Goal: Information Seeking & Learning: Find contact information

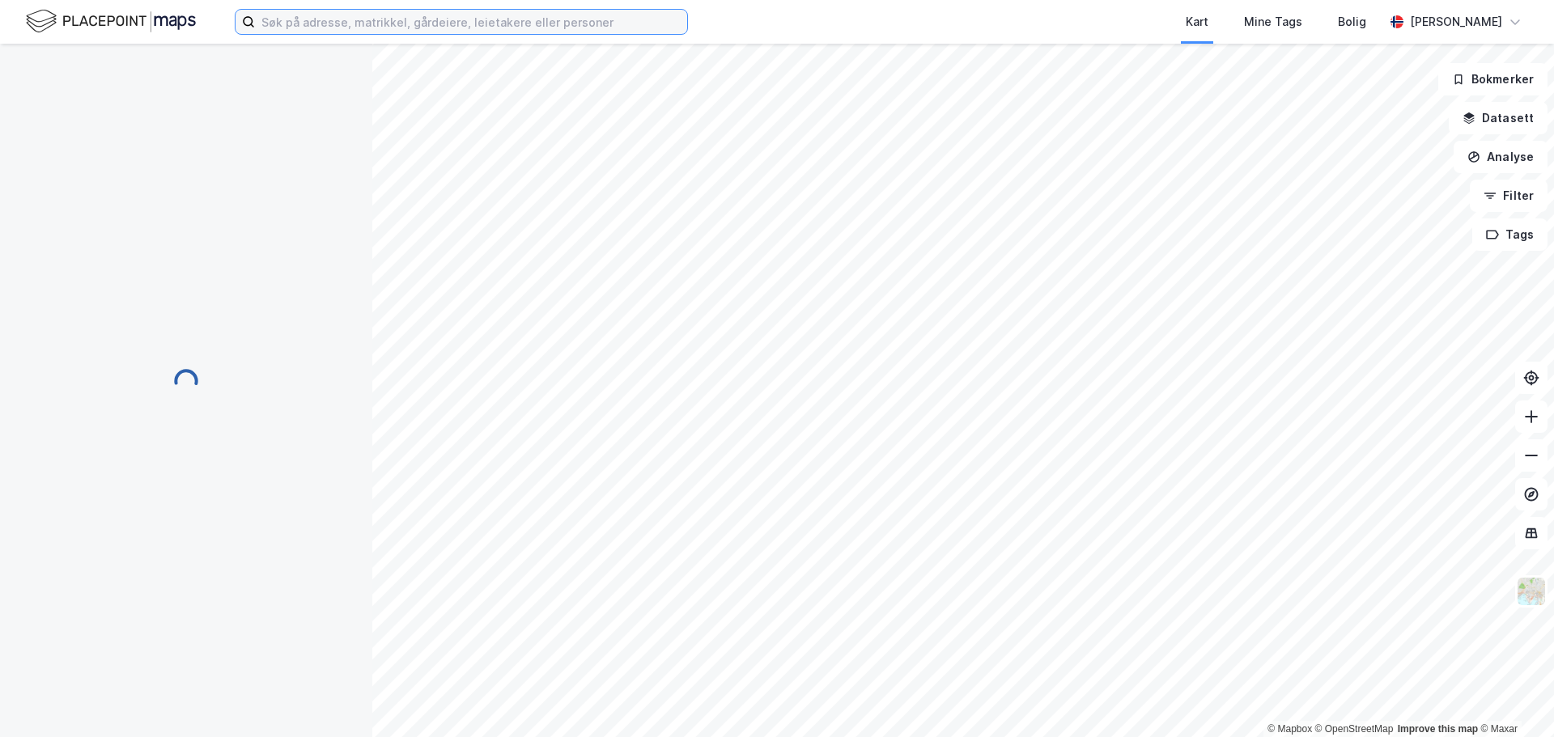
click at [344, 20] on input at bounding box center [471, 22] width 432 height 24
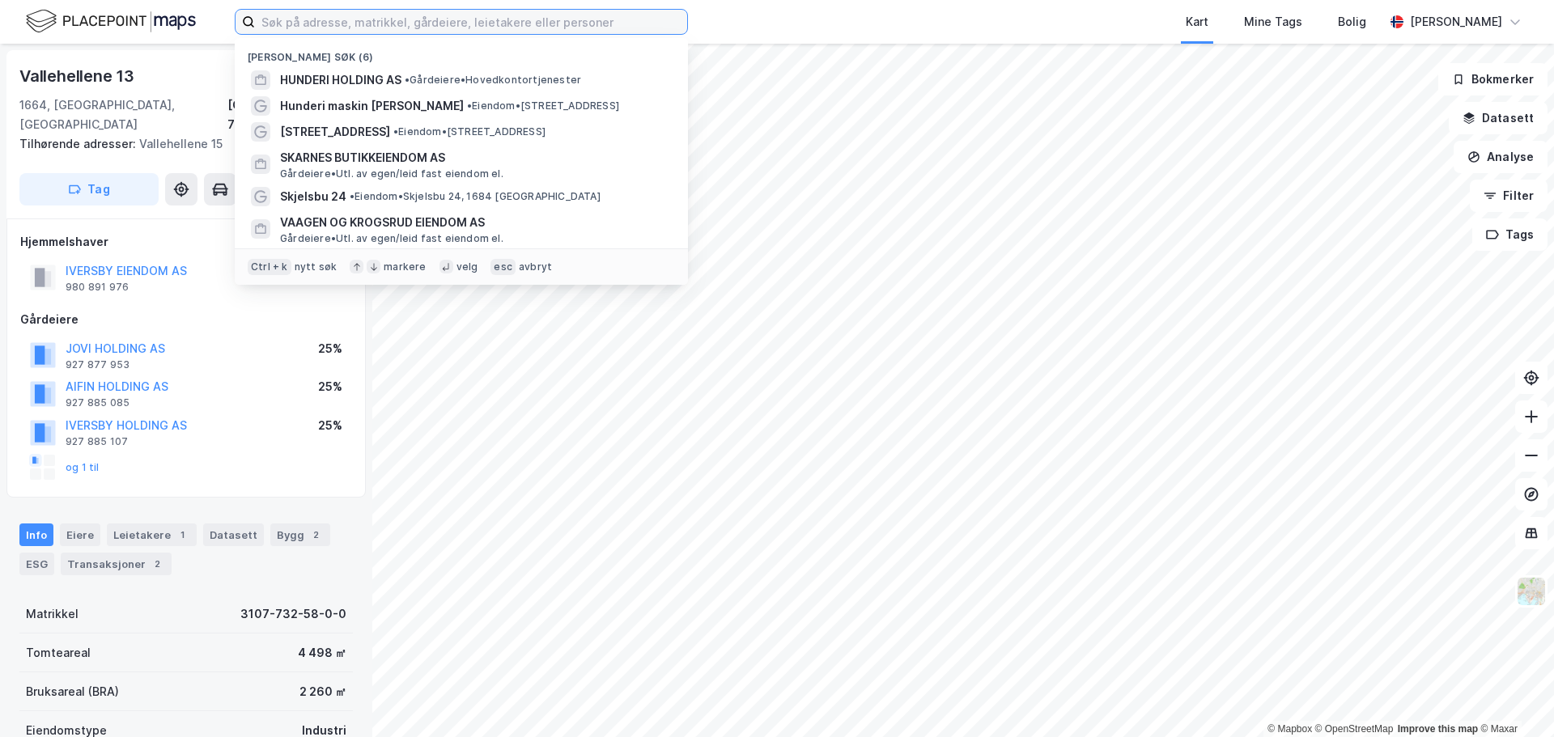
paste input "Årvollskogen 30"
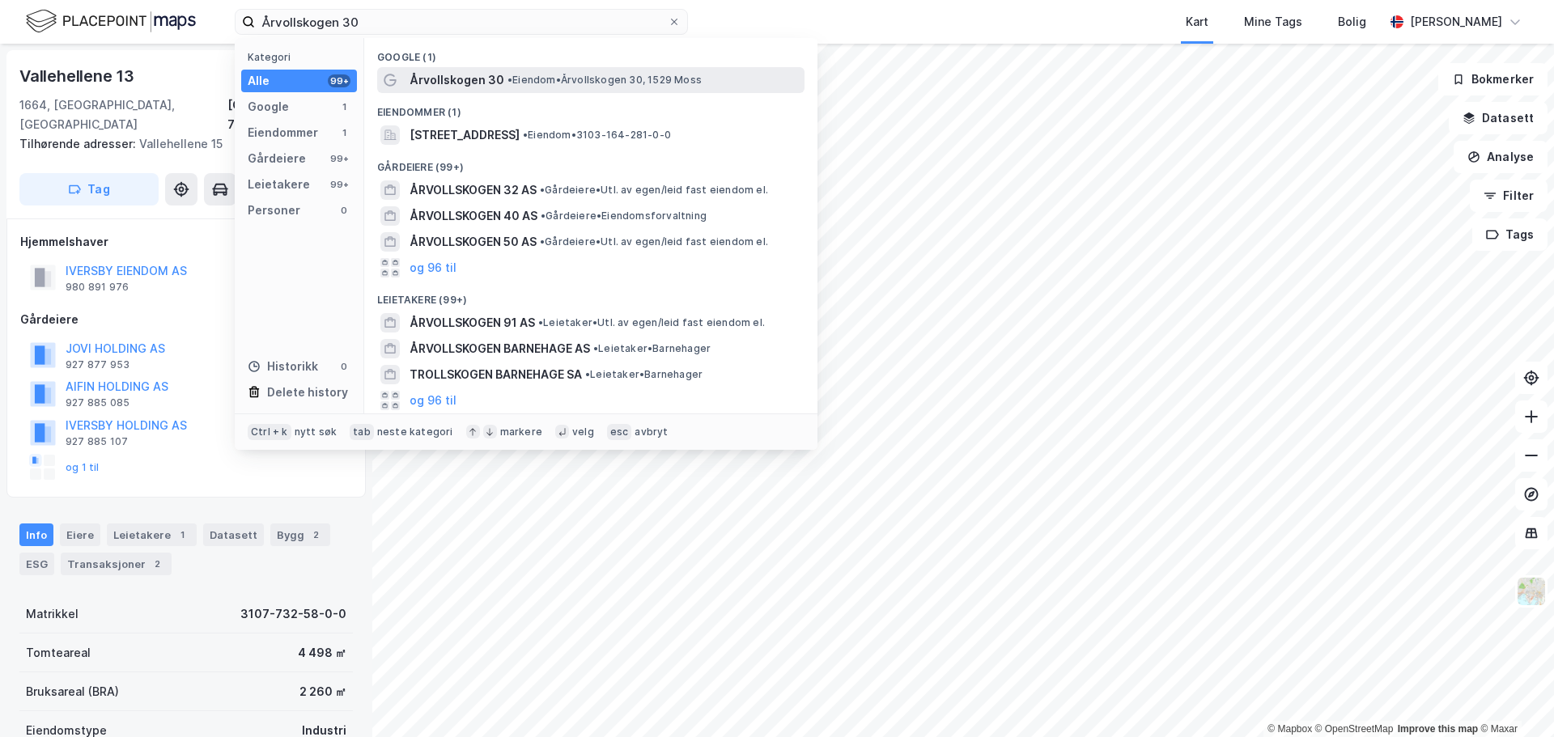
click at [560, 79] on span "• Eiendom • [STREET_ADDRESS]" at bounding box center [604, 80] width 194 height 13
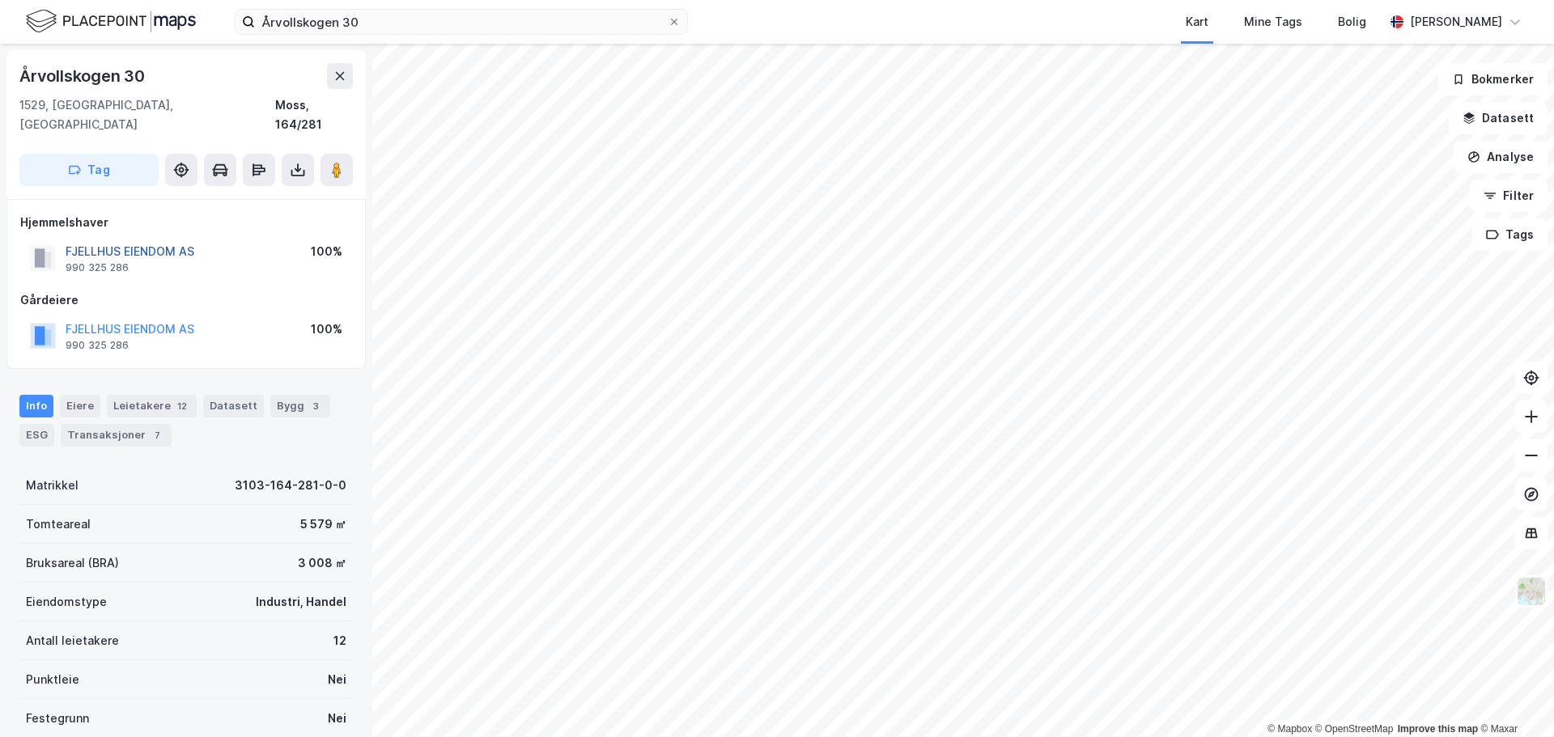
click at [0, 0] on button "FJELLHUS EIENDOM AS" at bounding box center [0, 0] width 0 height 0
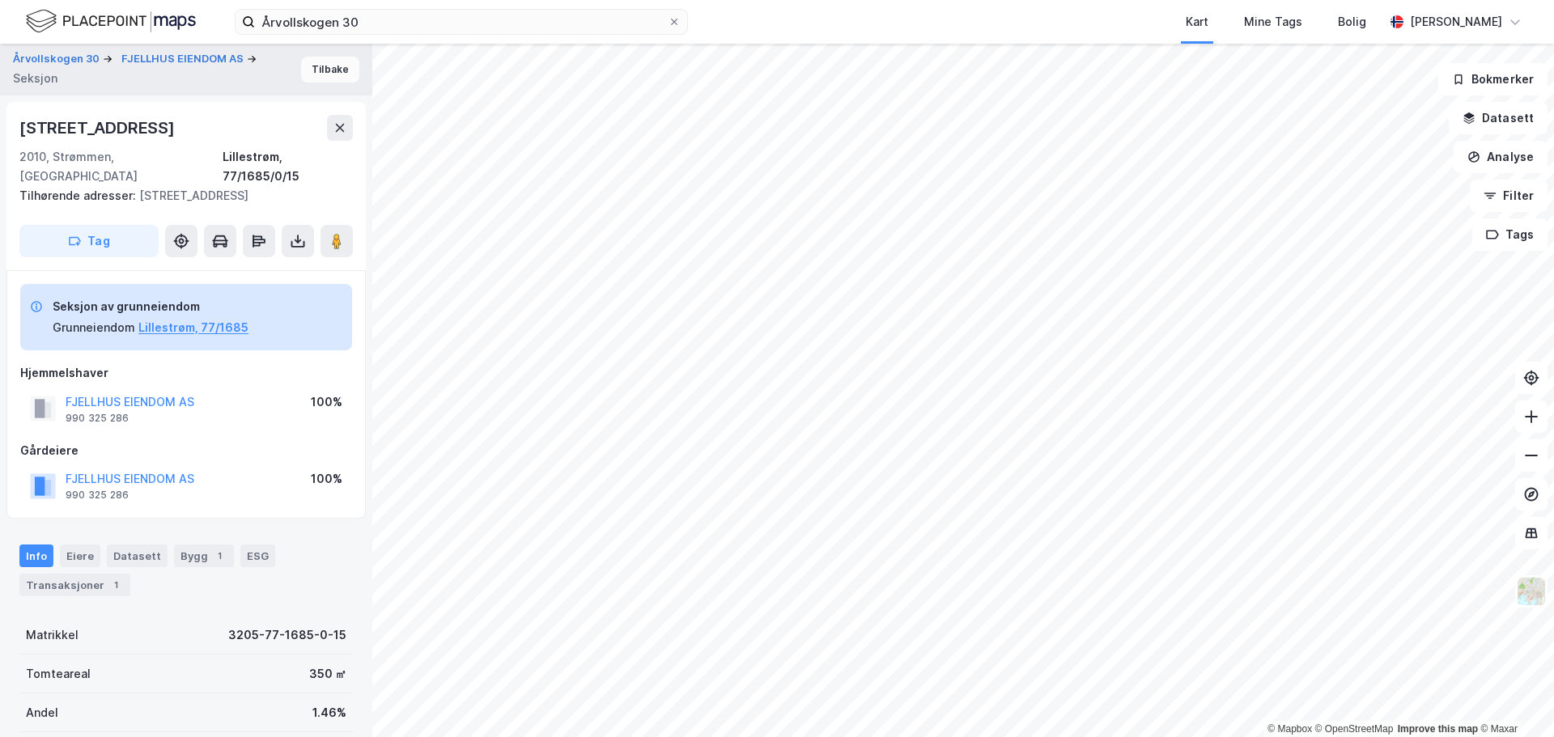
click at [313, 68] on button "Tilbake" at bounding box center [330, 70] width 58 height 26
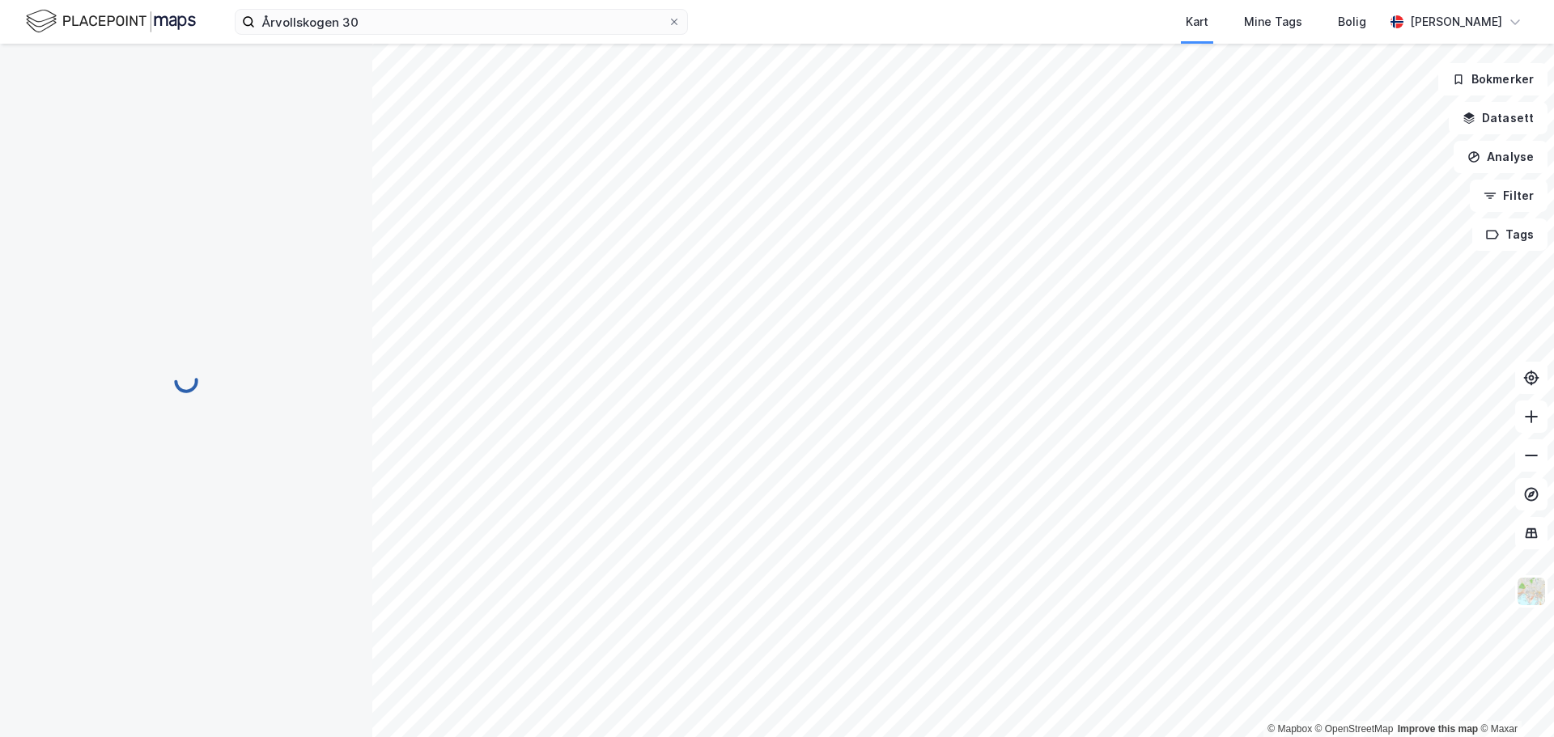
scroll to position [2, 0]
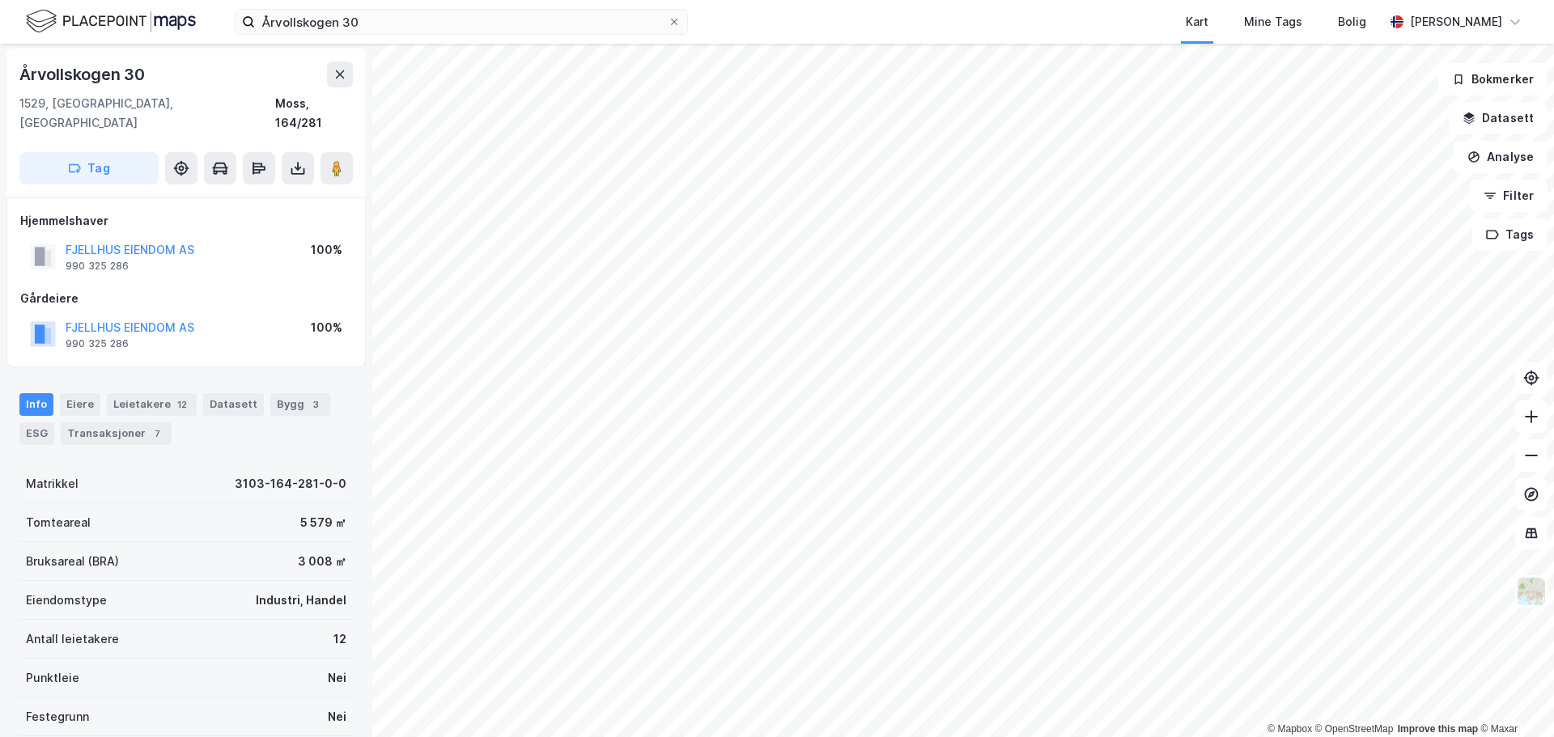
scroll to position [2, 0]
click at [0, 0] on button "FOTLAND OG [PERSON_NAME] HOLDING AS" at bounding box center [0, 0] width 0 height 0
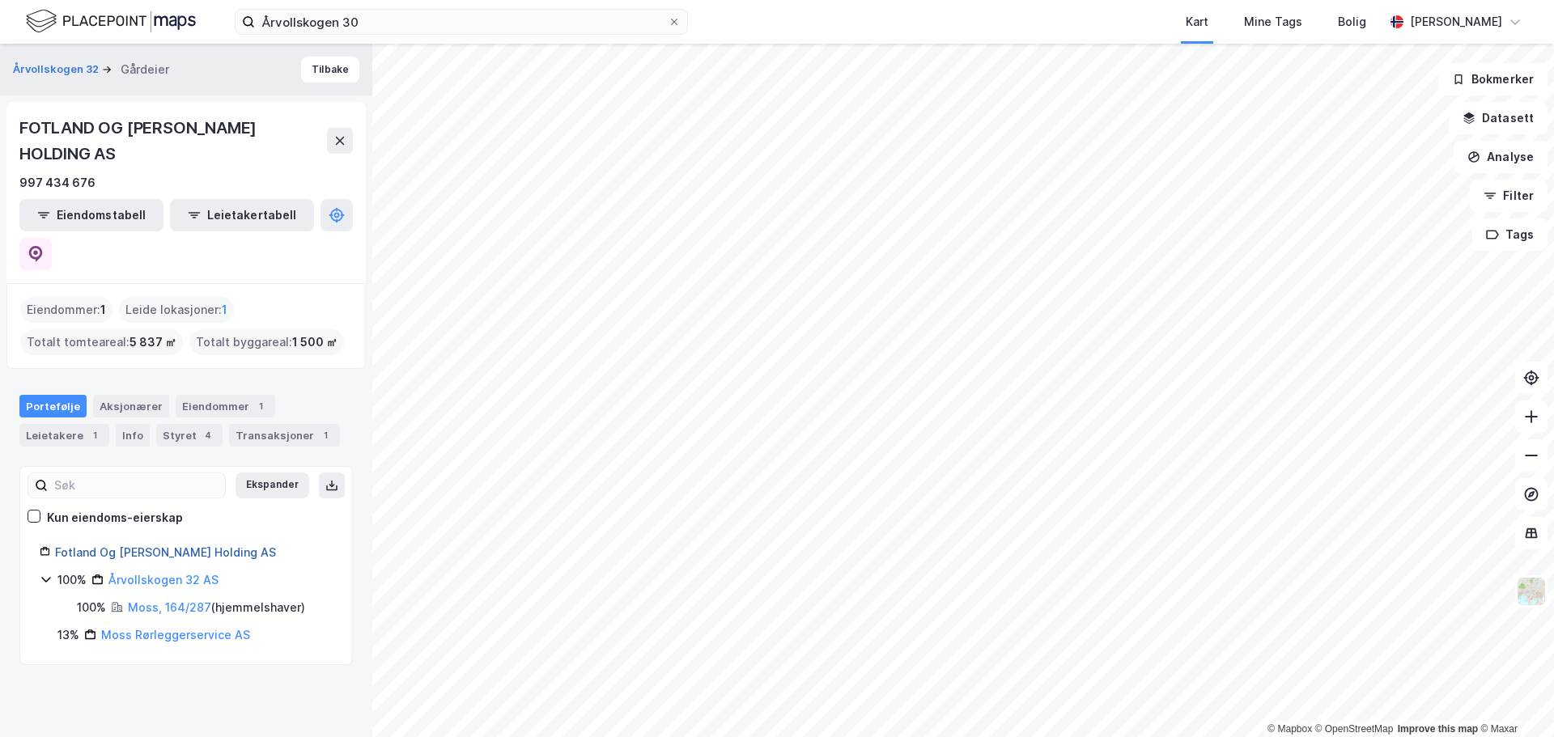
click at [159, 545] on link "Fotland Og [PERSON_NAME] Holding AS" at bounding box center [165, 552] width 221 height 14
click at [320, 69] on button "Tilbake" at bounding box center [330, 70] width 58 height 26
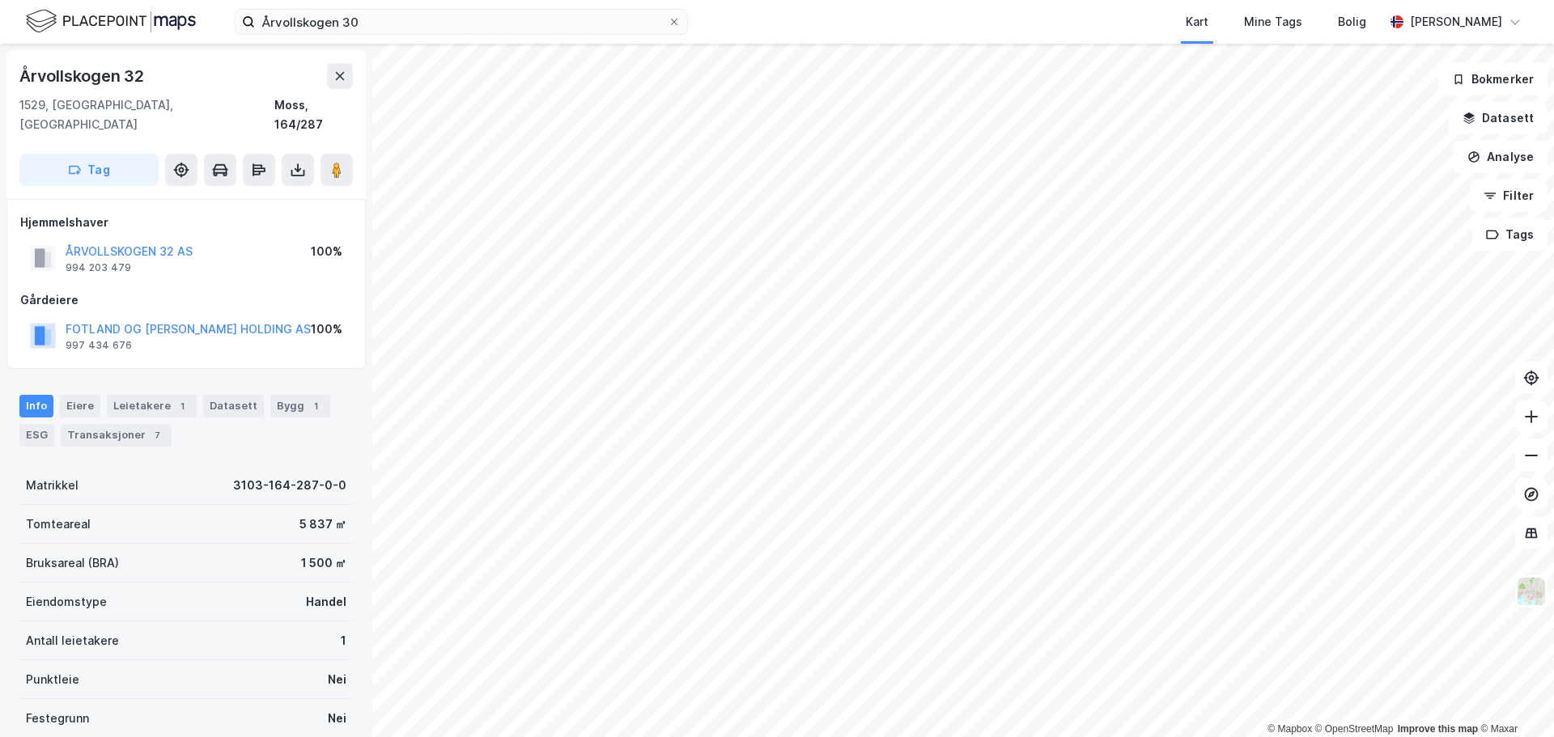
scroll to position [2, 0]
click at [337, 86] on button at bounding box center [340, 74] width 26 height 26
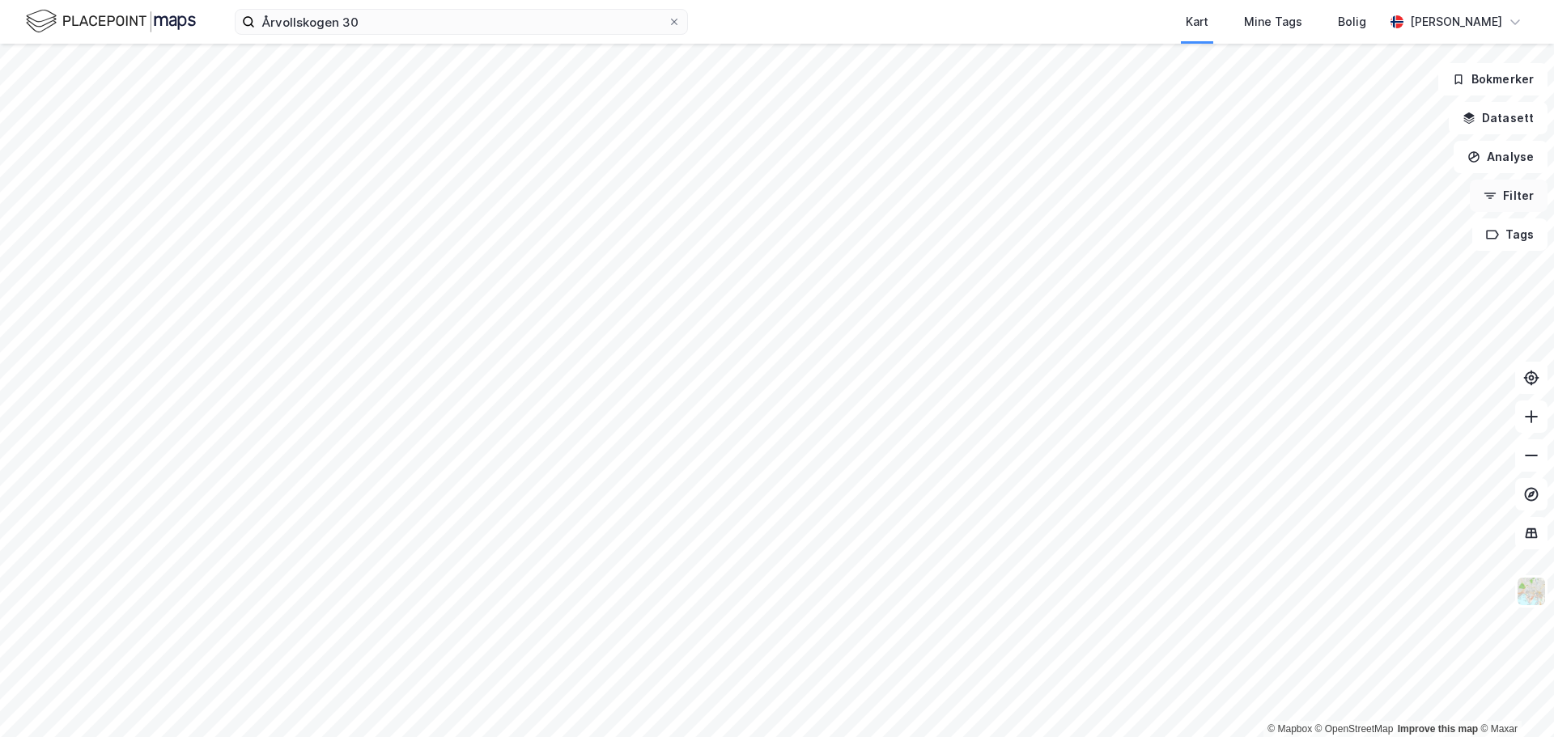
click at [1516, 193] on button "Filter" at bounding box center [1508, 196] width 78 height 32
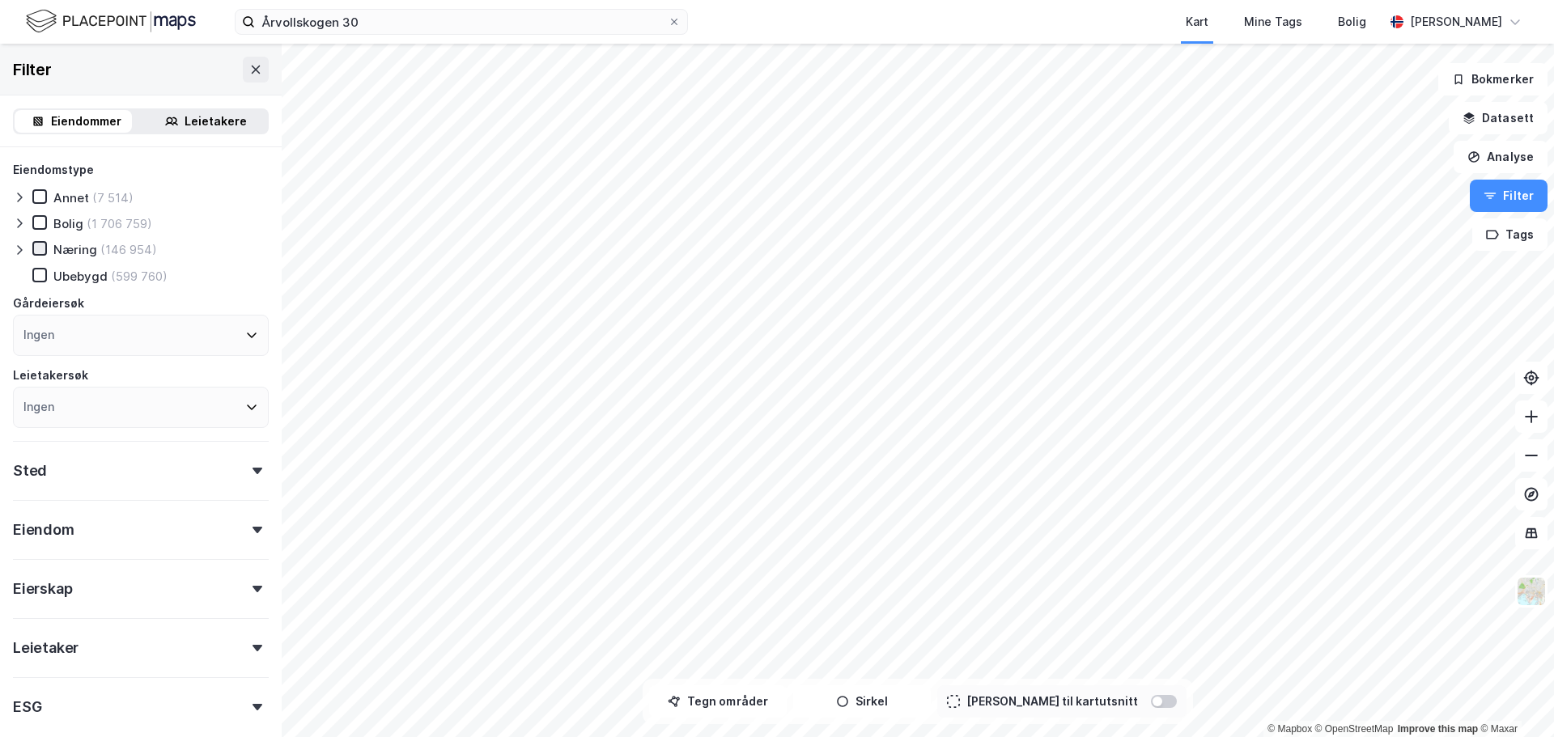
click at [40, 244] on icon at bounding box center [39, 248] width 11 height 11
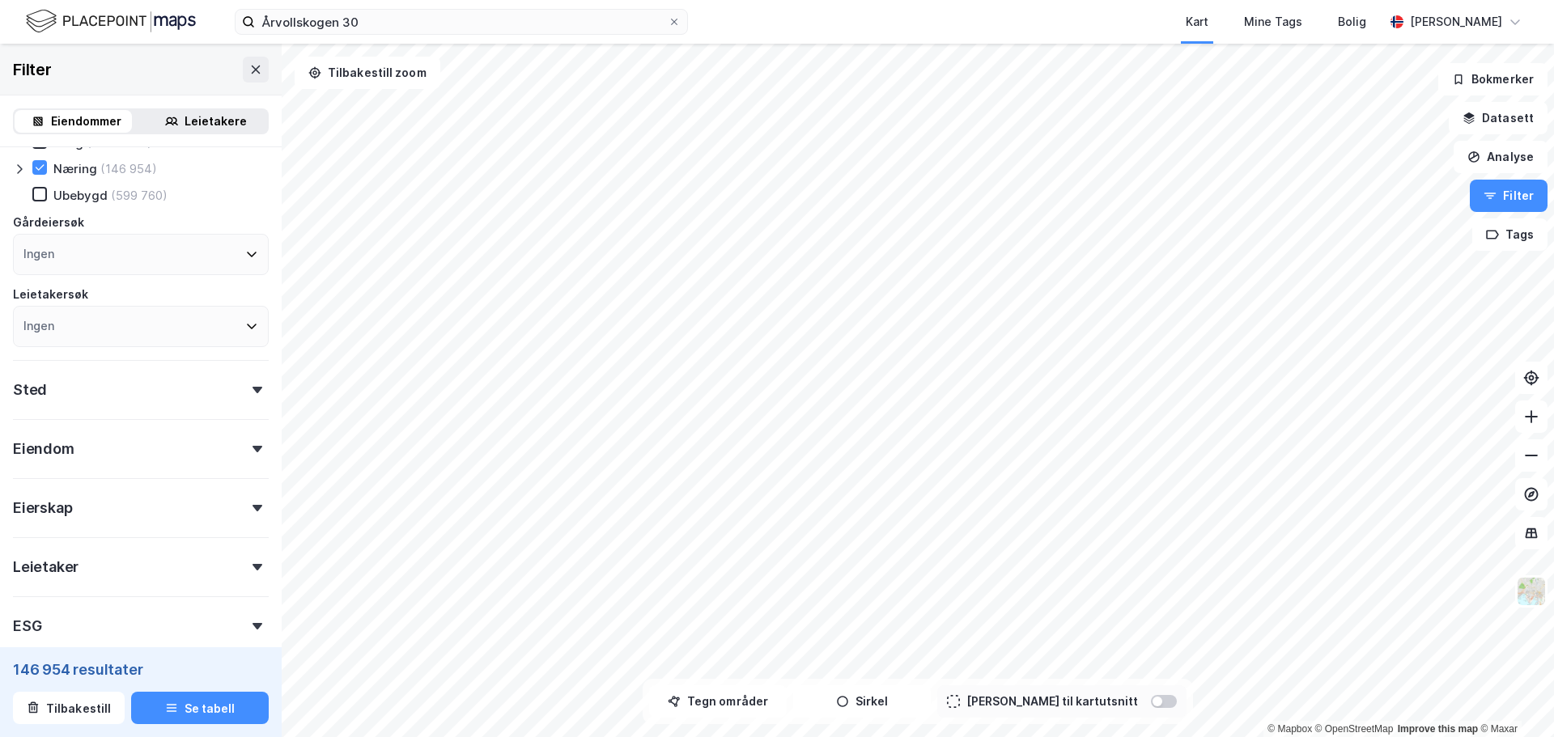
scroll to position [162, 0]
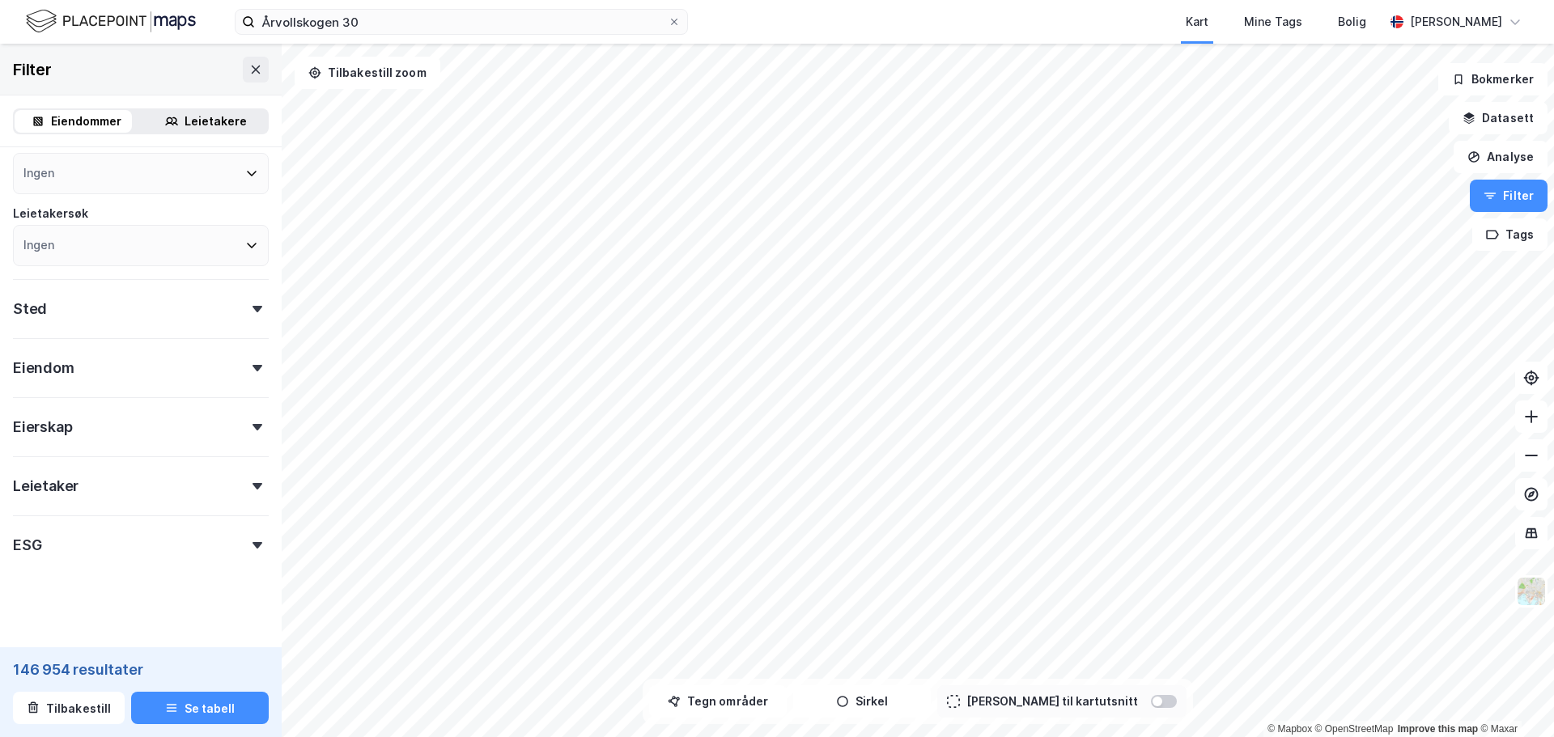
click at [252, 310] on icon at bounding box center [257, 309] width 10 height 6
click at [225, 374] on div "Ingen" at bounding box center [141, 379] width 256 height 41
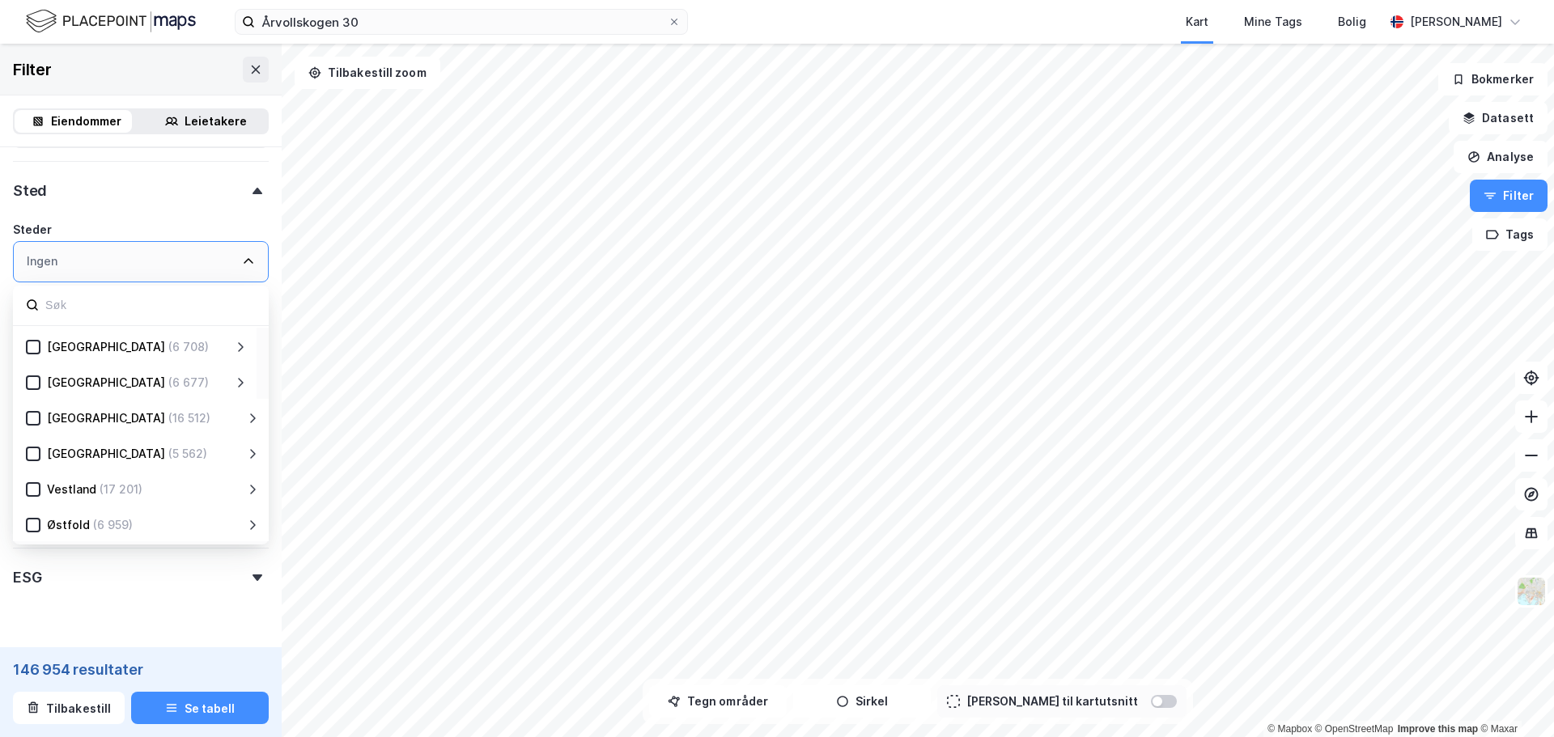
scroll to position [320, 0]
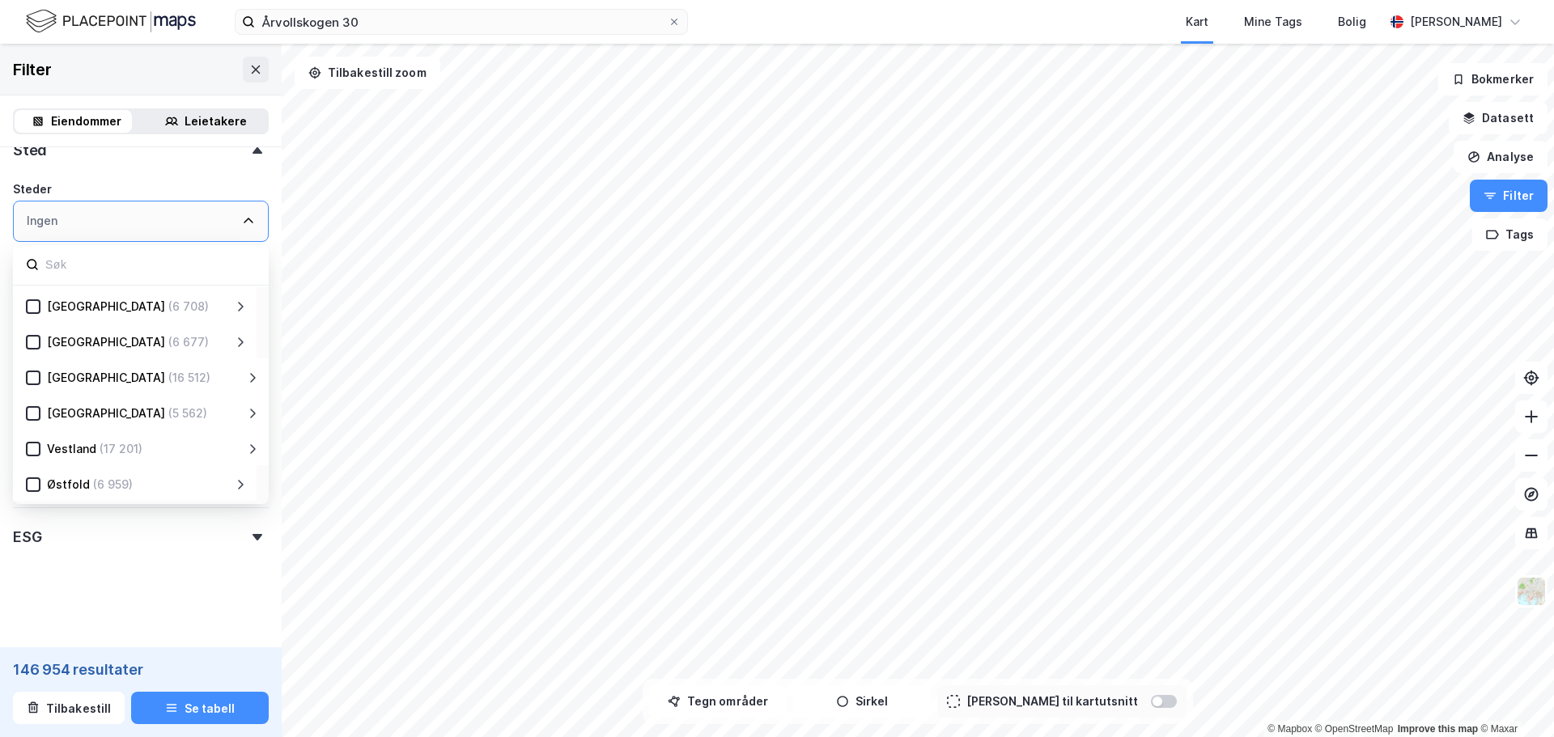
click at [49, 481] on div "Østfold" at bounding box center [68, 484] width 43 height 19
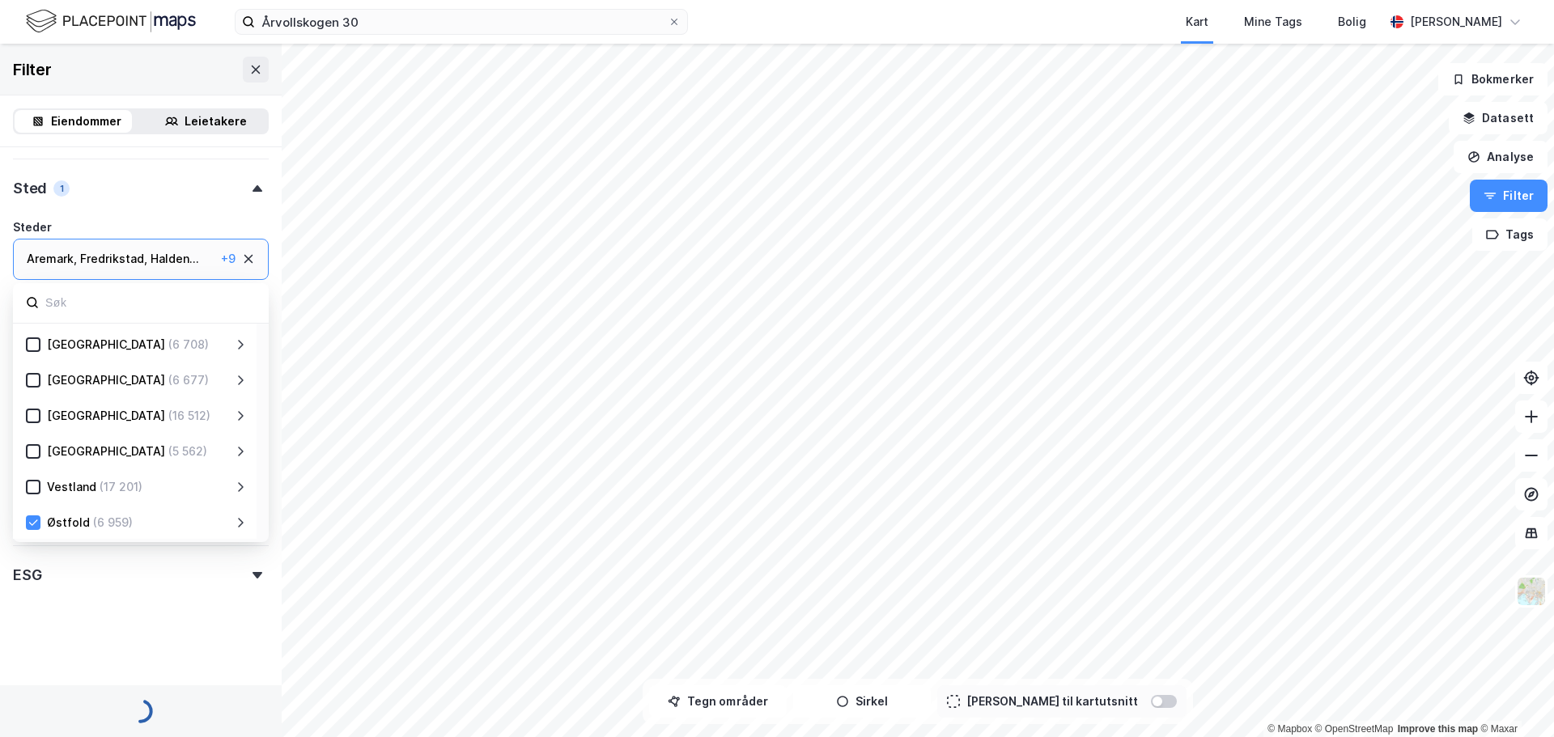
scroll to position [320, 0]
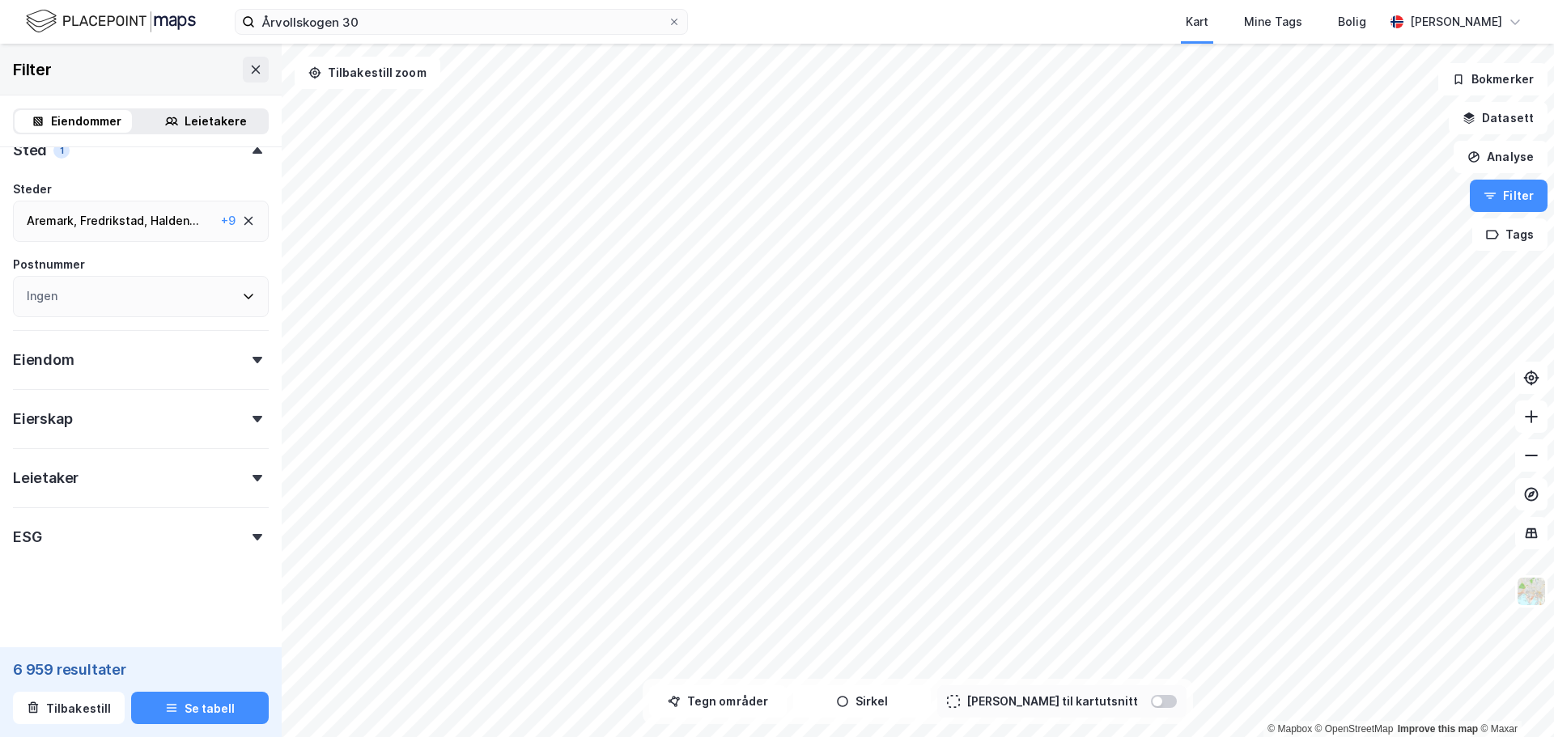
click at [214, 176] on div "Eiendomstype Annet (343) Bolig (86 708) Næring (6 959) [GEOGRAPHIC_DATA] (24 66…" at bounding box center [141, 197] width 256 height 714
click at [91, 228] on div "[GEOGRAPHIC_DATA] ," at bounding box center [113, 220] width 67 height 19
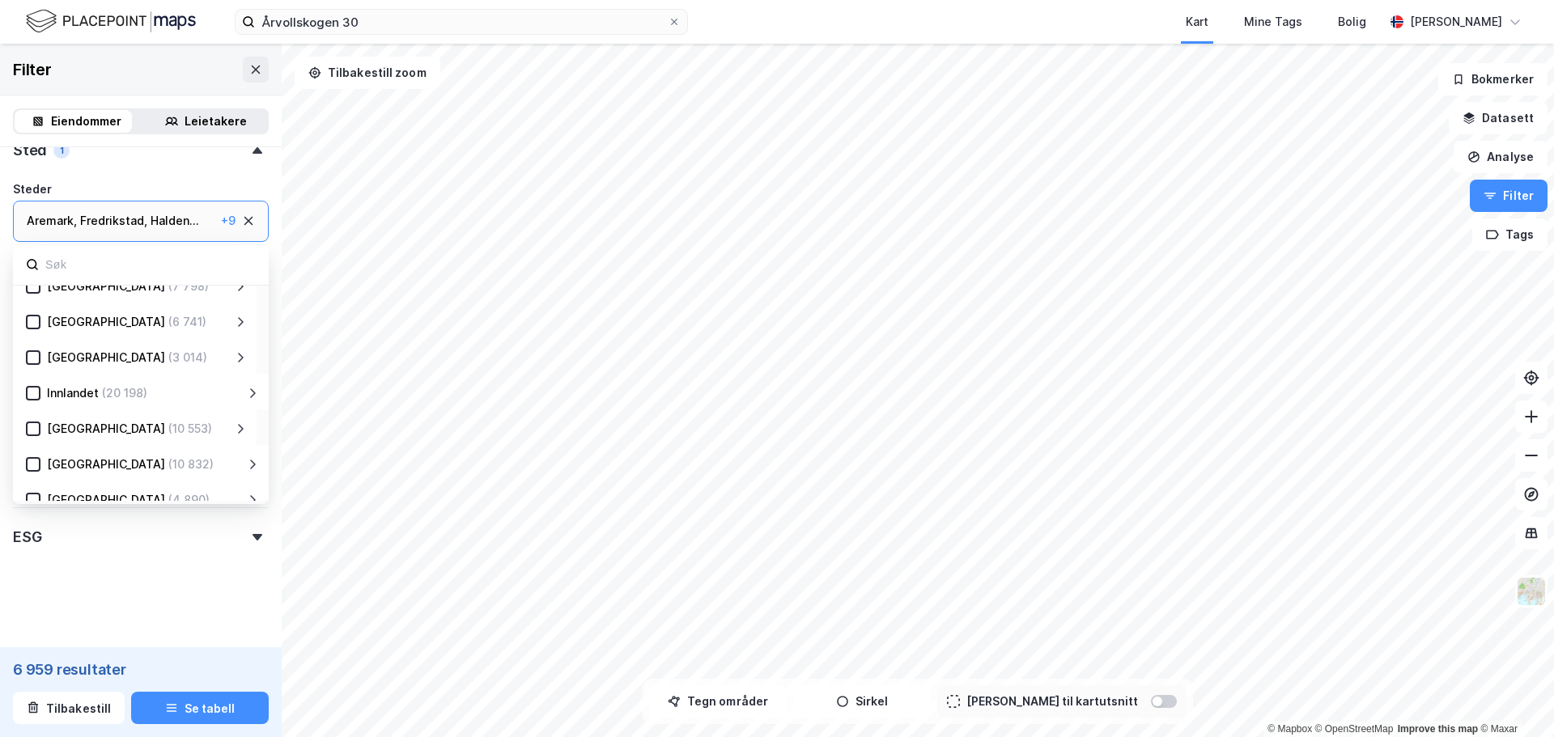
scroll to position [81, 0]
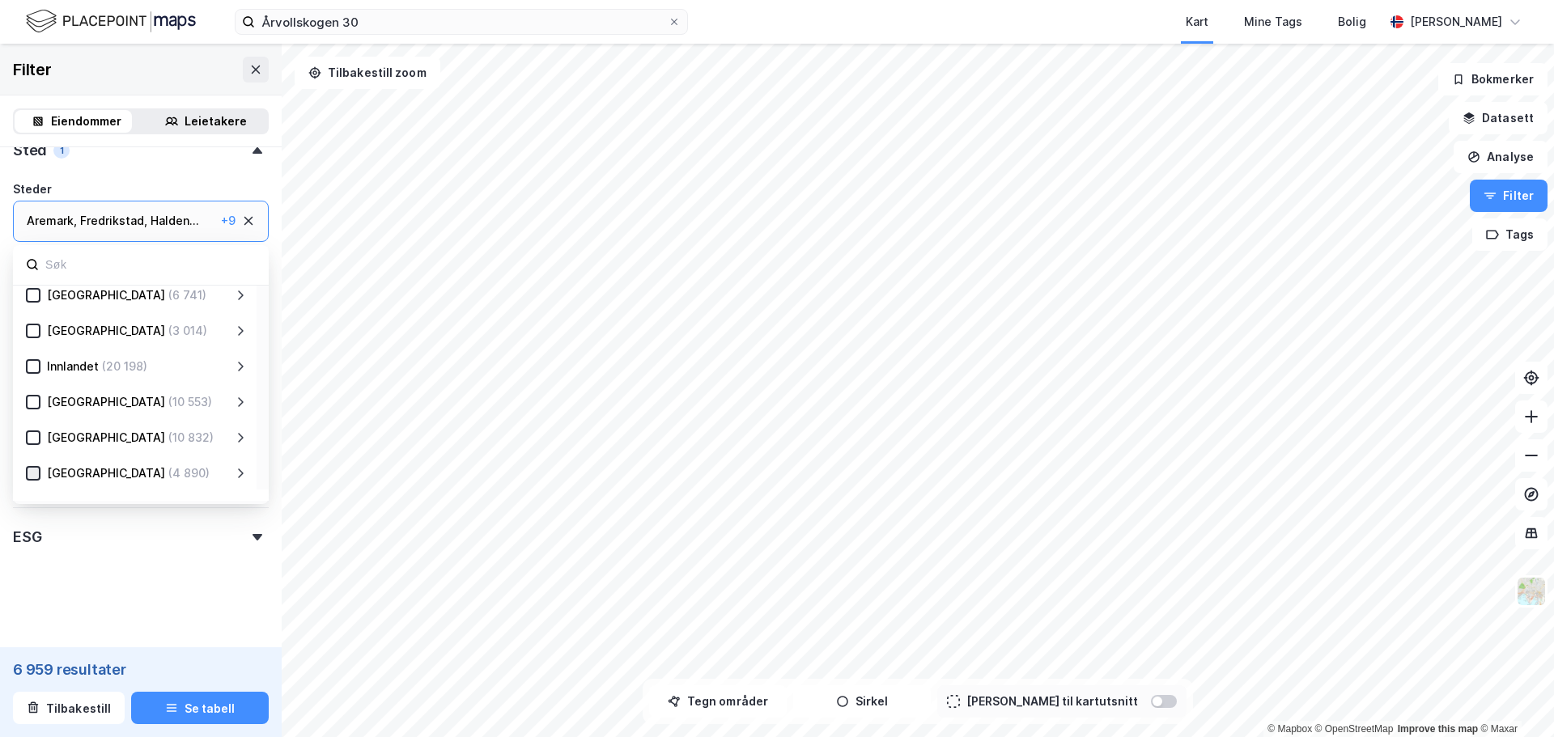
click at [32, 474] on icon at bounding box center [33, 473] width 11 height 11
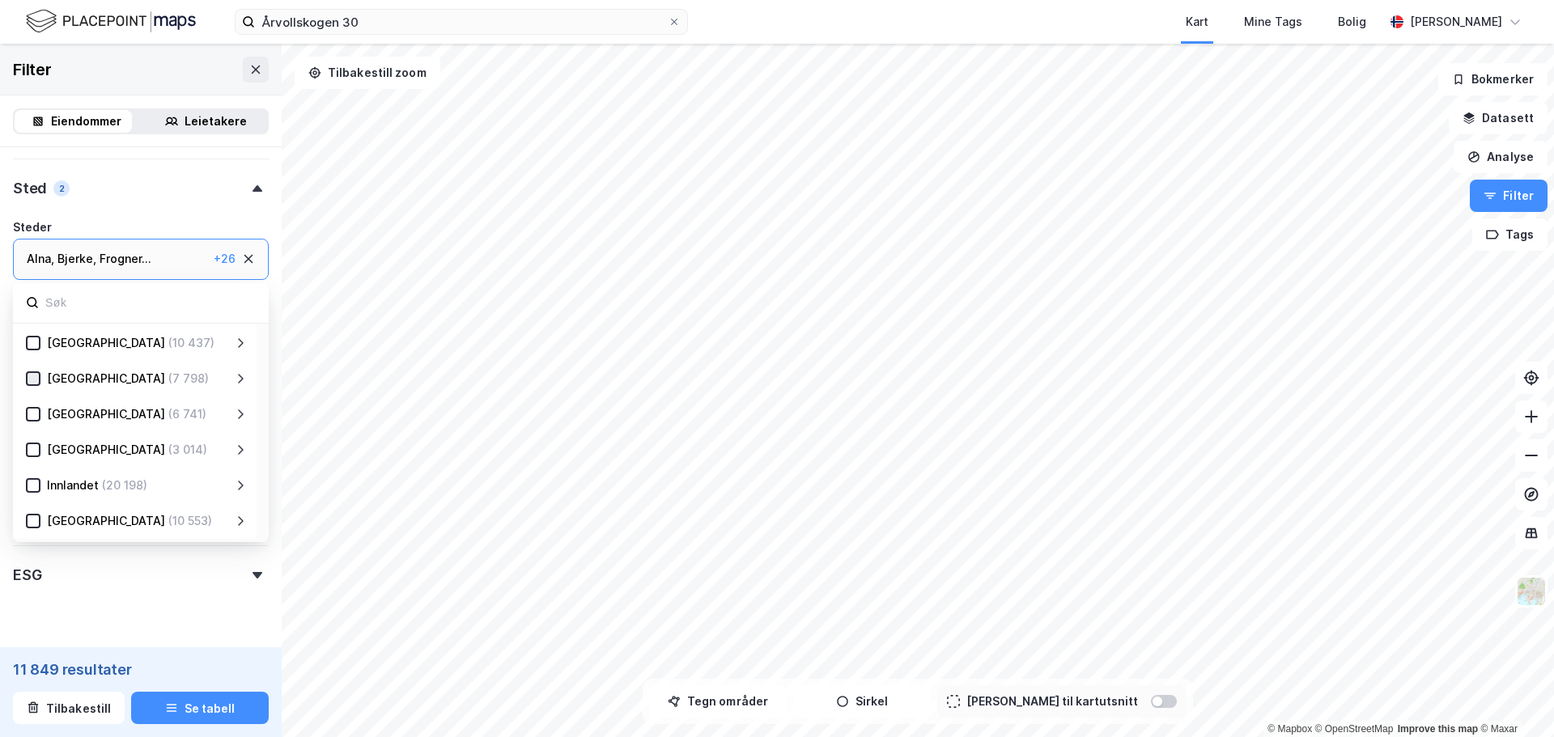
click at [32, 379] on icon at bounding box center [33, 378] width 11 height 11
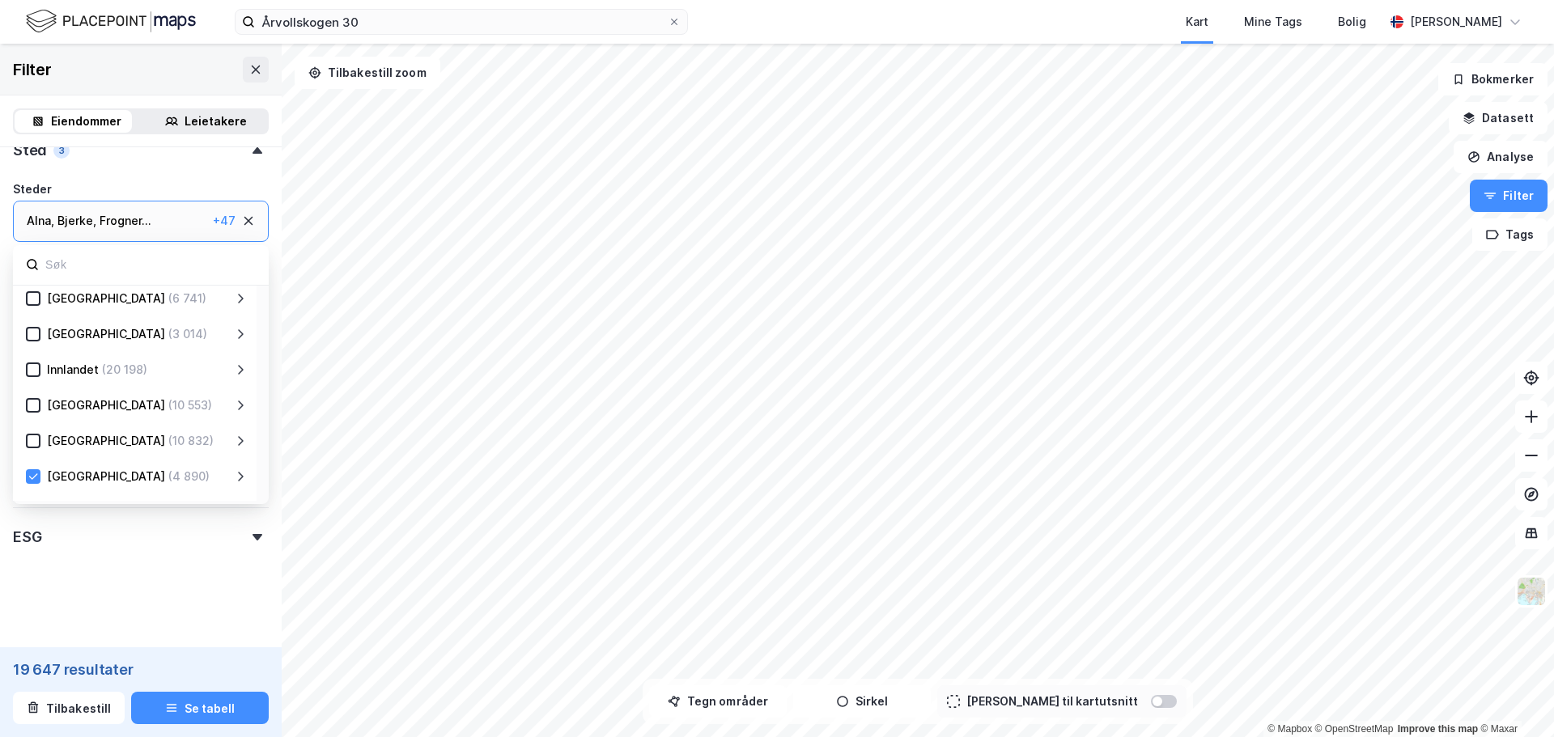
scroll to position [76, 0]
click at [176, 176] on div "Eiendomstype Annet (954) Bolig (301 634) Næring (19 647) [GEOGRAPHIC_DATA] (72 …" at bounding box center [141, 197] width 256 height 714
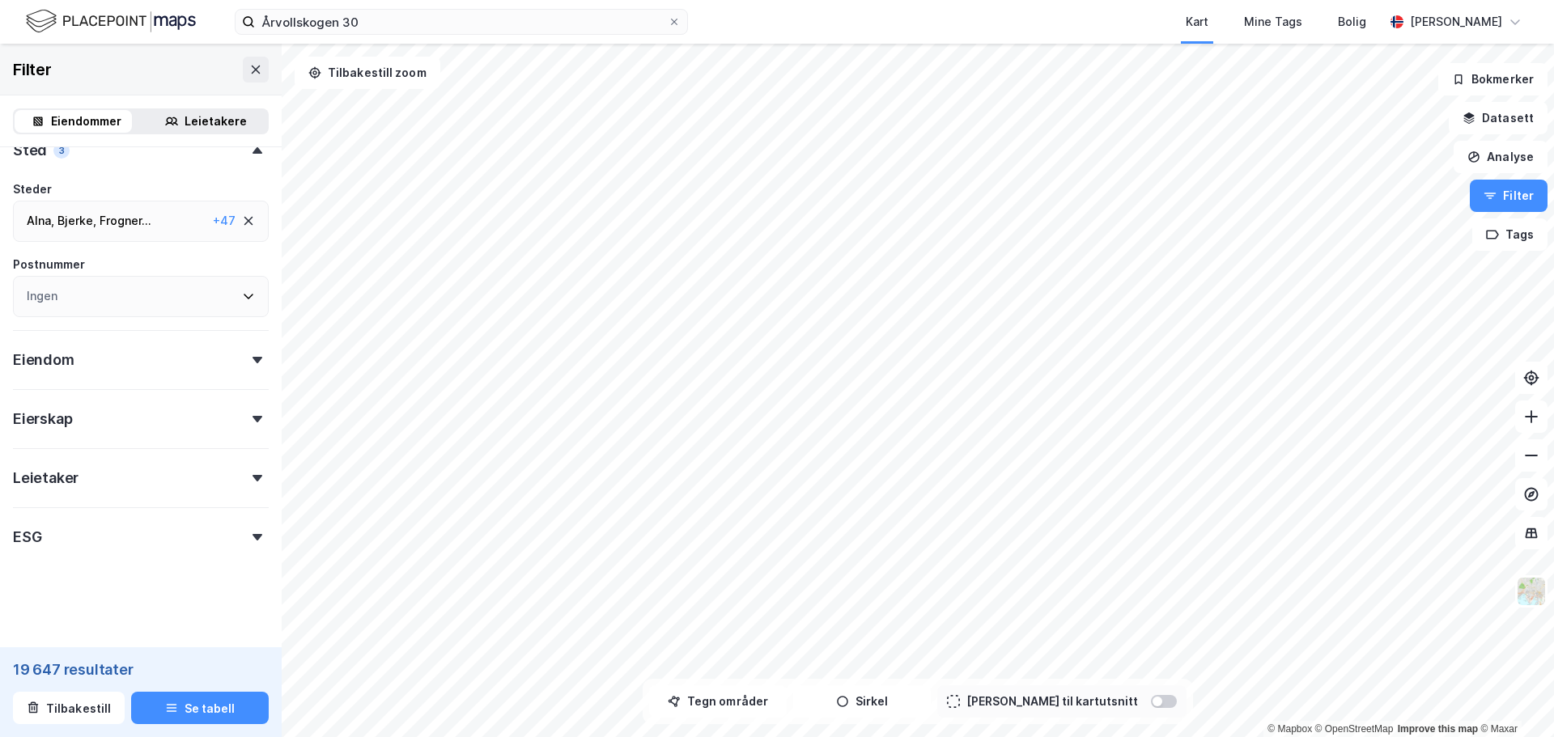
click at [252, 357] on icon at bounding box center [257, 360] width 10 height 6
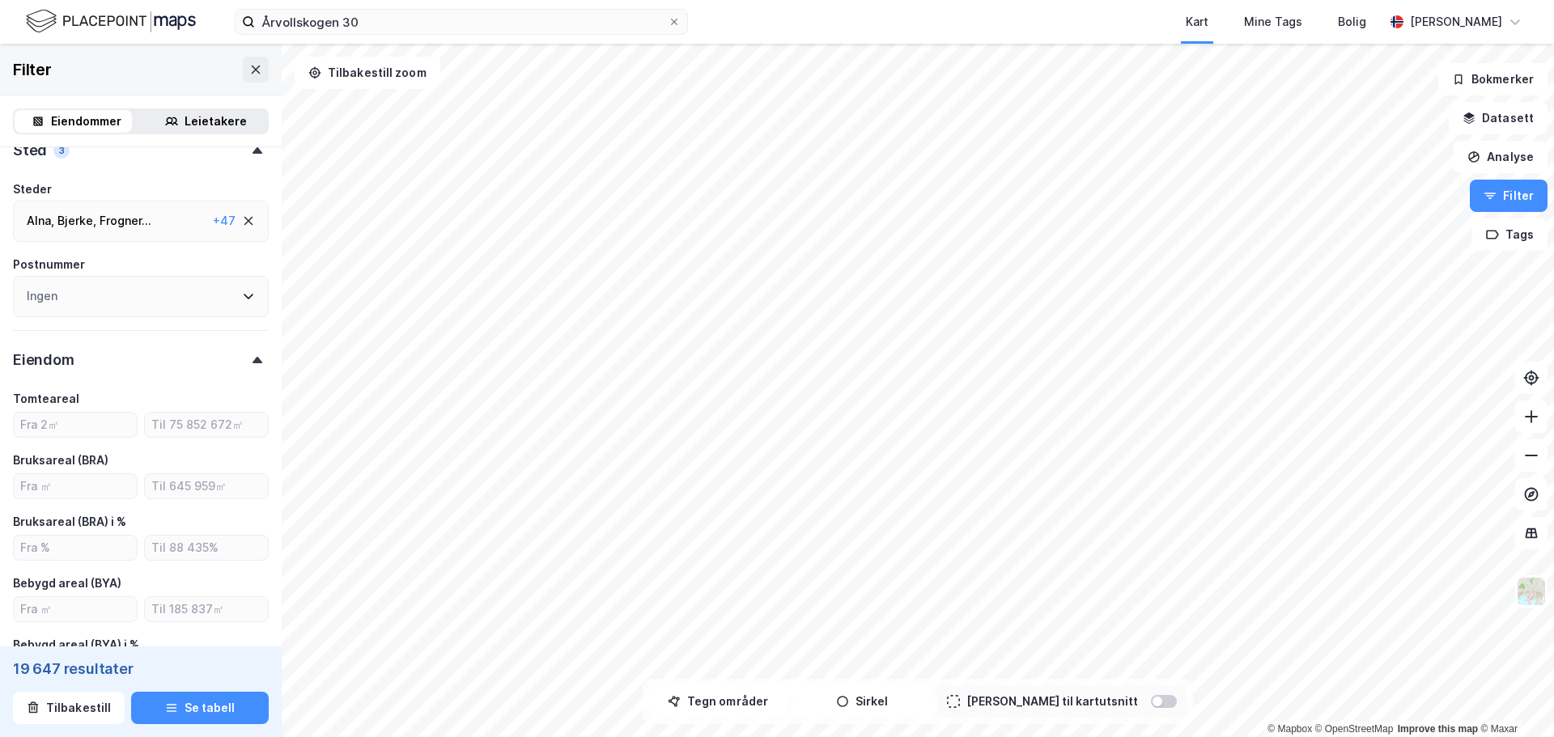
click at [240, 354] on div "Eiendom" at bounding box center [141, 353] width 256 height 46
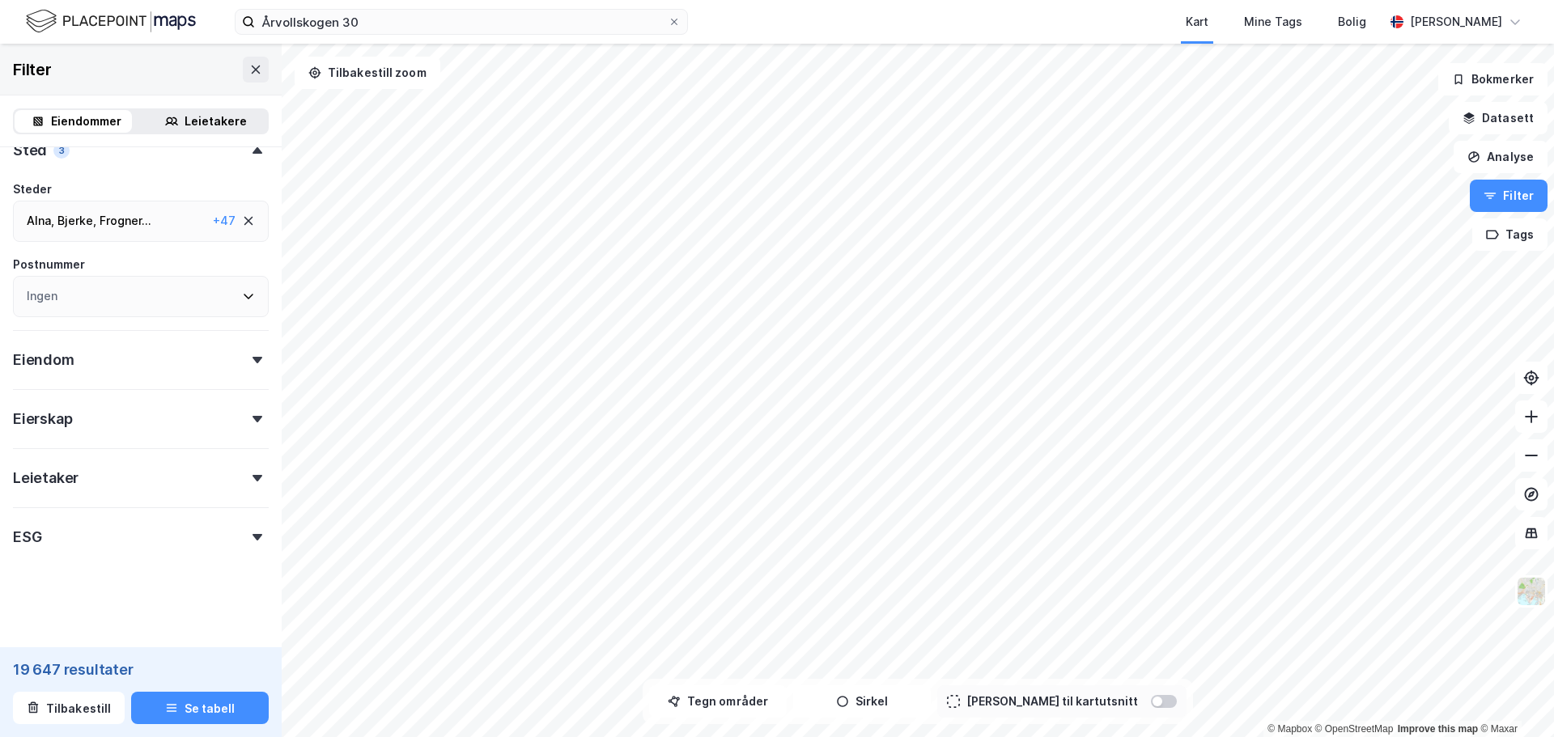
click at [252, 422] on icon at bounding box center [257, 419] width 10 height 6
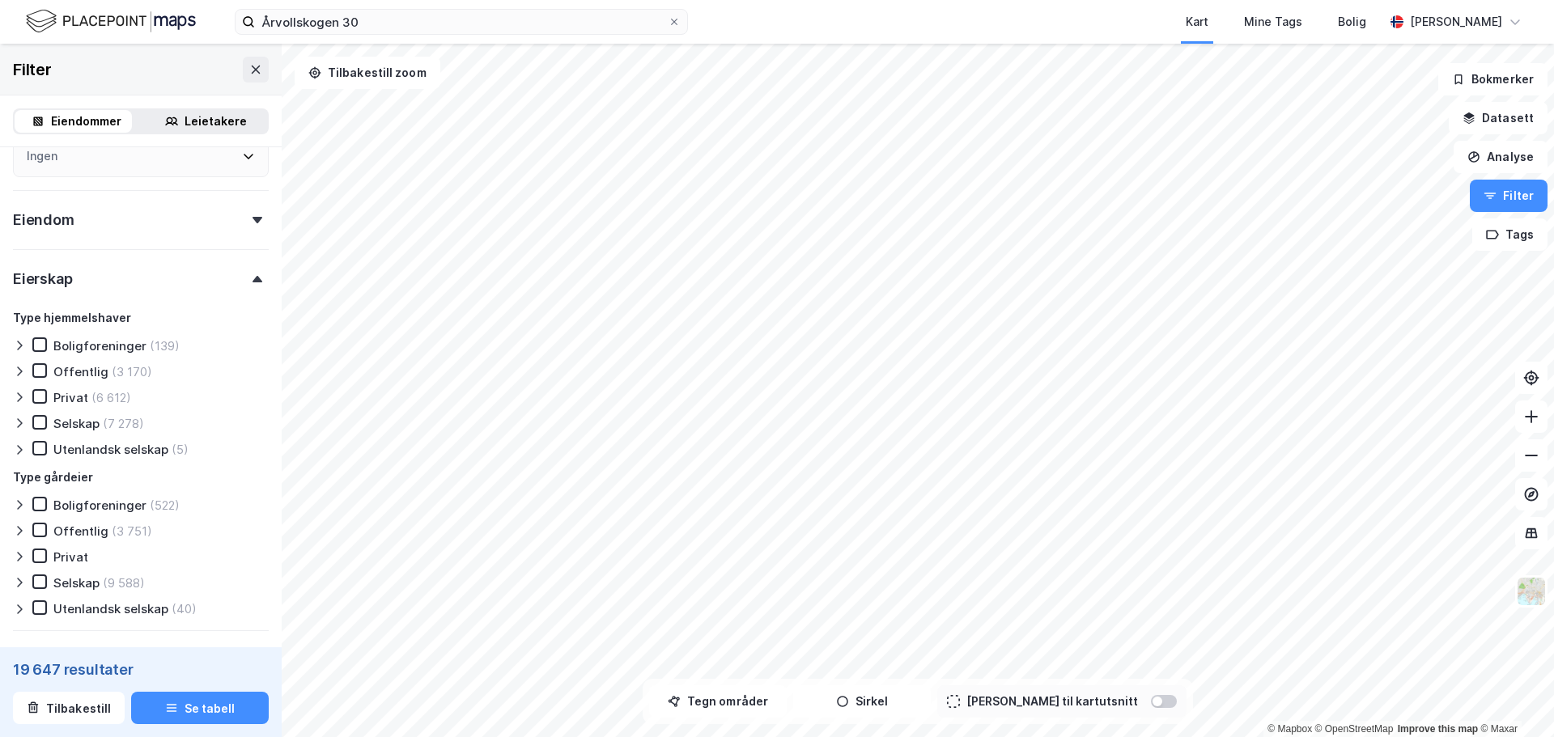
scroll to position [482, 0]
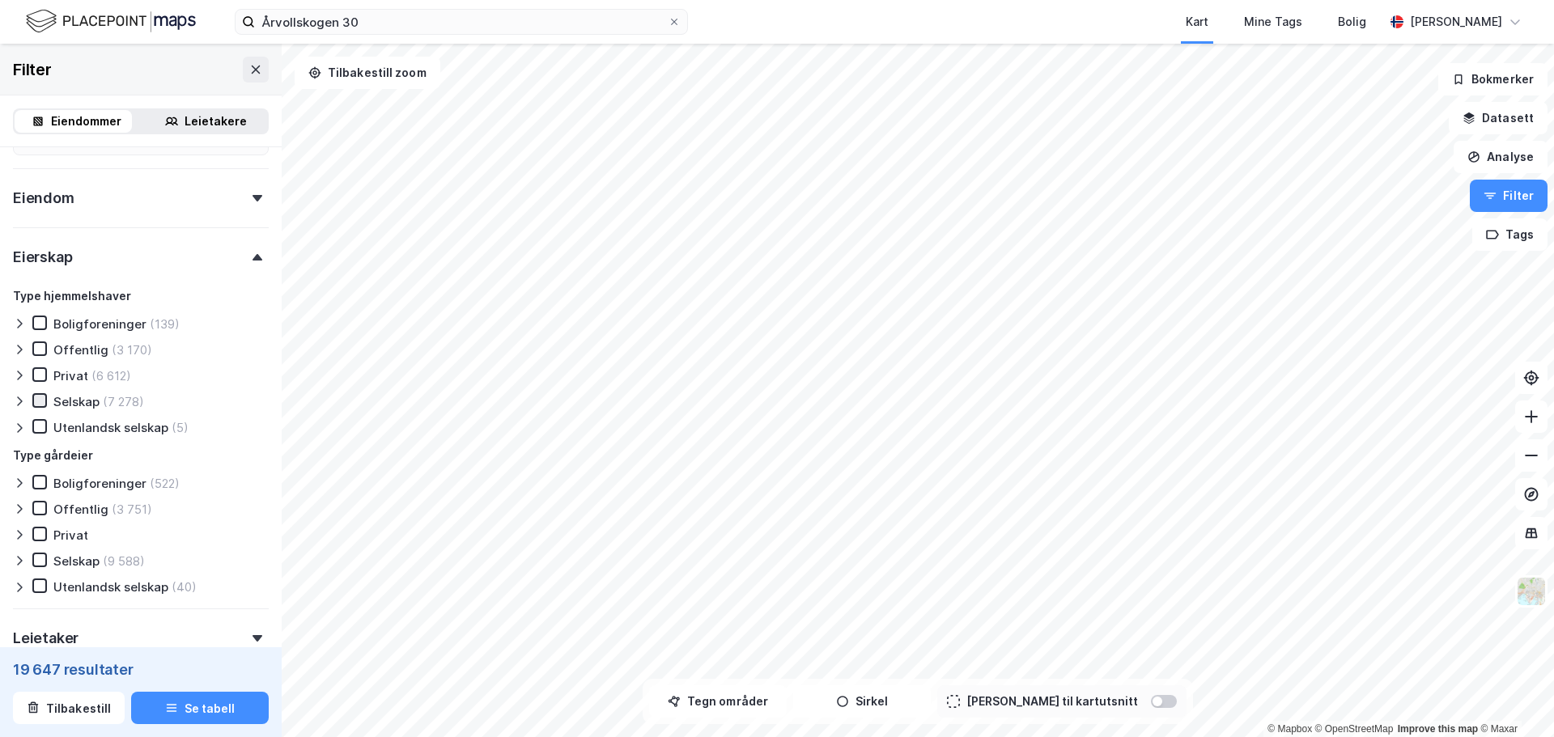
click at [40, 401] on icon at bounding box center [39, 400] width 11 height 11
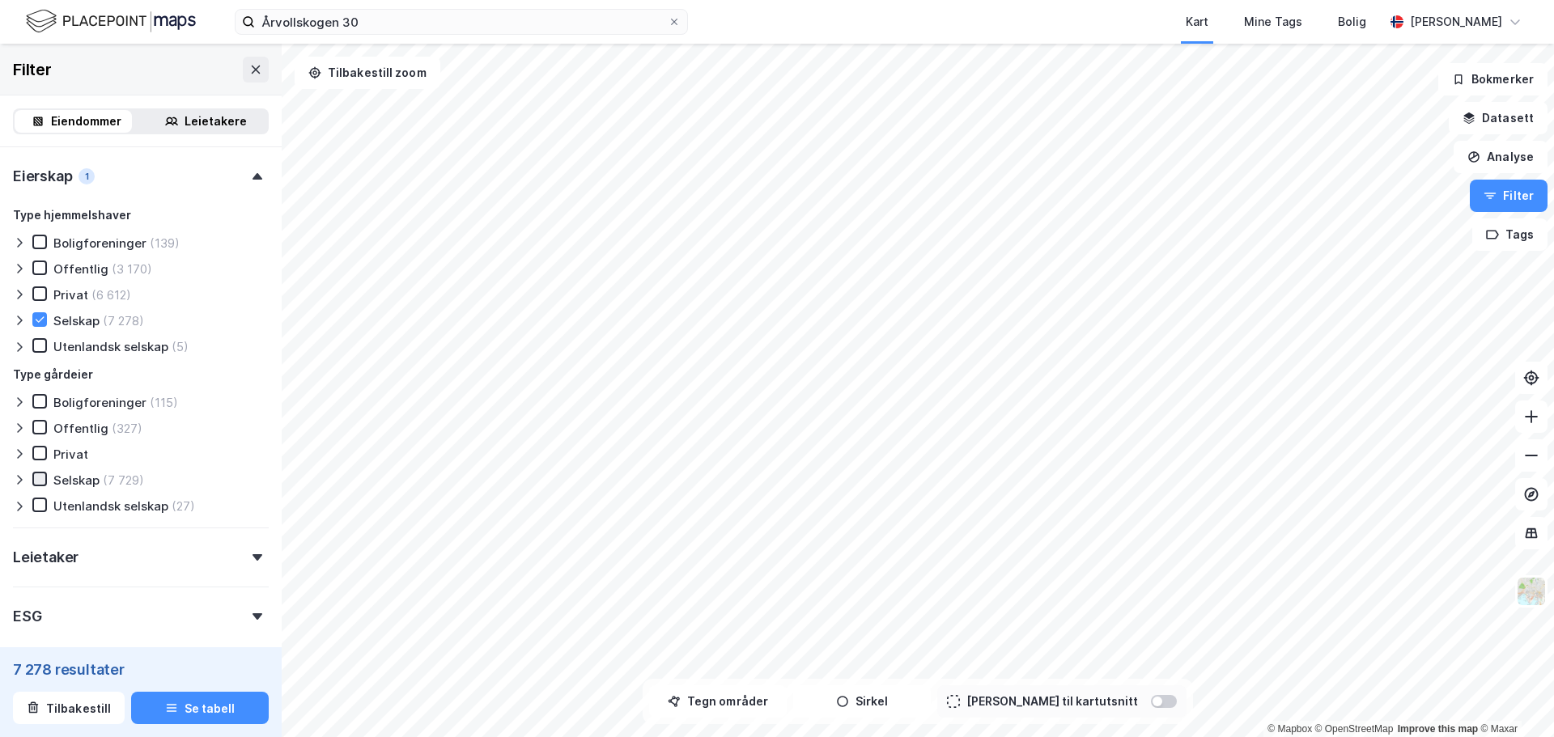
click at [38, 479] on icon at bounding box center [39, 478] width 11 height 11
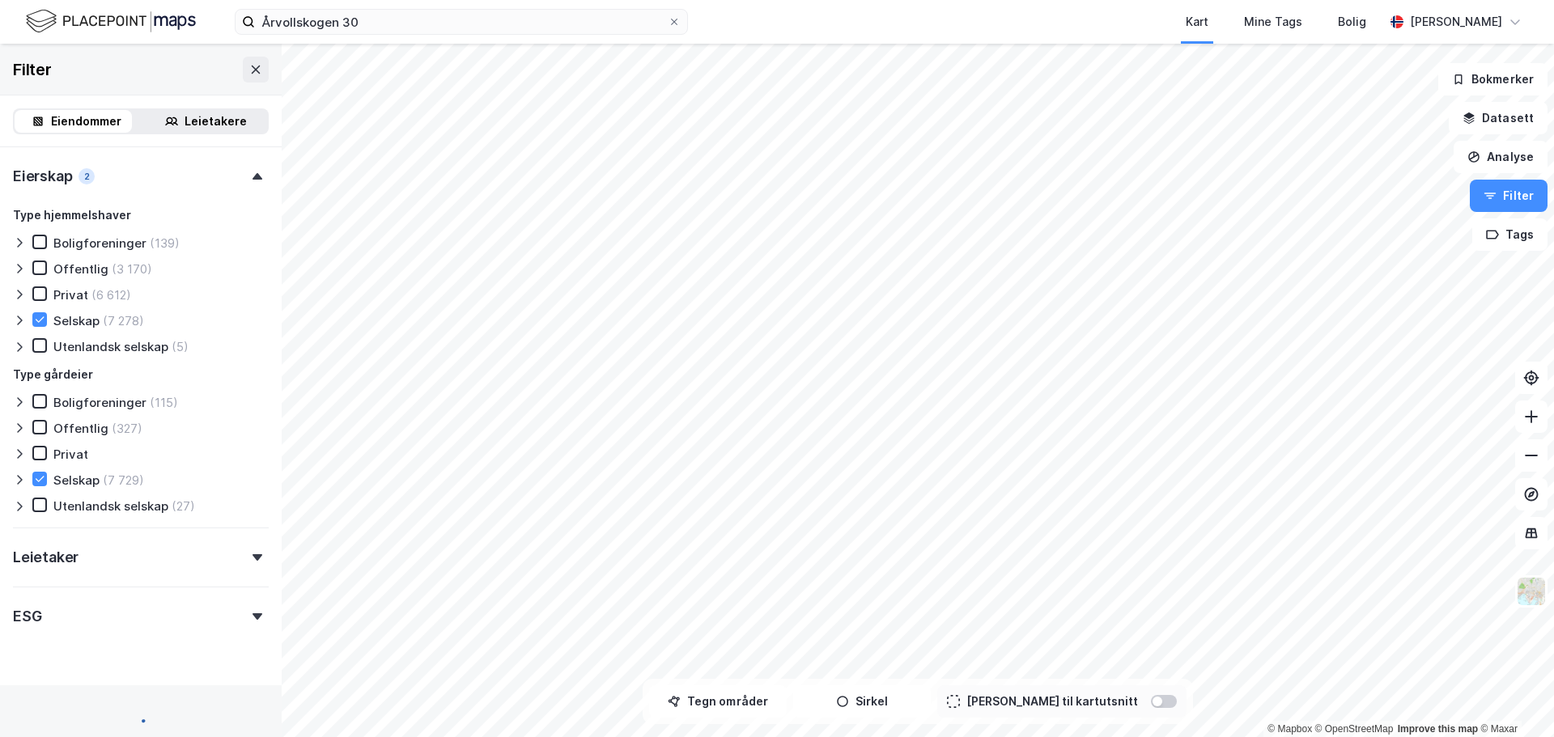
scroll to position [604, 0]
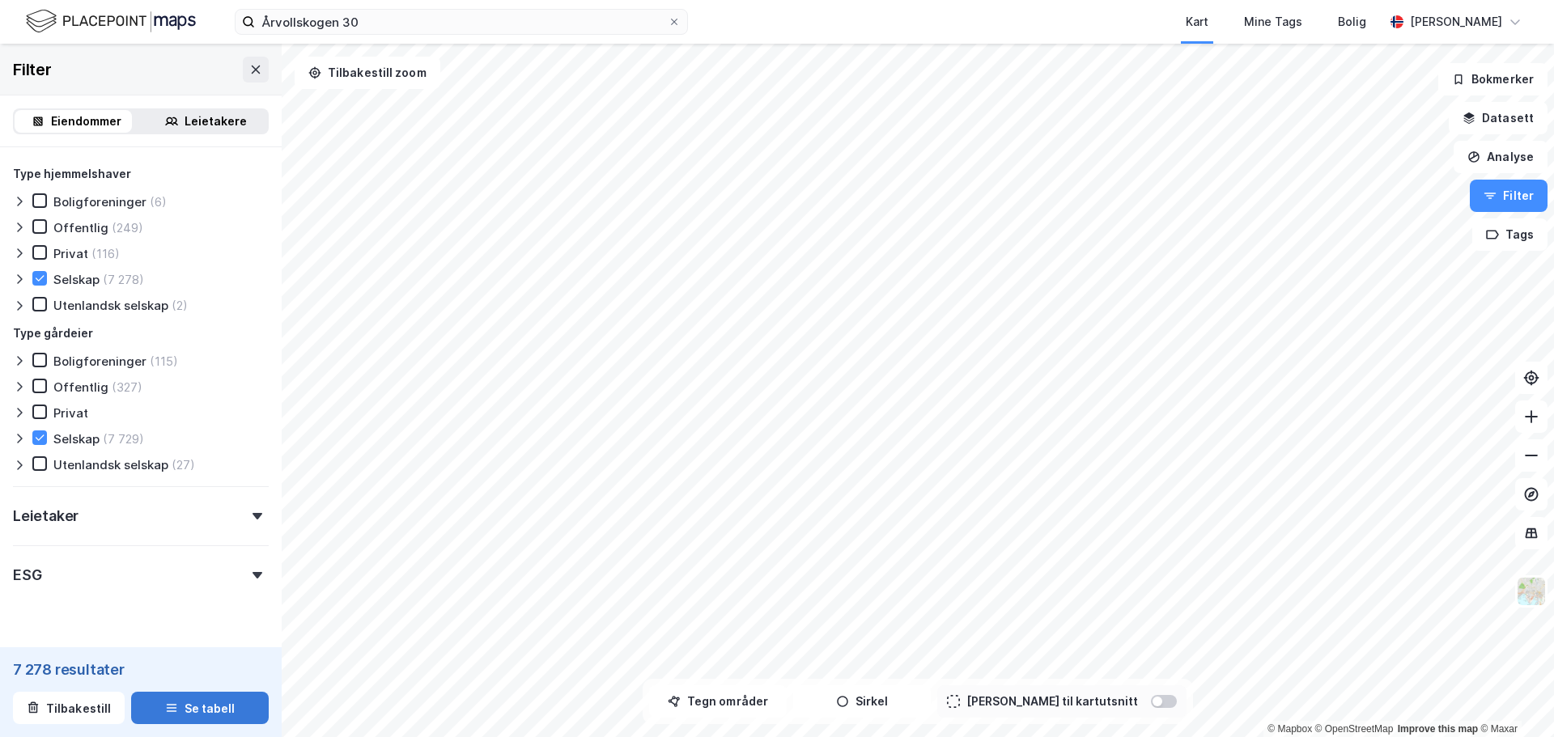
click at [165, 709] on icon "button" at bounding box center [171, 708] width 13 height 13
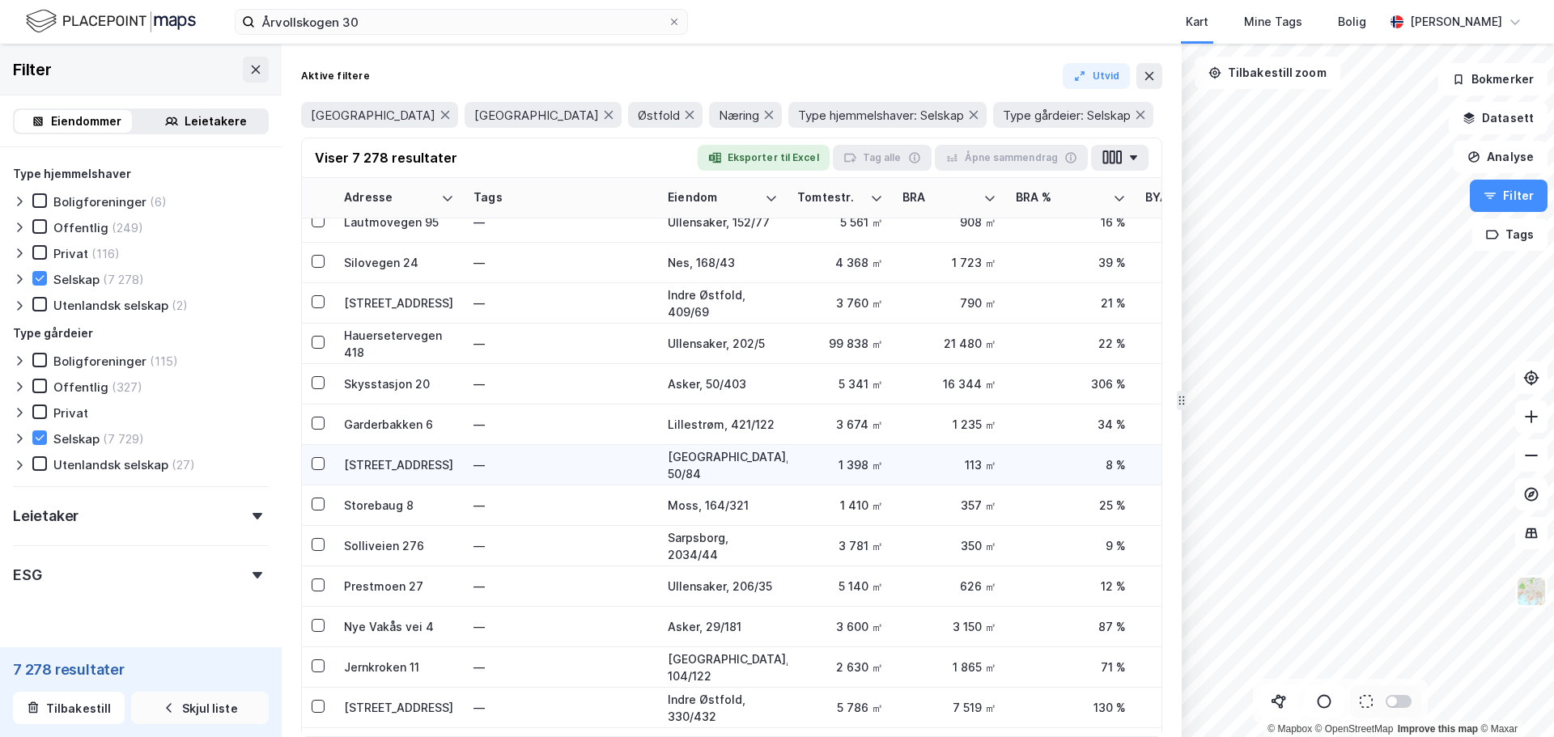
scroll to position [243, 0]
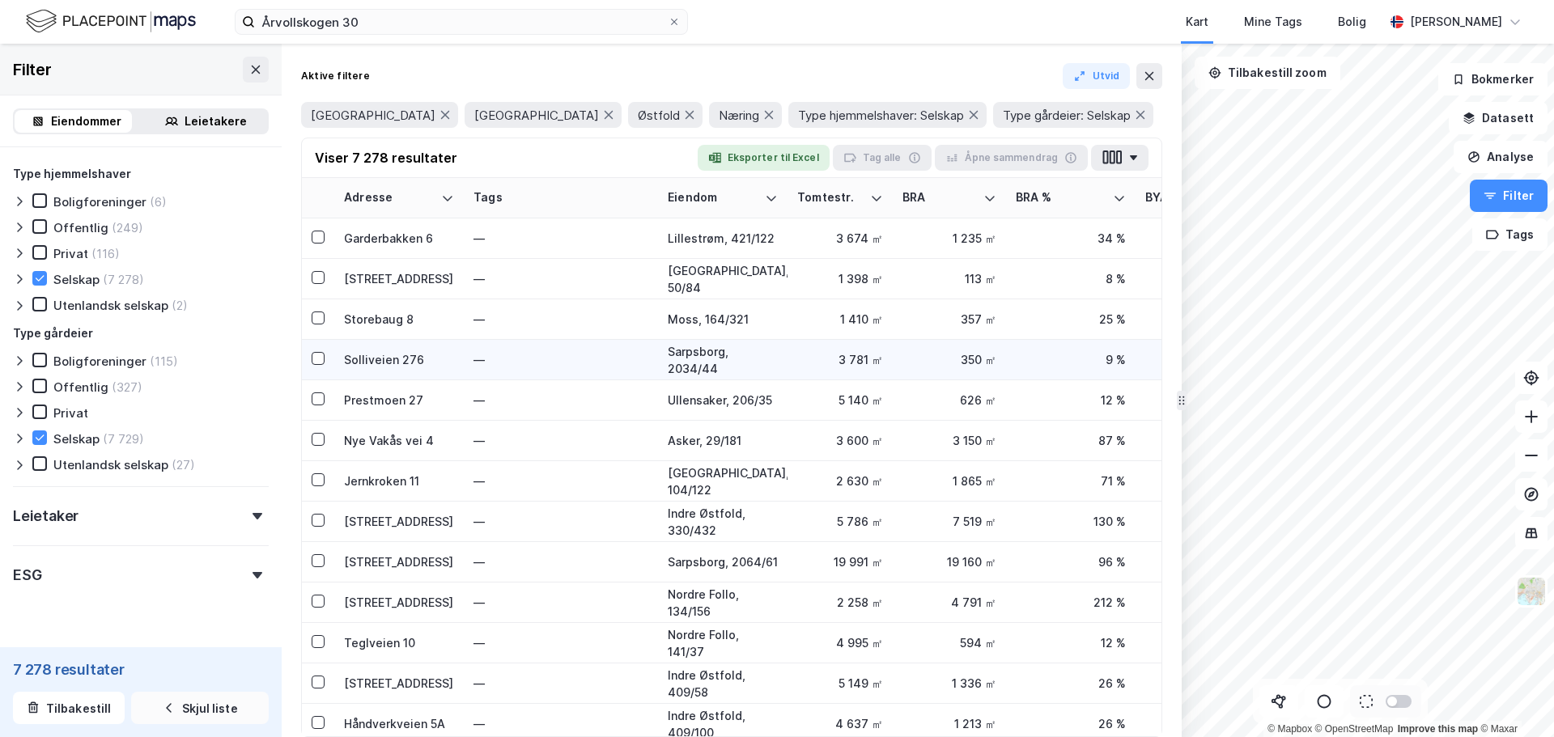
click at [370, 363] on div "Solliveien 276" at bounding box center [399, 359] width 110 height 17
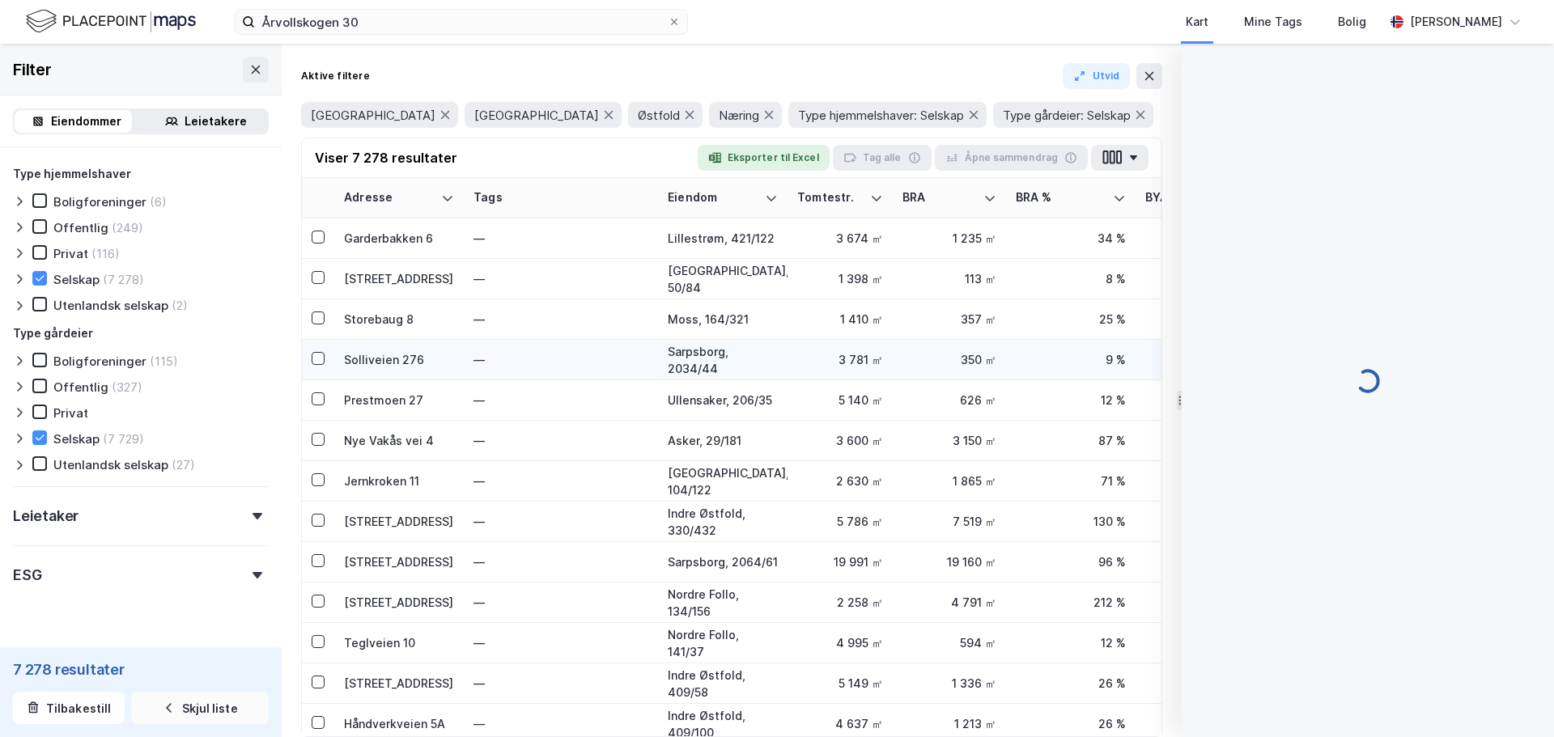
scroll to position [2, 0]
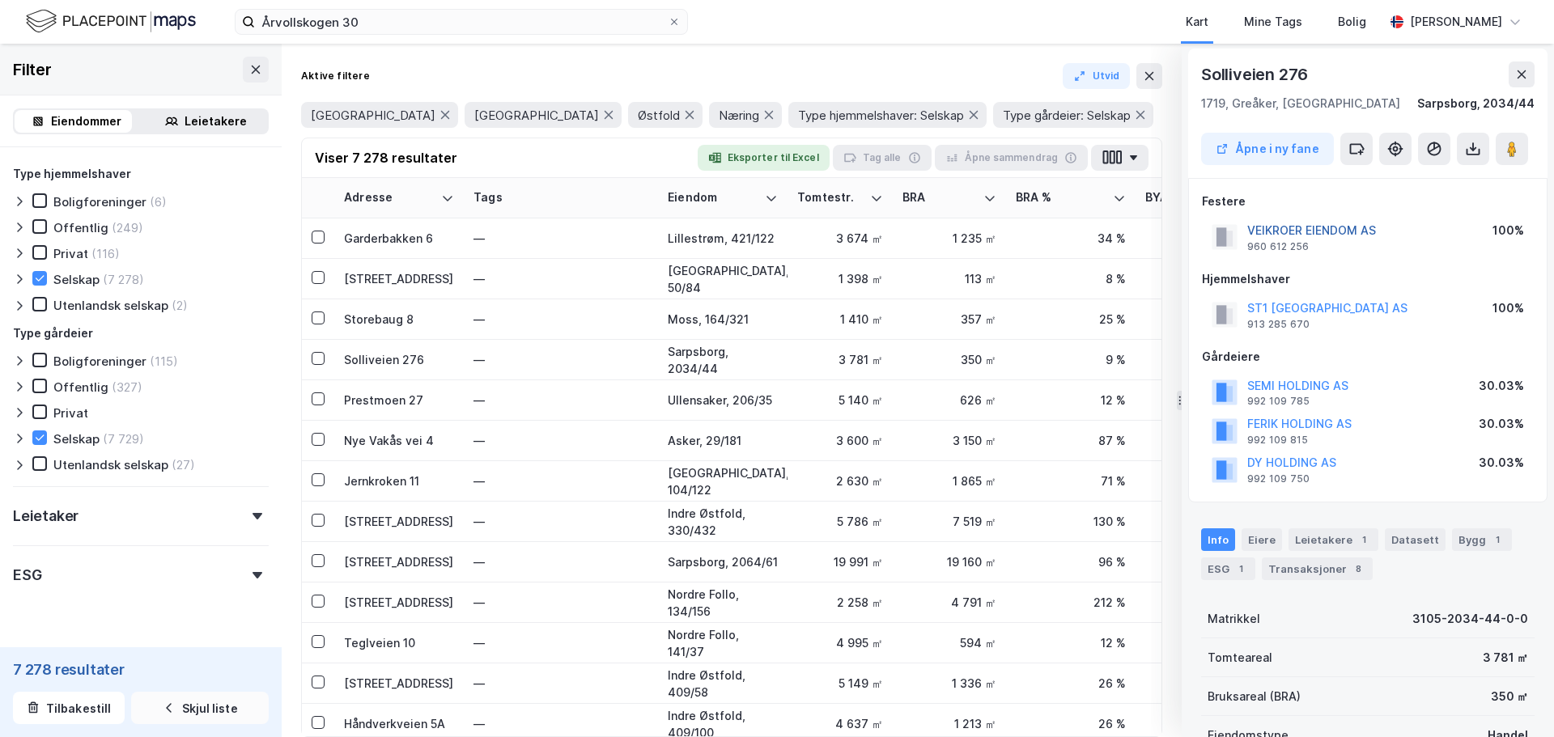
click at [0, 0] on button "VEIKROER EIENDOM AS" at bounding box center [0, 0] width 0 height 0
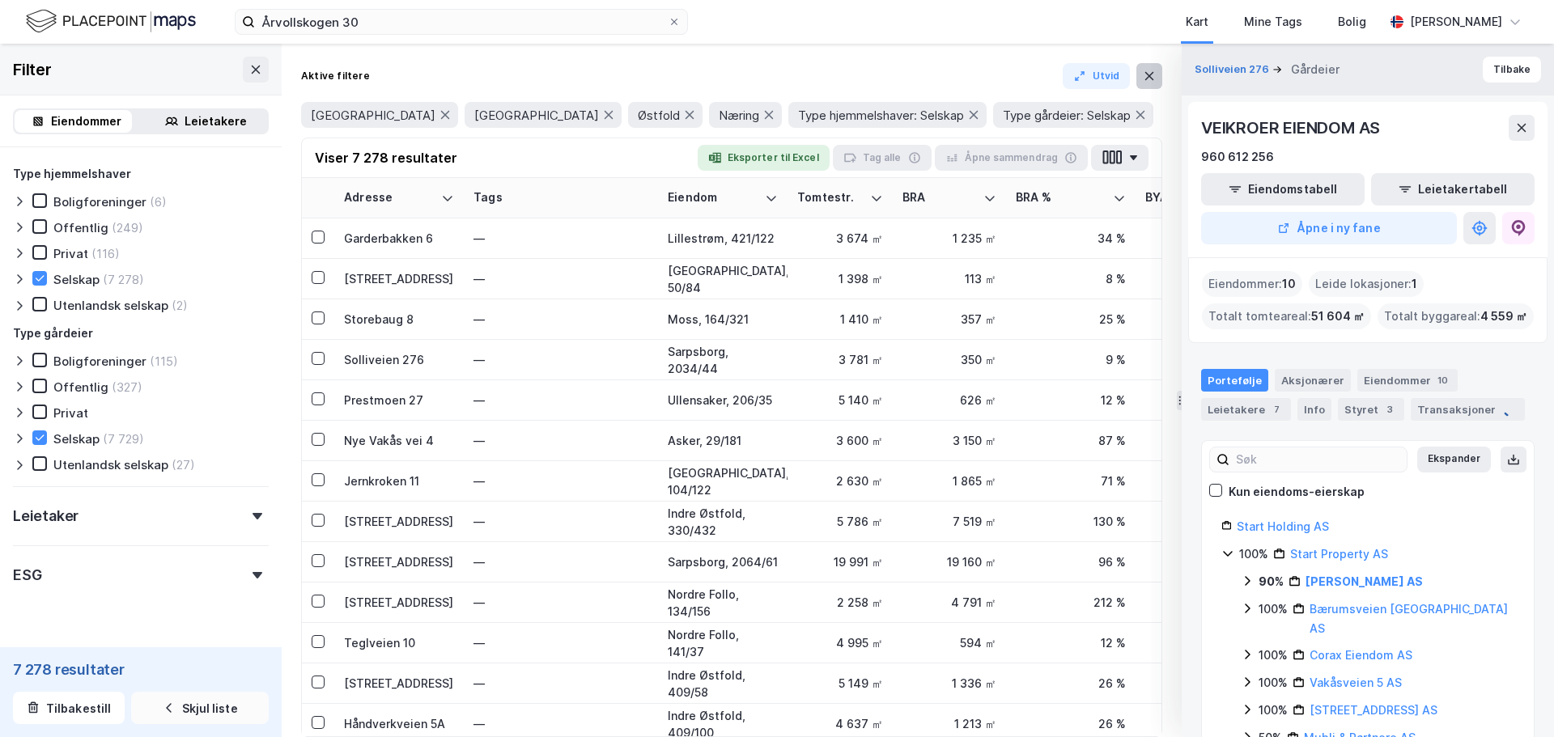
click at [1143, 80] on icon at bounding box center [1149, 76] width 13 height 13
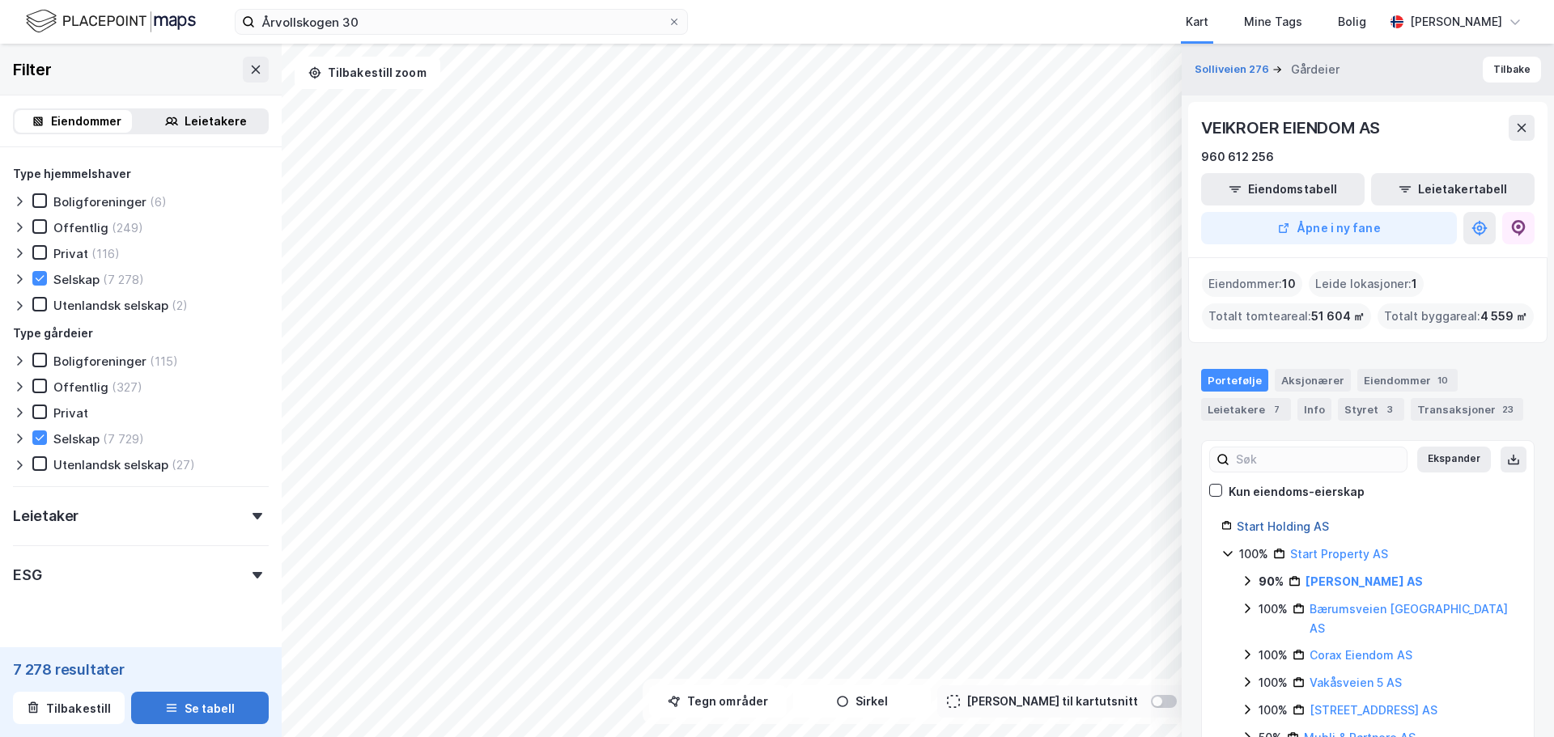
click at [1276, 525] on link "Start Holding AS" at bounding box center [1282, 526] width 92 height 14
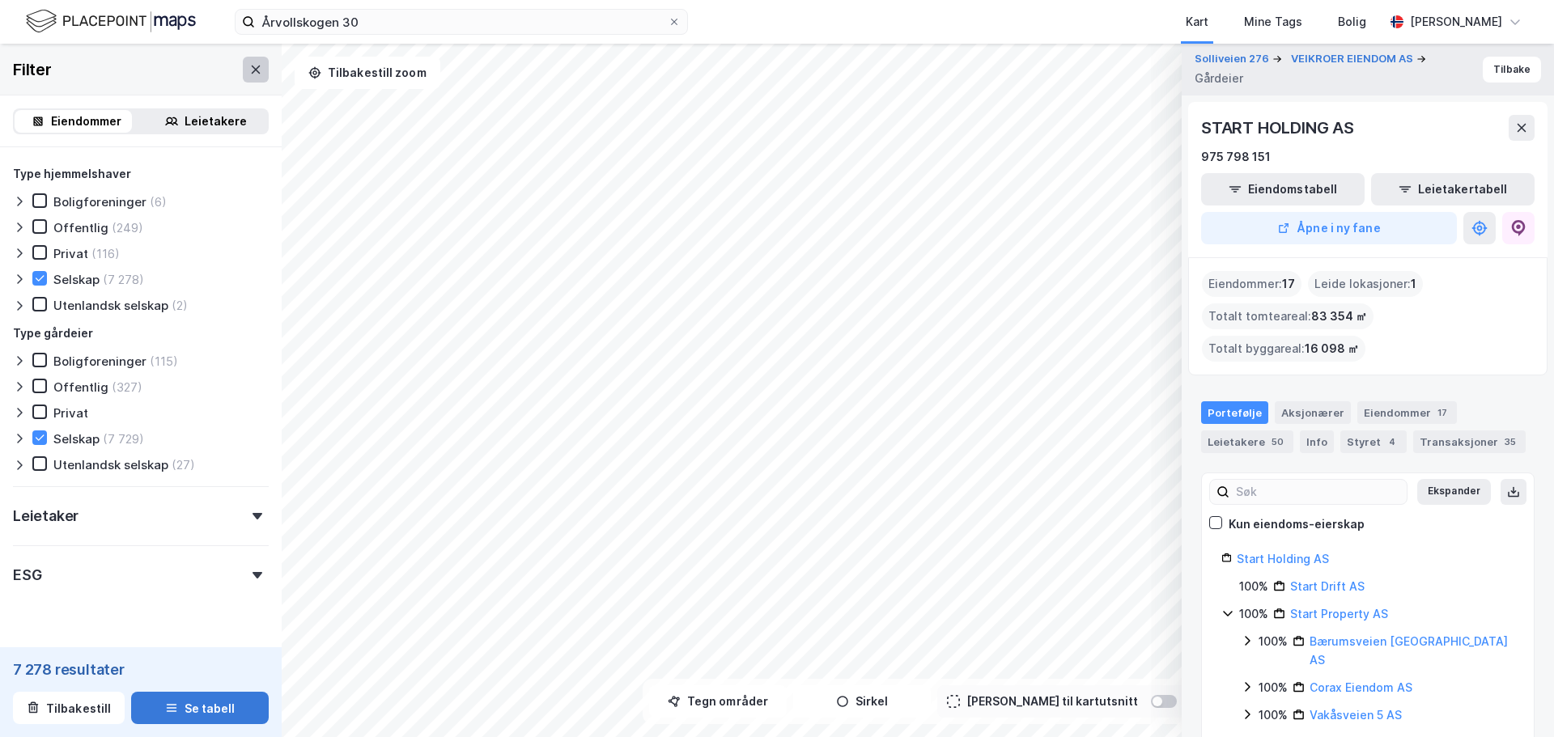
click at [252, 71] on icon at bounding box center [256, 69] width 9 height 8
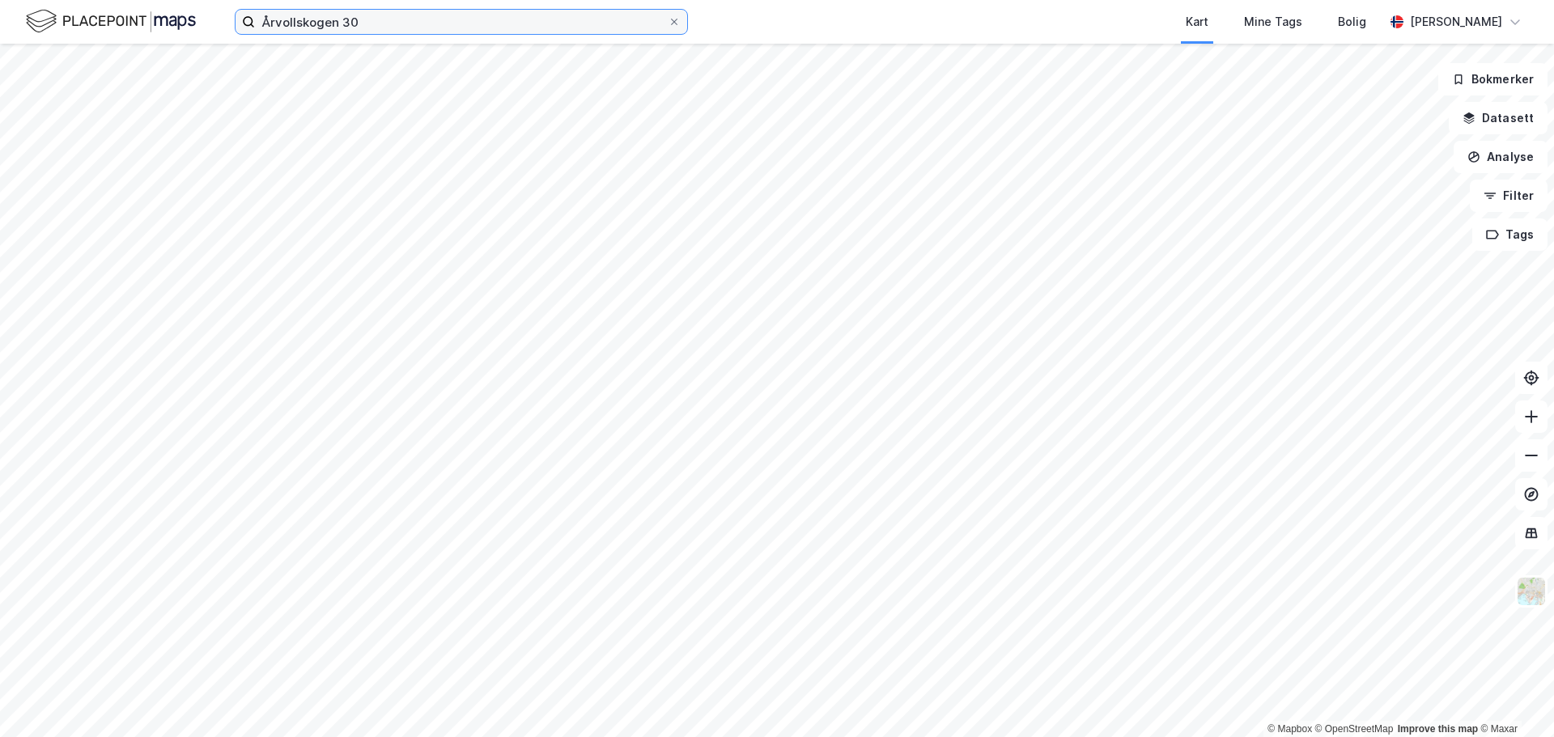
click at [398, 23] on input "Årvollskogen 30" at bounding box center [461, 22] width 413 height 24
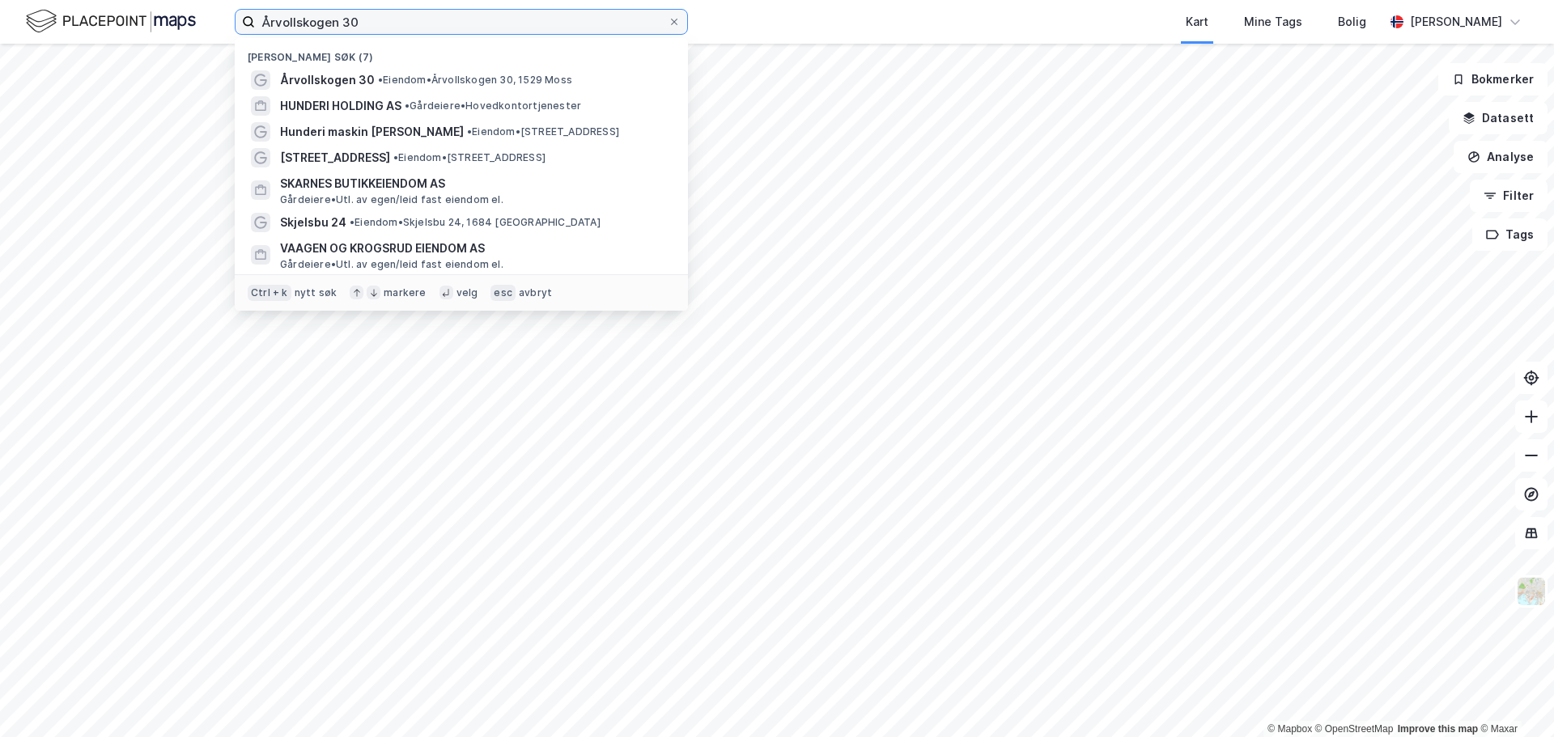
drag, startPoint x: 374, startPoint y: 23, endPoint x: 227, endPoint y: 32, distance: 147.6
click at [227, 32] on div "Årvollskogen 30 Nylige søk (7) Årvollskogen 30 • [PERSON_NAME] 30, 1529 [PERSON…" at bounding box center [777, 22] width 1554 height 44
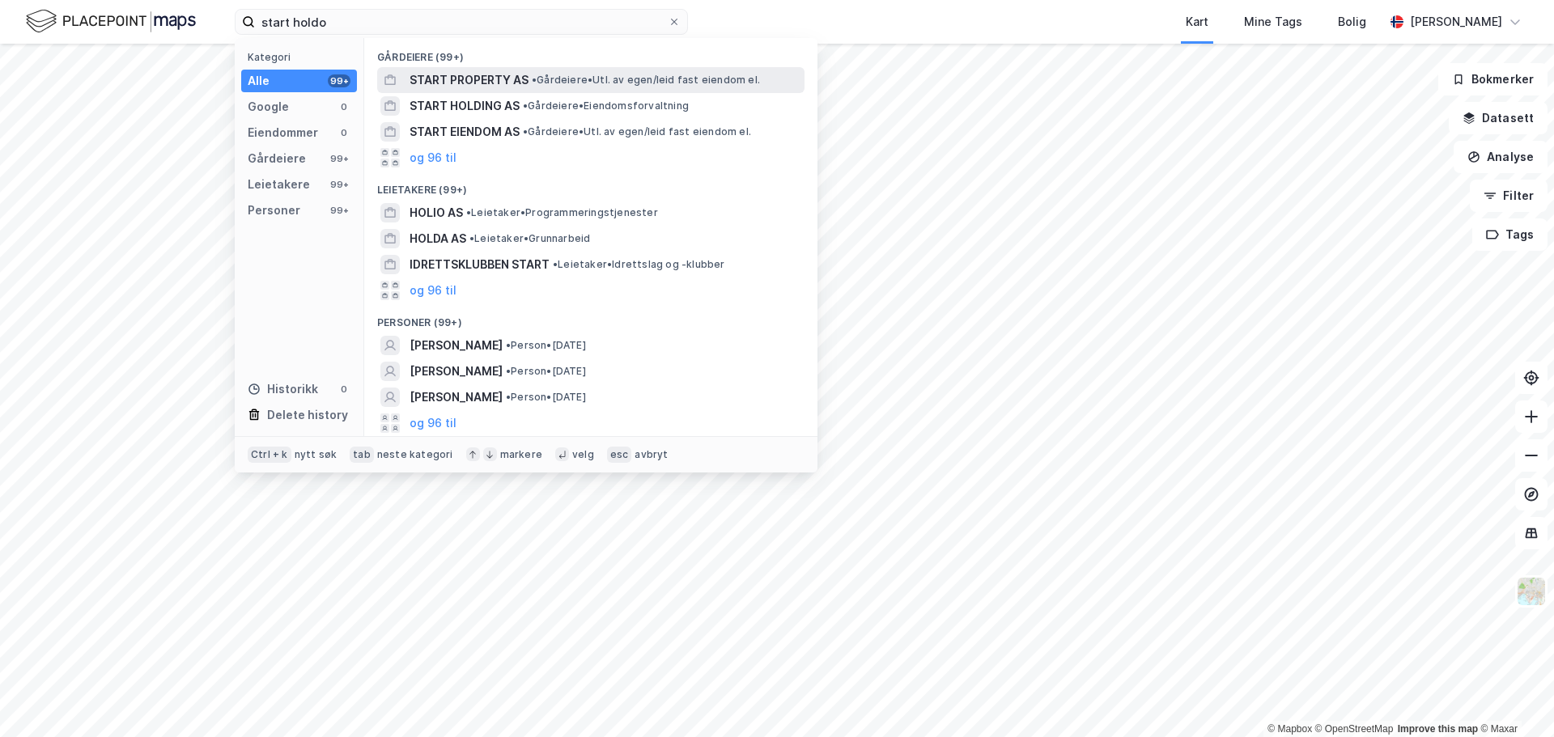
click at [460, 80] on span "START PROPERTY AS" at bounding box center [468, 79] width 119 height 19
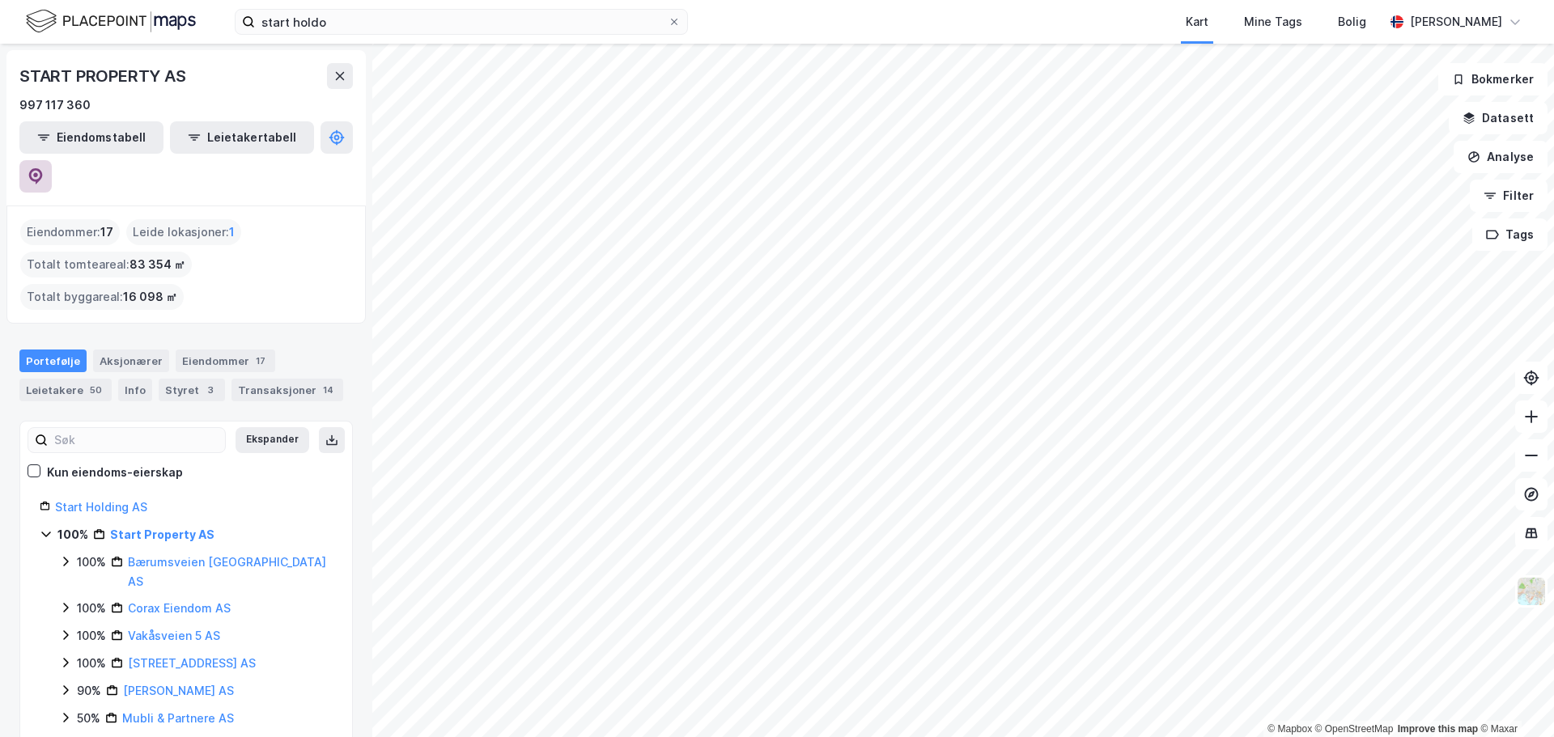
click at [38, 172] on icon at bounding box center [35, 174] width 5 height 5
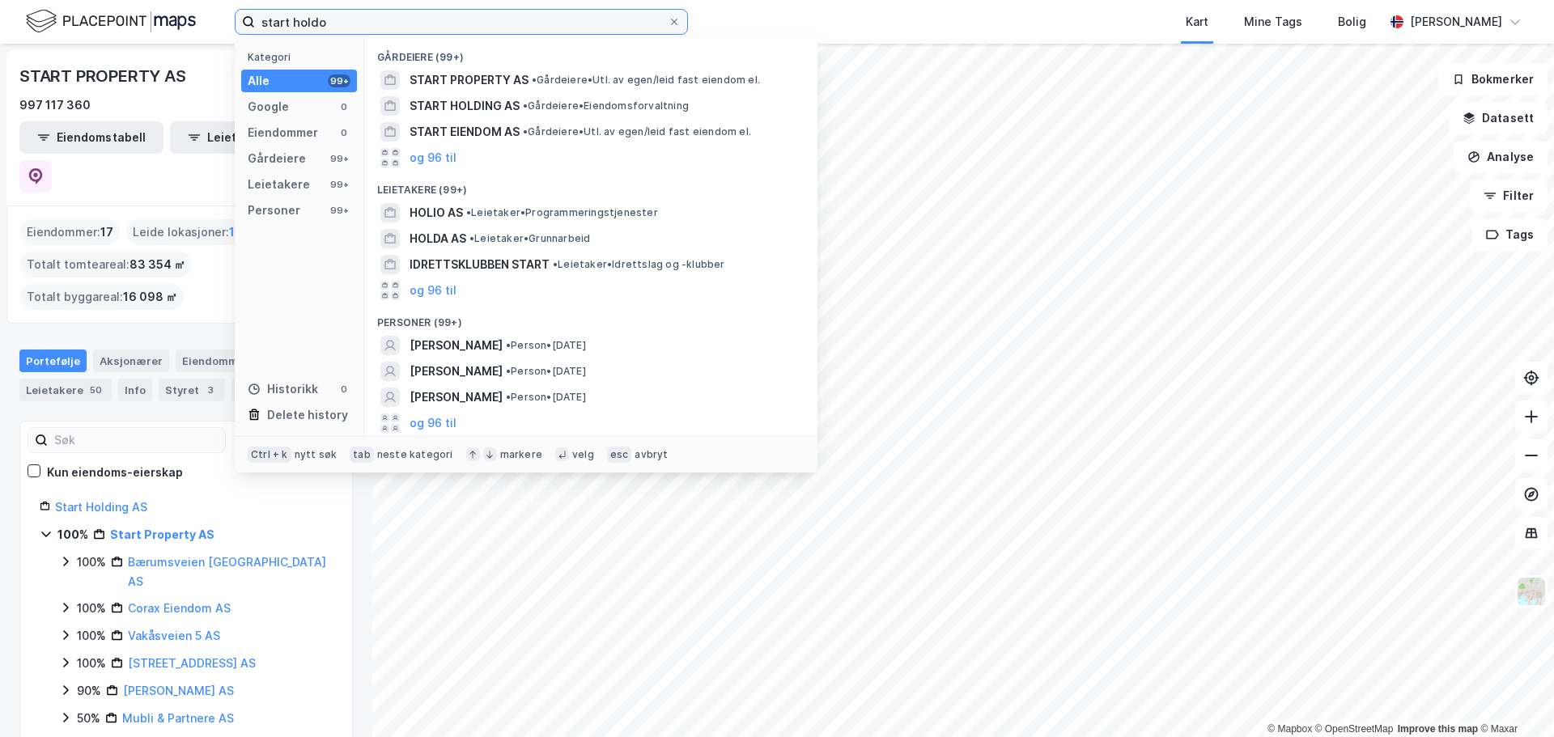
drag, startPoint x: 371, startPoint y: 25, endPoint x: 213, endPoint y: 23, distance: 157.8
click at [213, 23] on div "start holdo Kategori Alle 99+ Google 0 Eiendommer 0 Gårdeiere 99+ Leietakere 99…" at bounding box center [777, 22] width 1554 height 44
paste input "Årvollskogen 30"
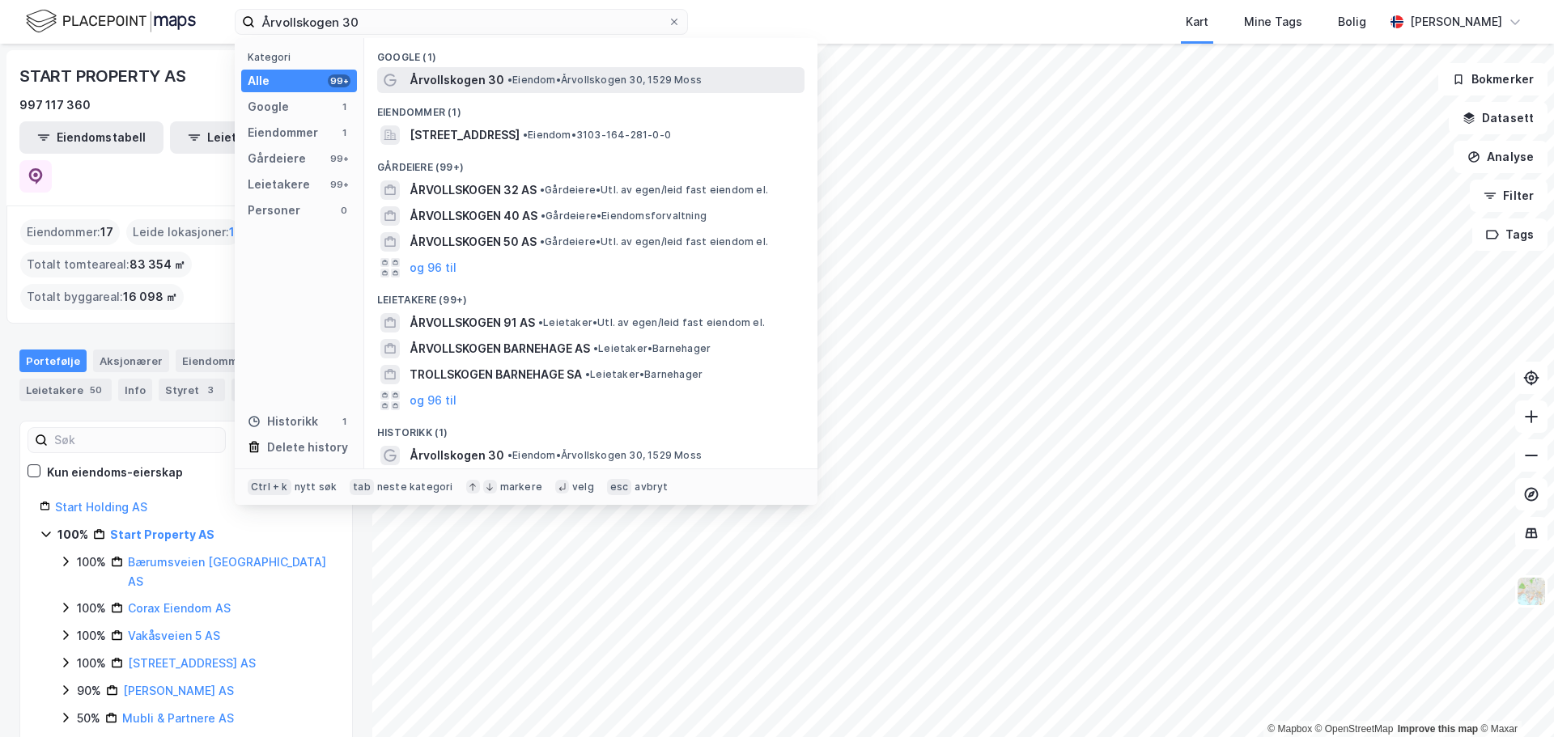
click at [496, 78] on span "Årvollskogen 30" at bounding box center [456, 79] width 95 height 19
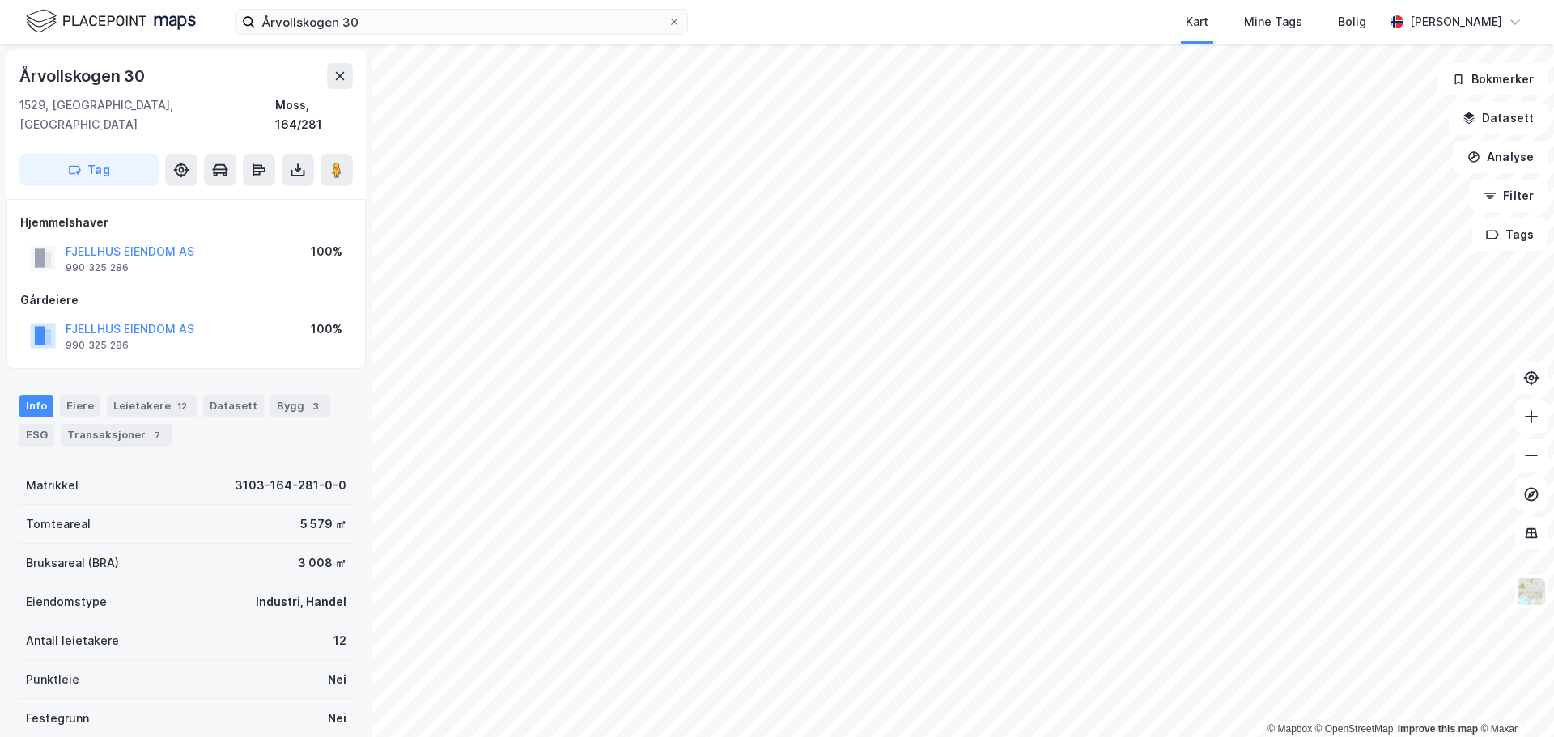
scroll to position [2, 0]
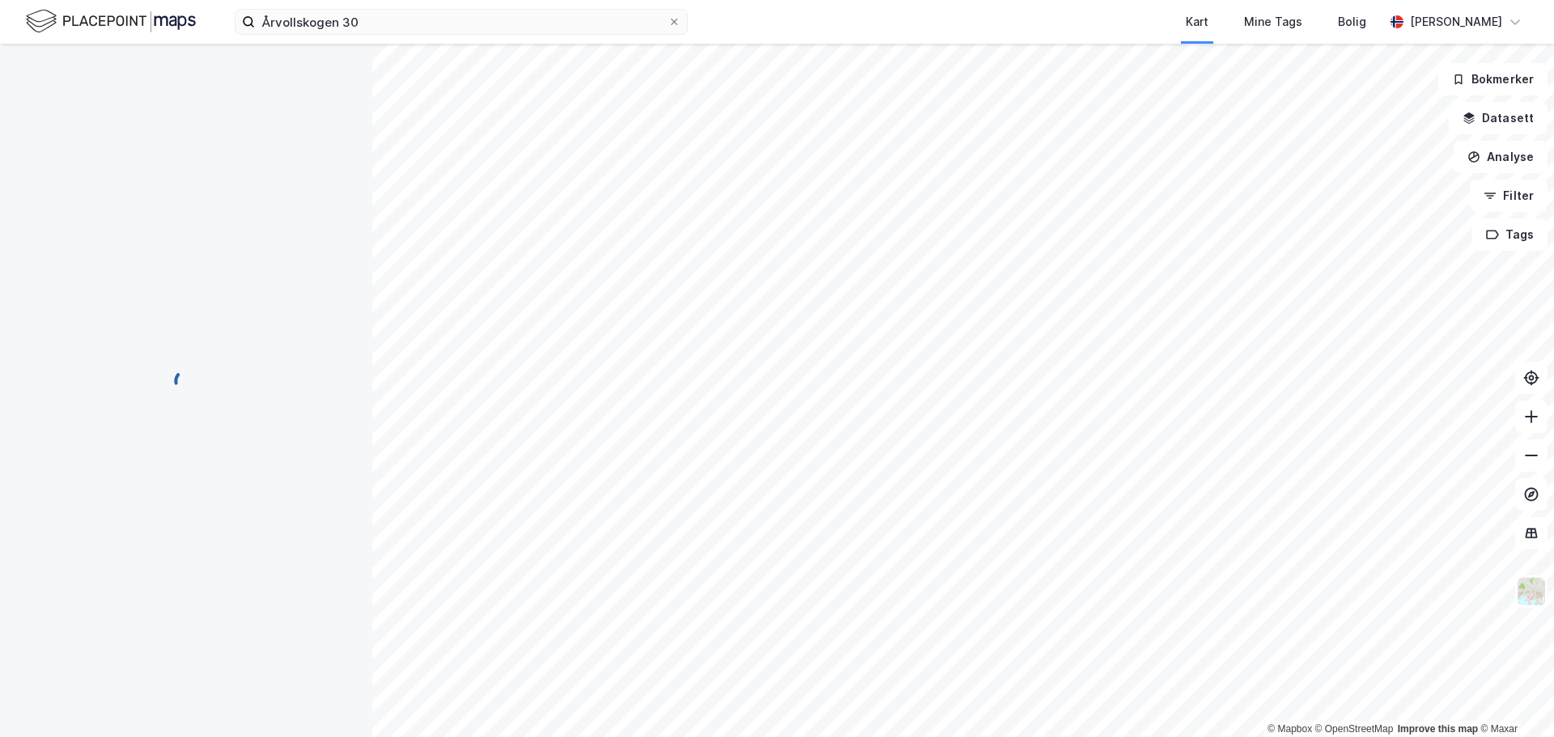
scroll to position [2, 0]
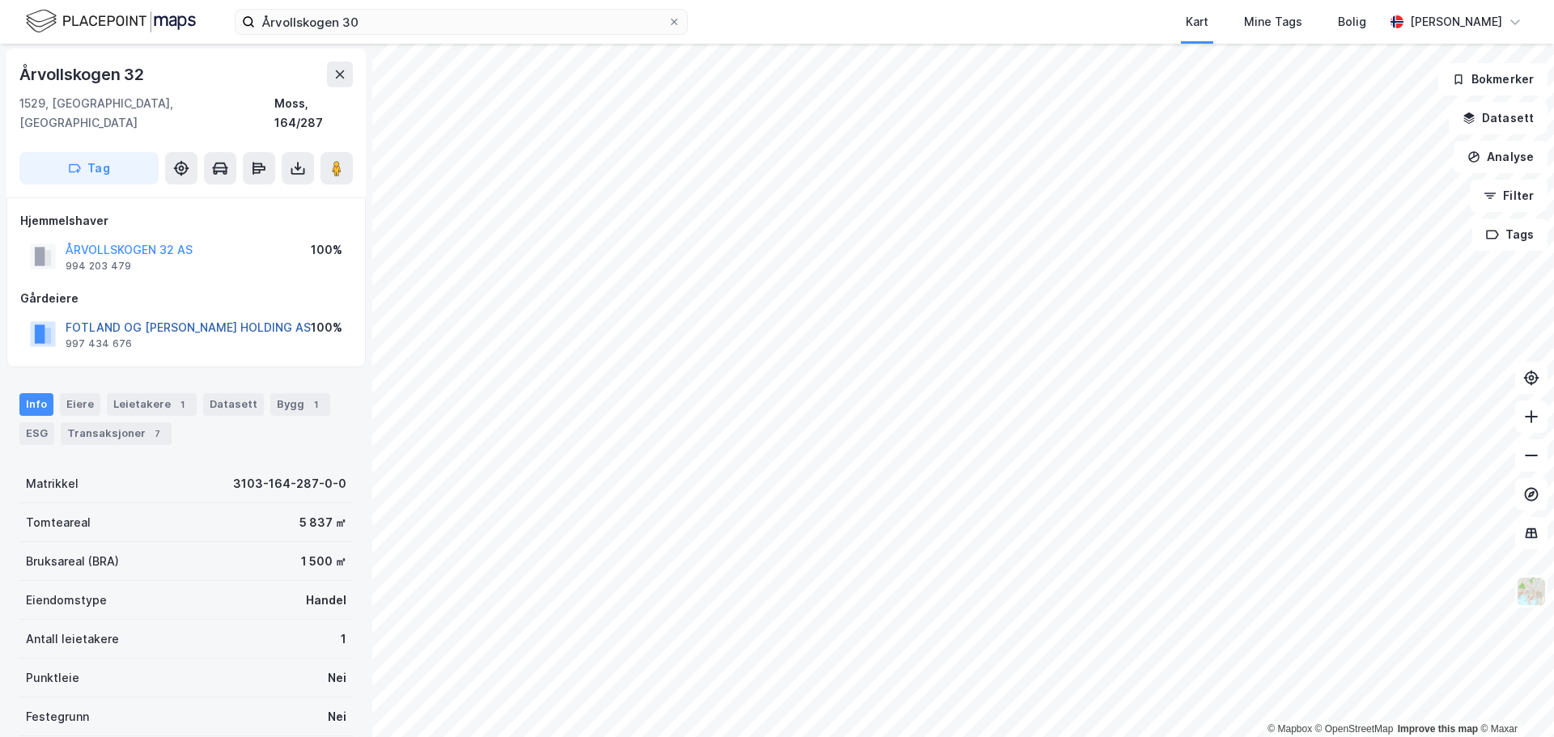
click at [0, 0] on button "FOTLAND OG [PERSON_NAME] HOLDING AS" at bounding box center [0, 0] width 0 height 0
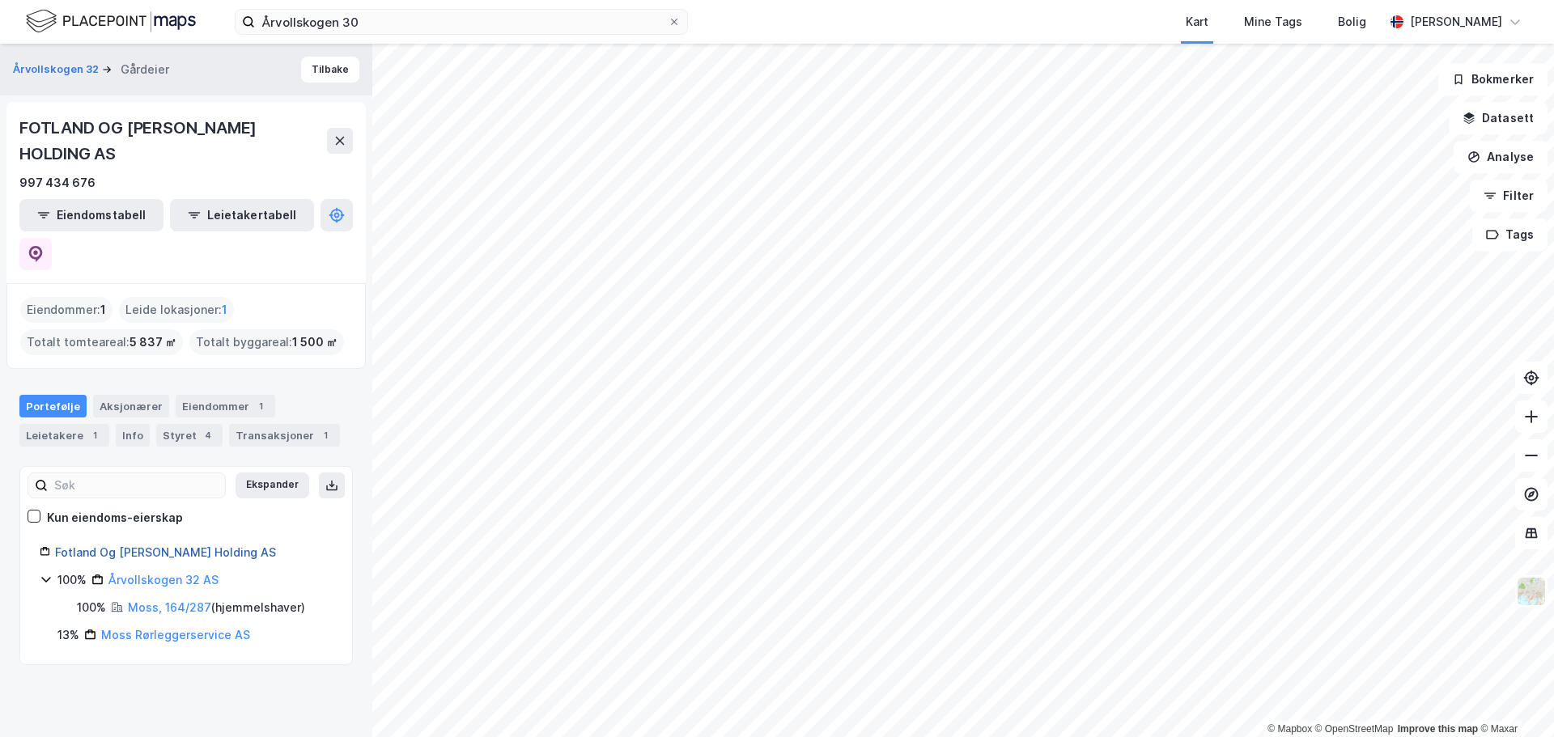
click at [172, 545] on link "Fotland Og [PERSON_NAME] Holding AS" at bounding box center [165, 552] width 221 height 14
click at [308, 74] on button "Tilbake" at bounding box center [330, 70] width 58 height 26
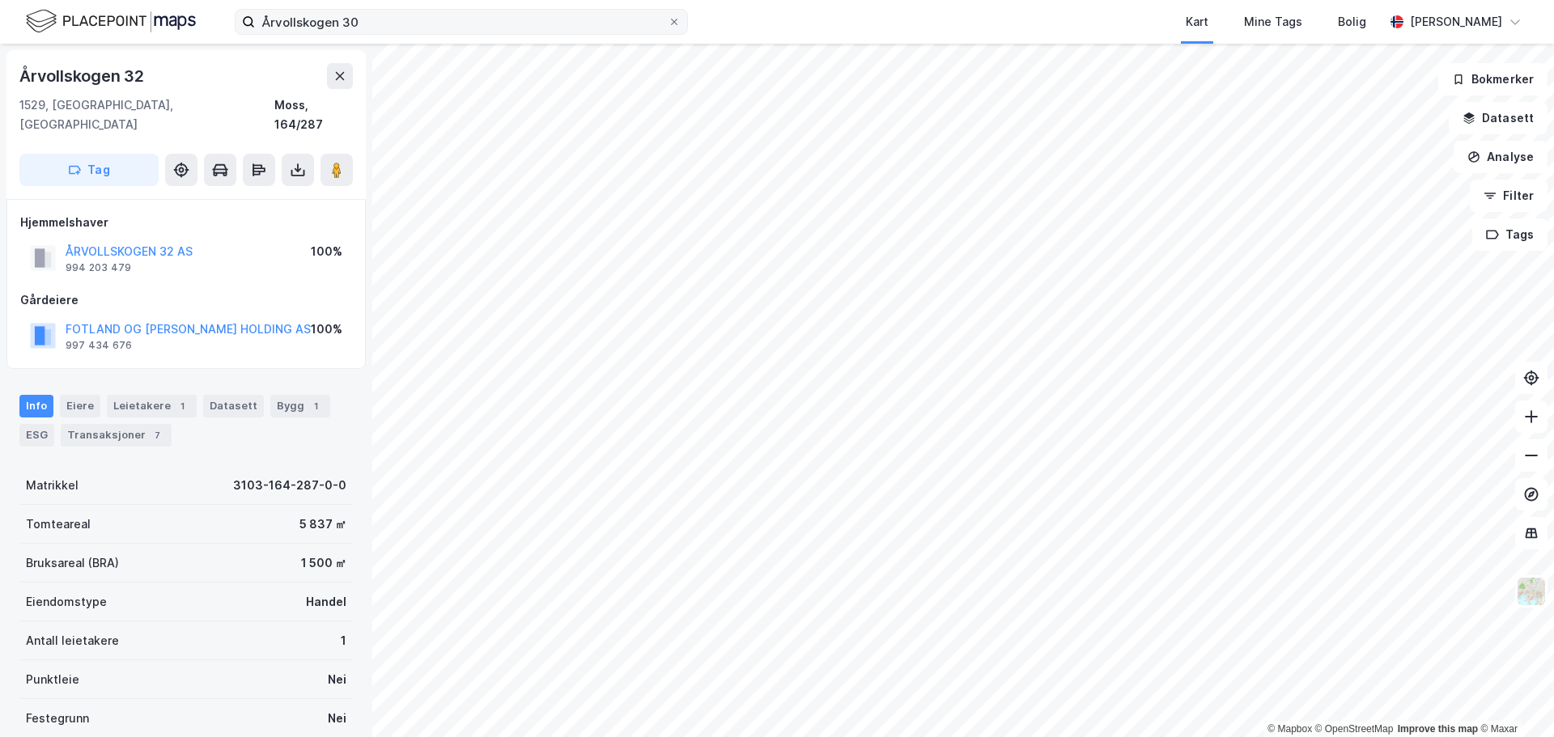
scroll to position [2, 0]
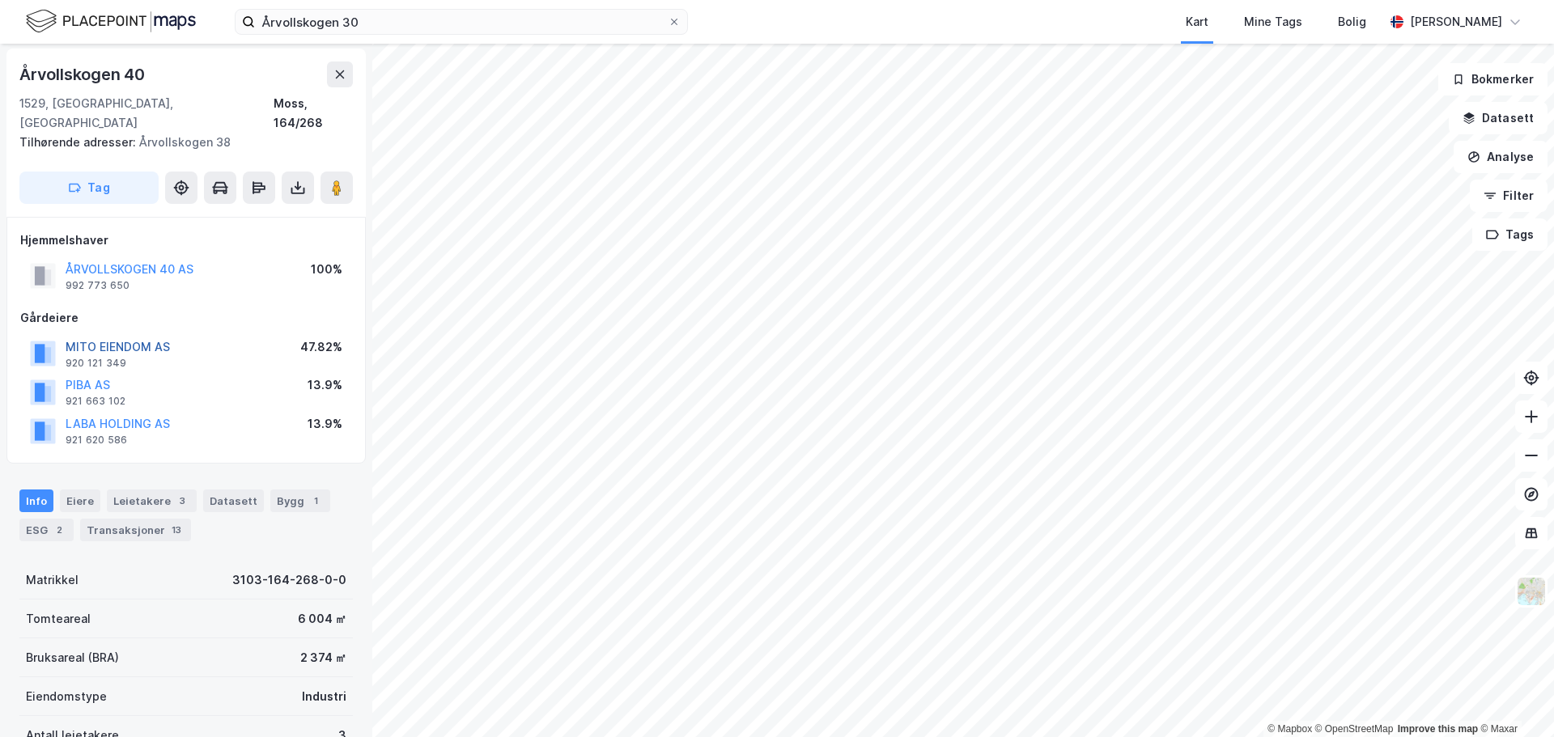
click at [0, 0] on button "MITO EIENDOM AS" at bounding box center [0, 0] width 0 height 0
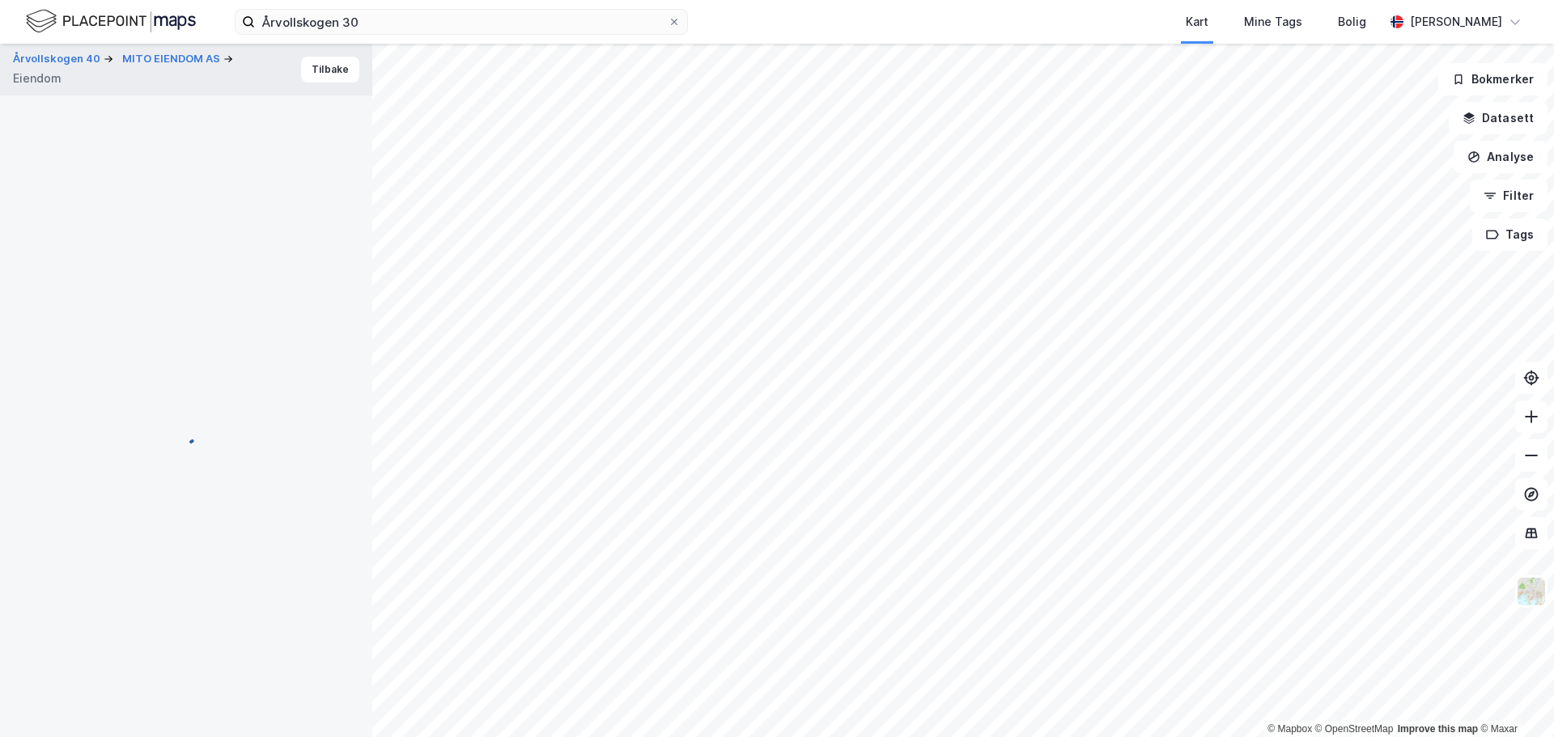
scroll to position [2, 0]
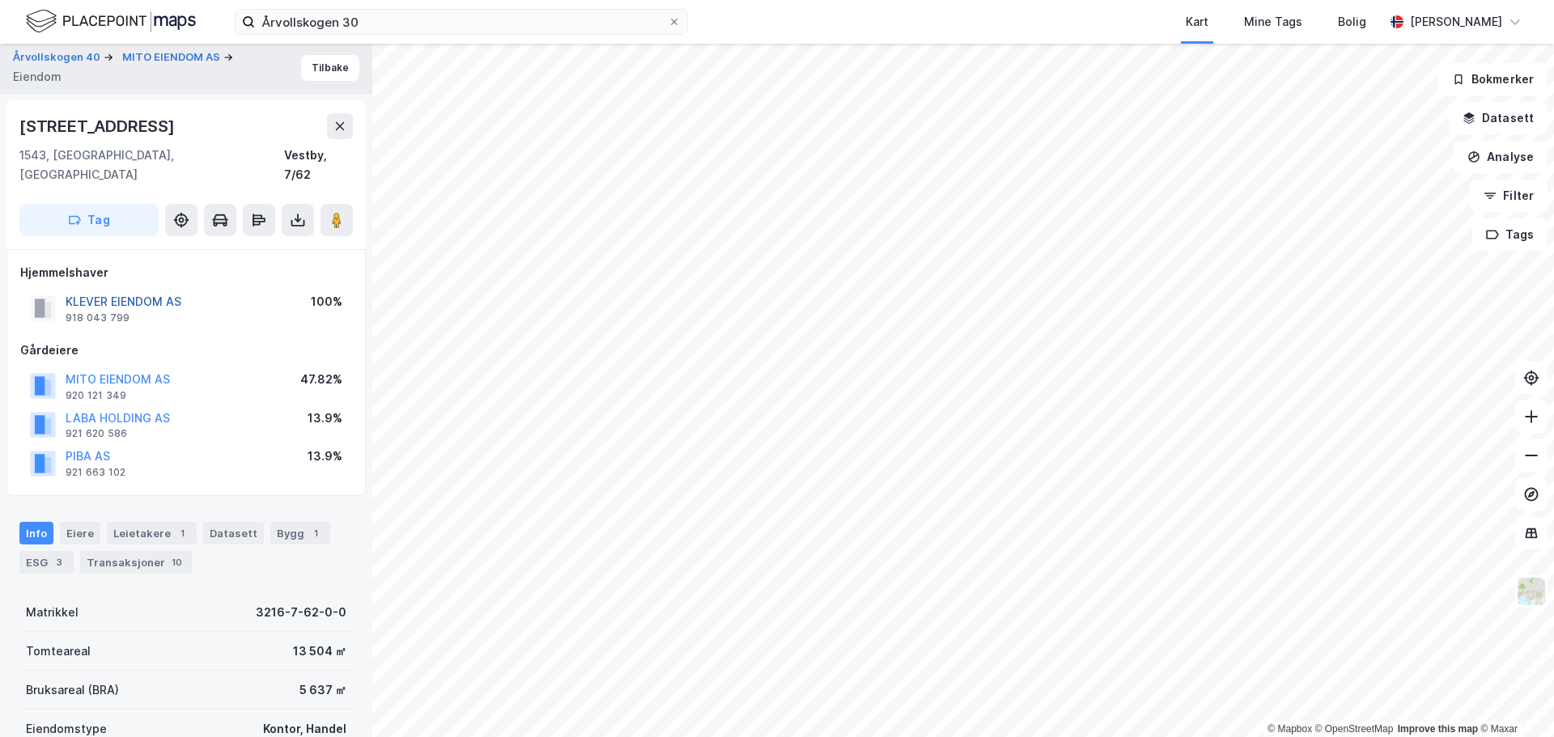
click at [0, 0] on button "KLEVER EIENDOM AS" at bounding box center [0, 0] width 0 height 0
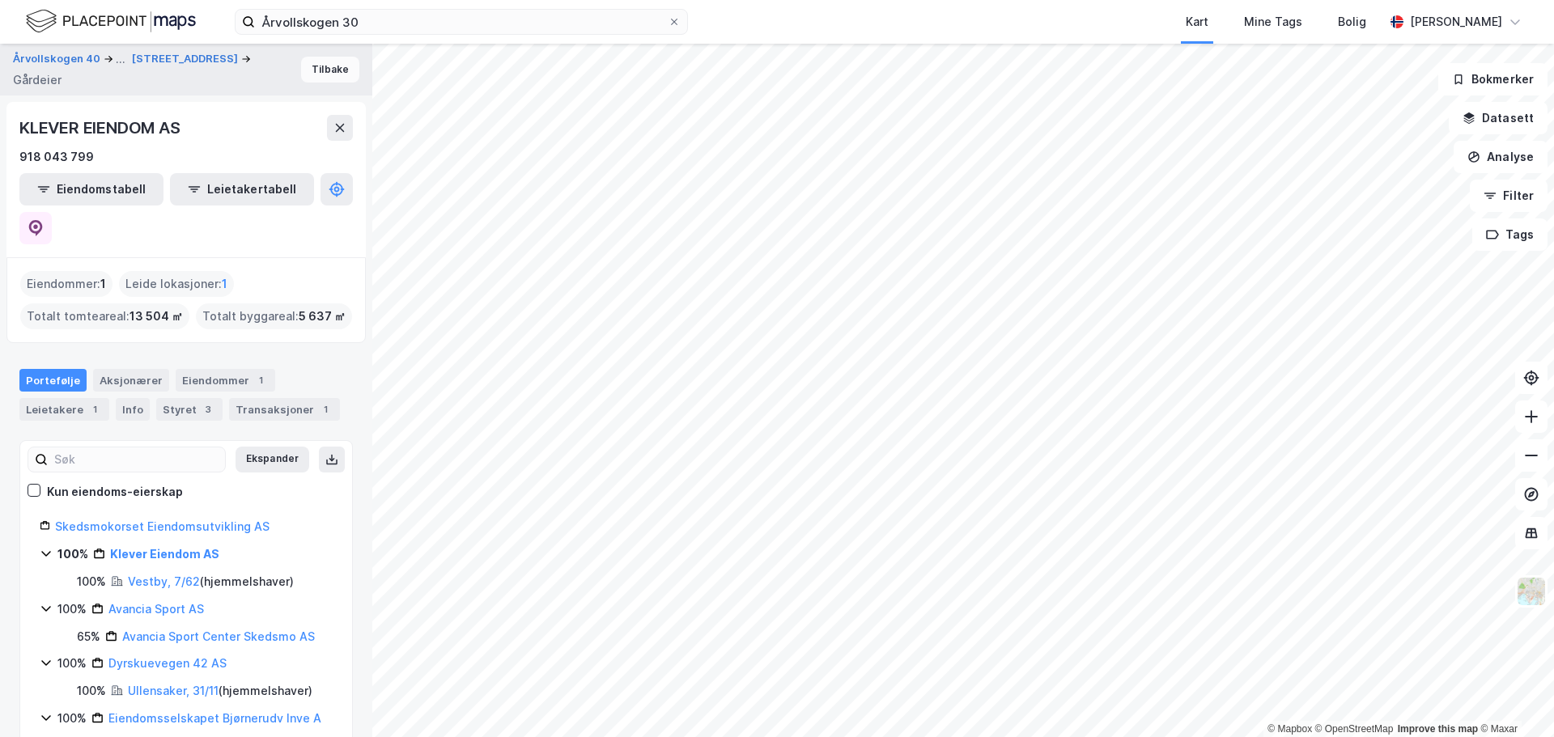
click at [336, 66] on button "Tilbake" at bounding box center [330, 70] width 58 height 26
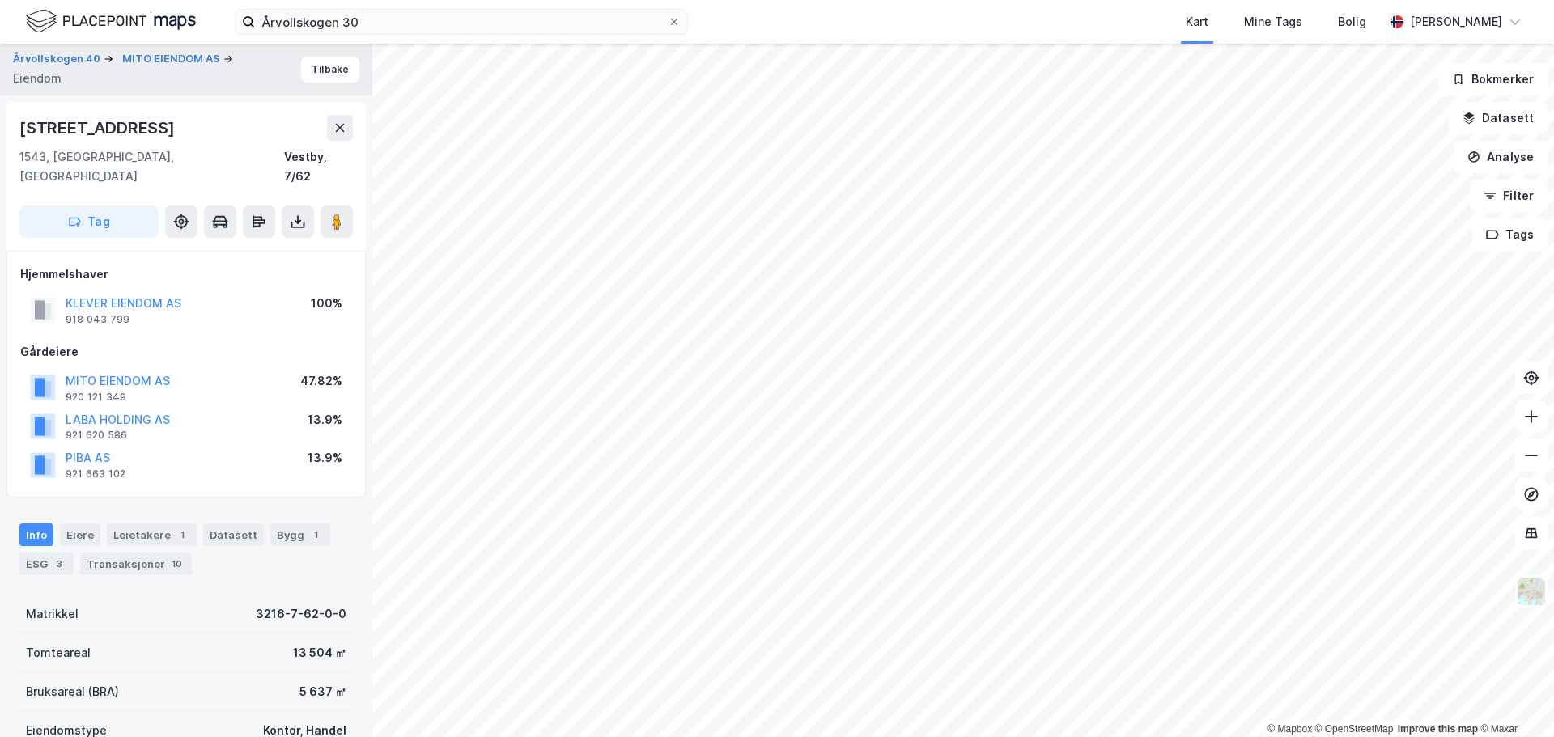
scroll to position [2, 0]
click at [0, 0] on button "LABA HOLDING AS" at bounding box center [0, 0] width 0 height 0
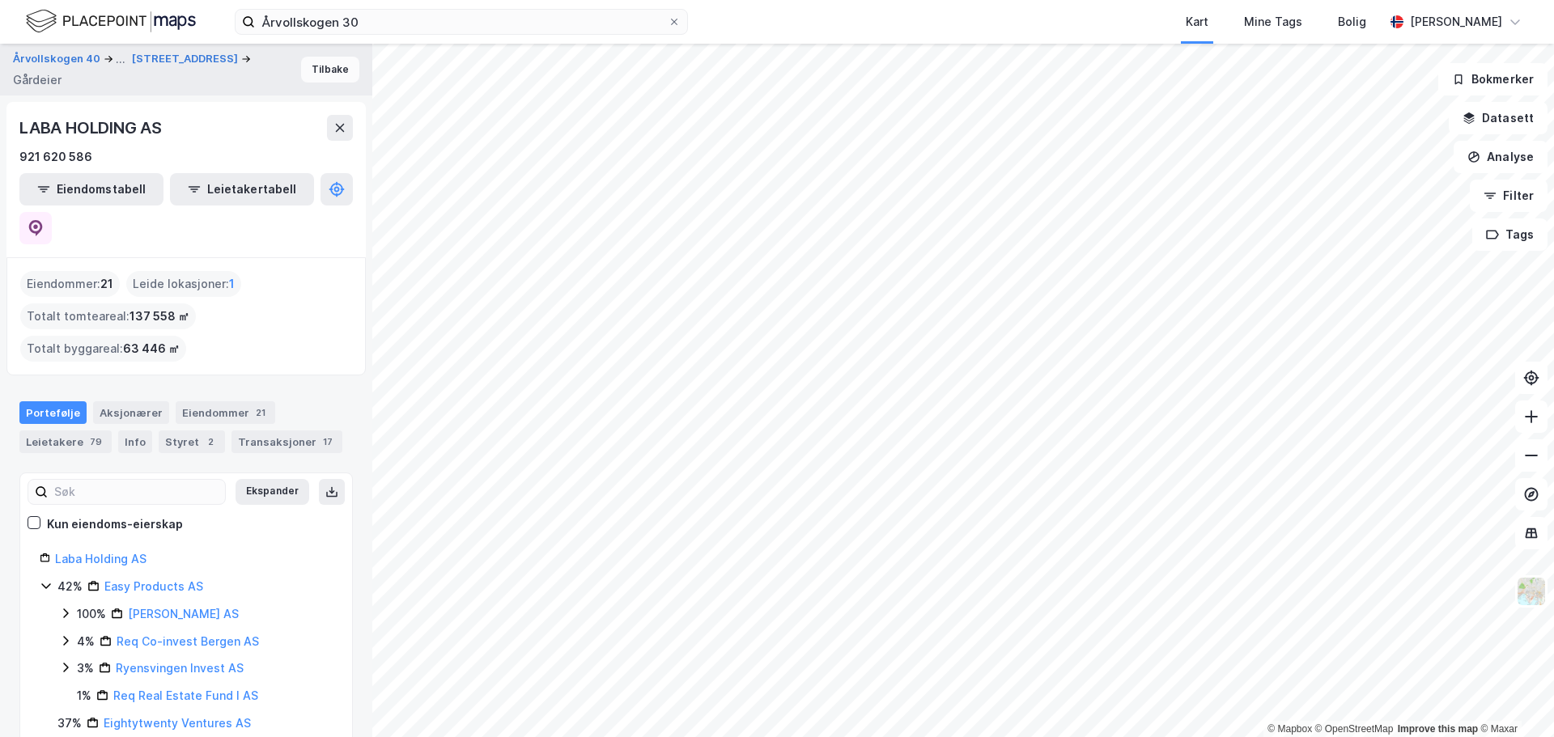
click at [312, 75] on button "Tilbake" at bounding box center [330, 70] width 58 height 26
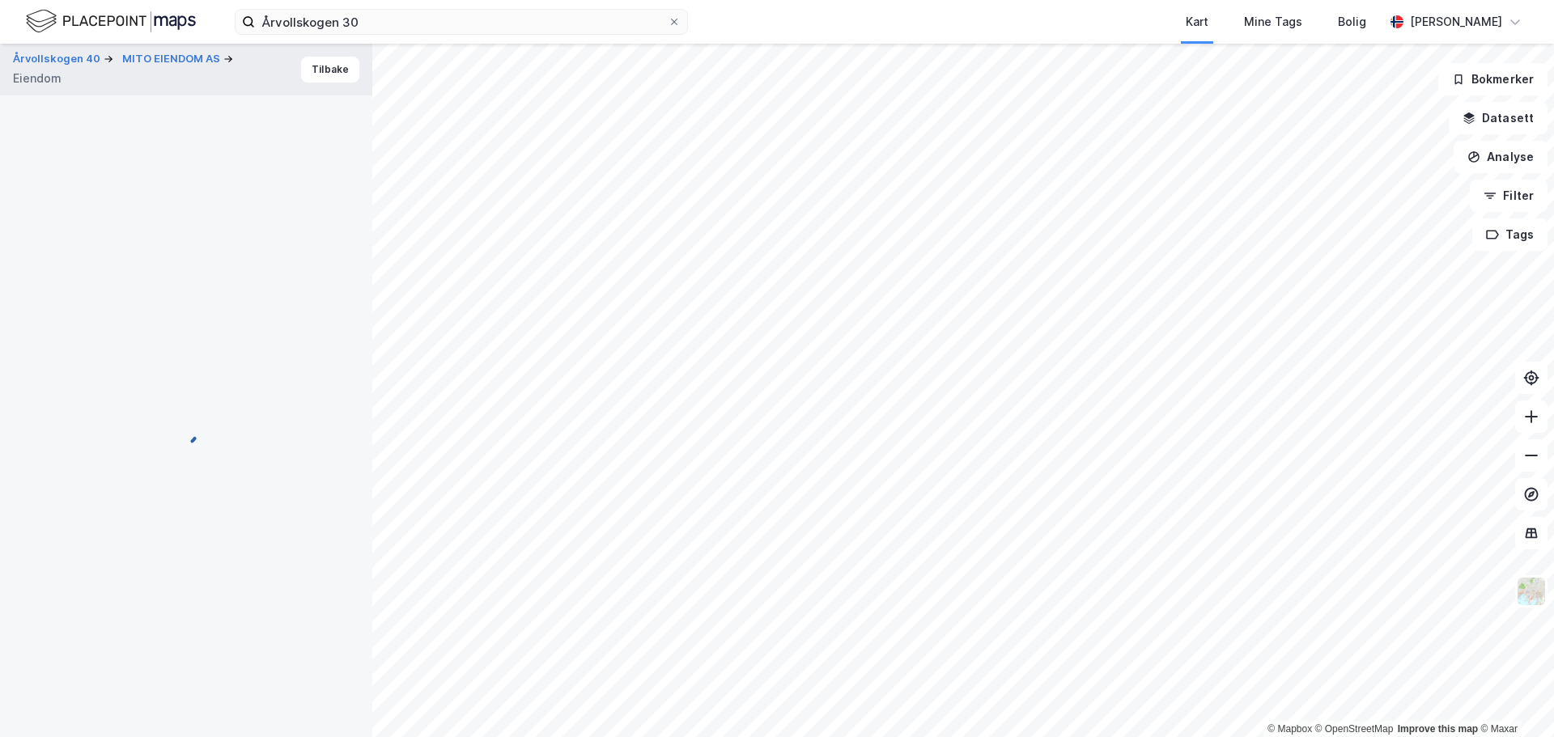
scroll to position [2, 0]
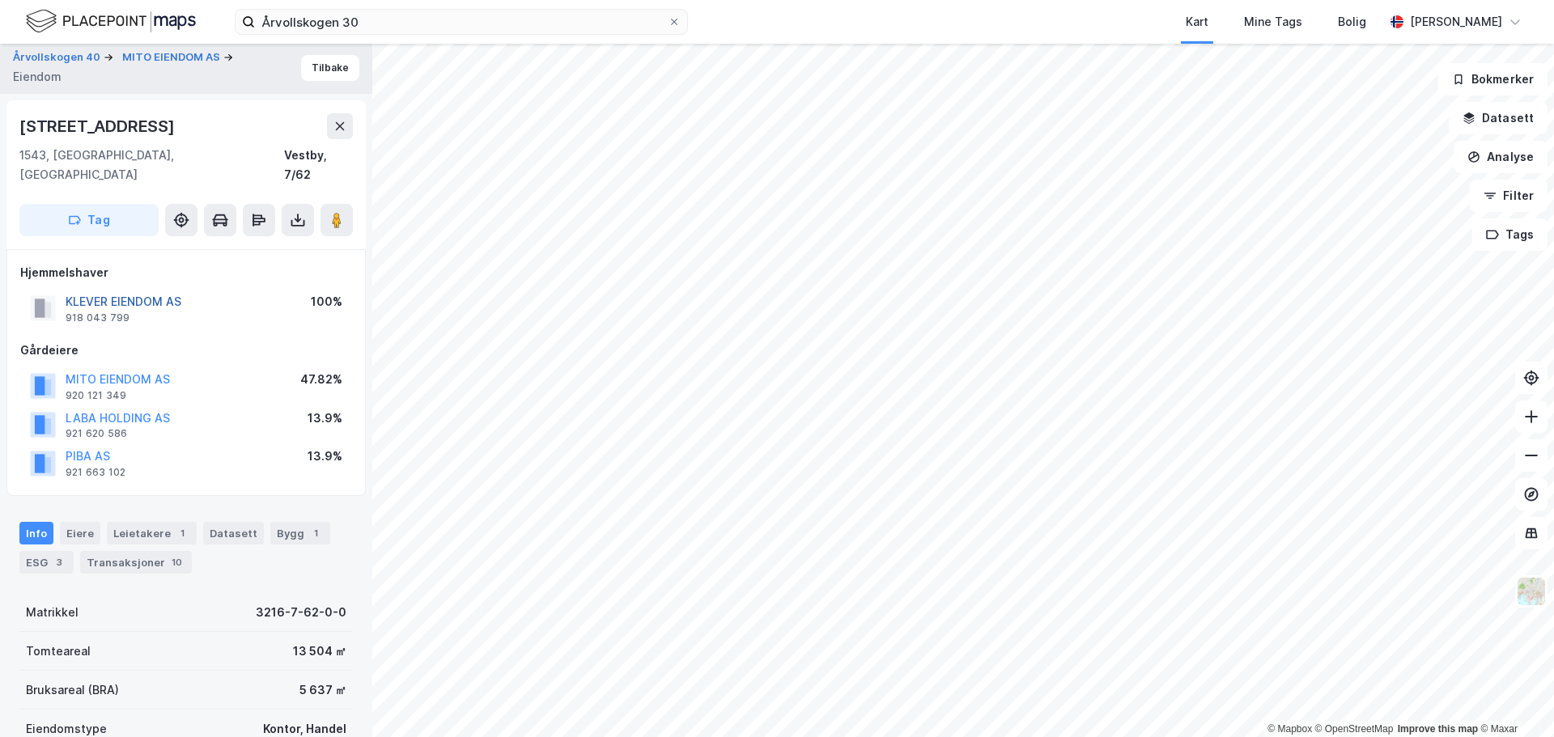
click at [0, 0] on button "KLEVER EIENDOM AS" at bounding box center [0, 0] width 0 height 0
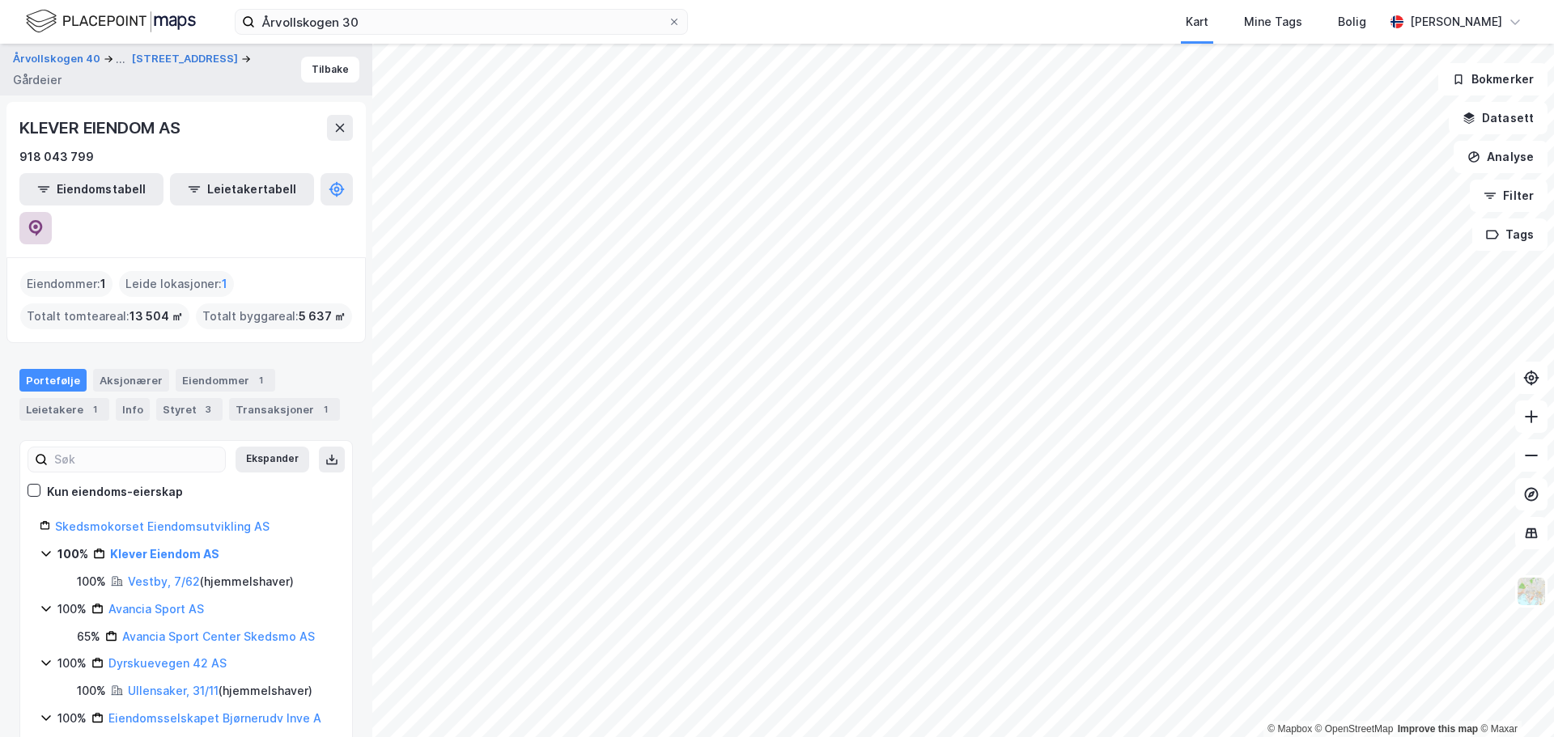
click at [43, 220] on icon at bounding box center [36, 228] width 14 height 16
click at [312, 71] on button "Tilbake" at bounding box center [330, 70] width 58 height 26
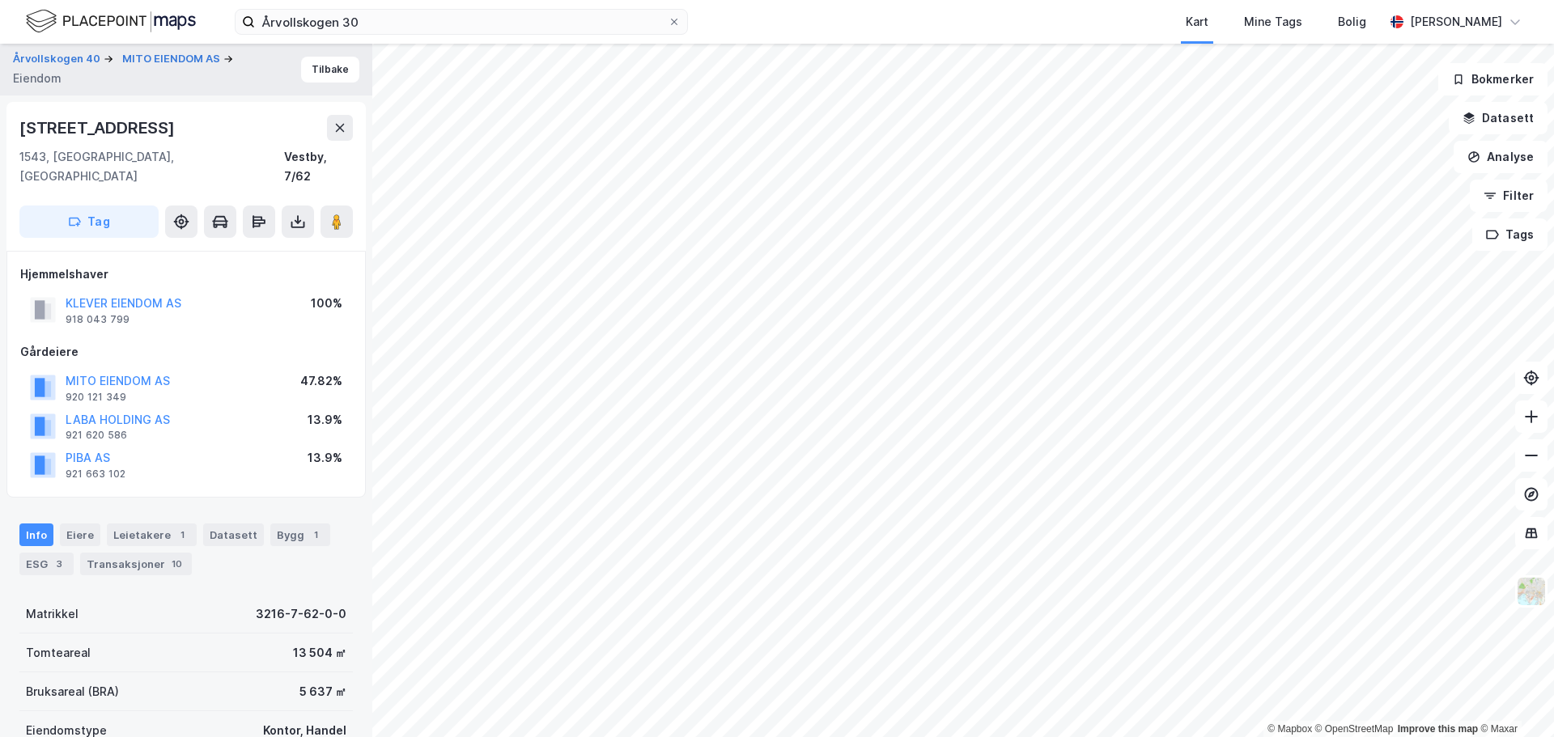
scroll to position [2, 0]
click at [0, 0] on button "KLEVER EIENDOM AS" at bounding box center [0, 0] width 0 height 0
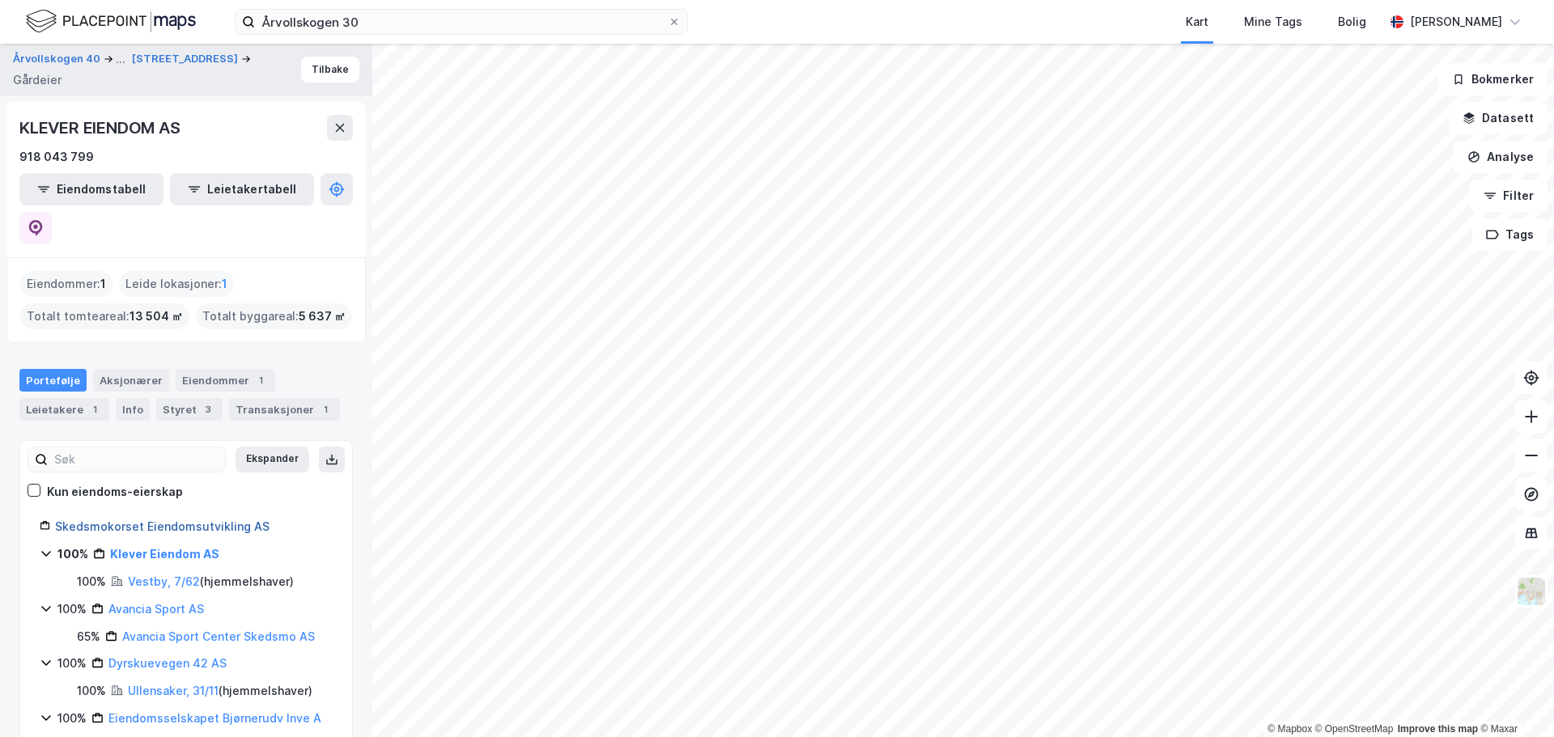
click at [160, 519] on link "Skedsmokorset Eiendomsutvikling AS" at bounding box center [162, 526] width 214 height 14
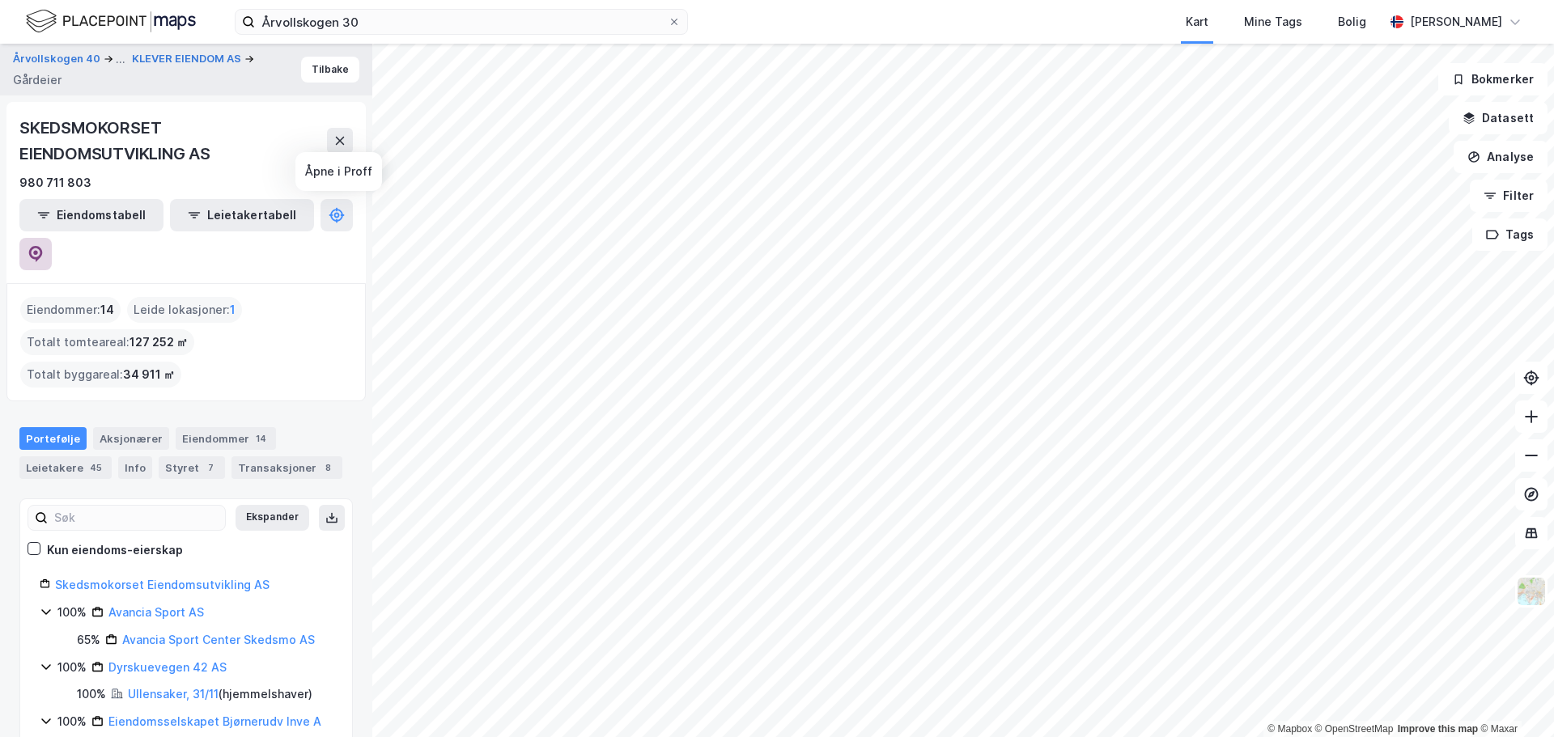
click at [44, 246] on icon at bounding box center [36, 254] width 16 height 16
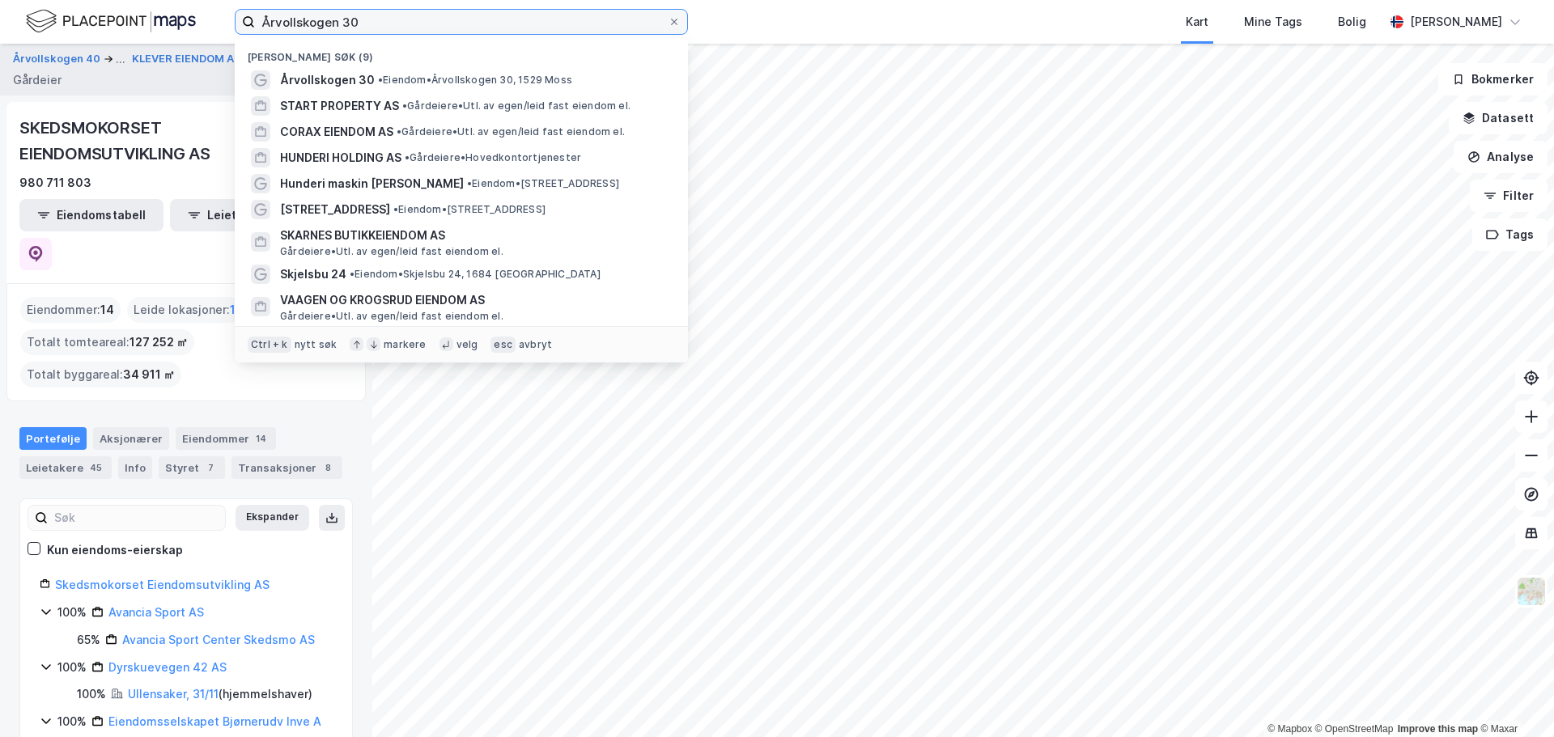
drag, startPoint x: 411, startPoint y: 27, endPoint x: 229, endPoint y: 26, distance: 182.1
click at [229, 26] on div "Årvollskogen 30 Nylige søk (9) Årvollskogen 30 • [PERSON_NAME] 30, 1529 Moss ST…" at bounding box center [777, 22] width 1554 height 44
paste input "Ferik Holding AS"
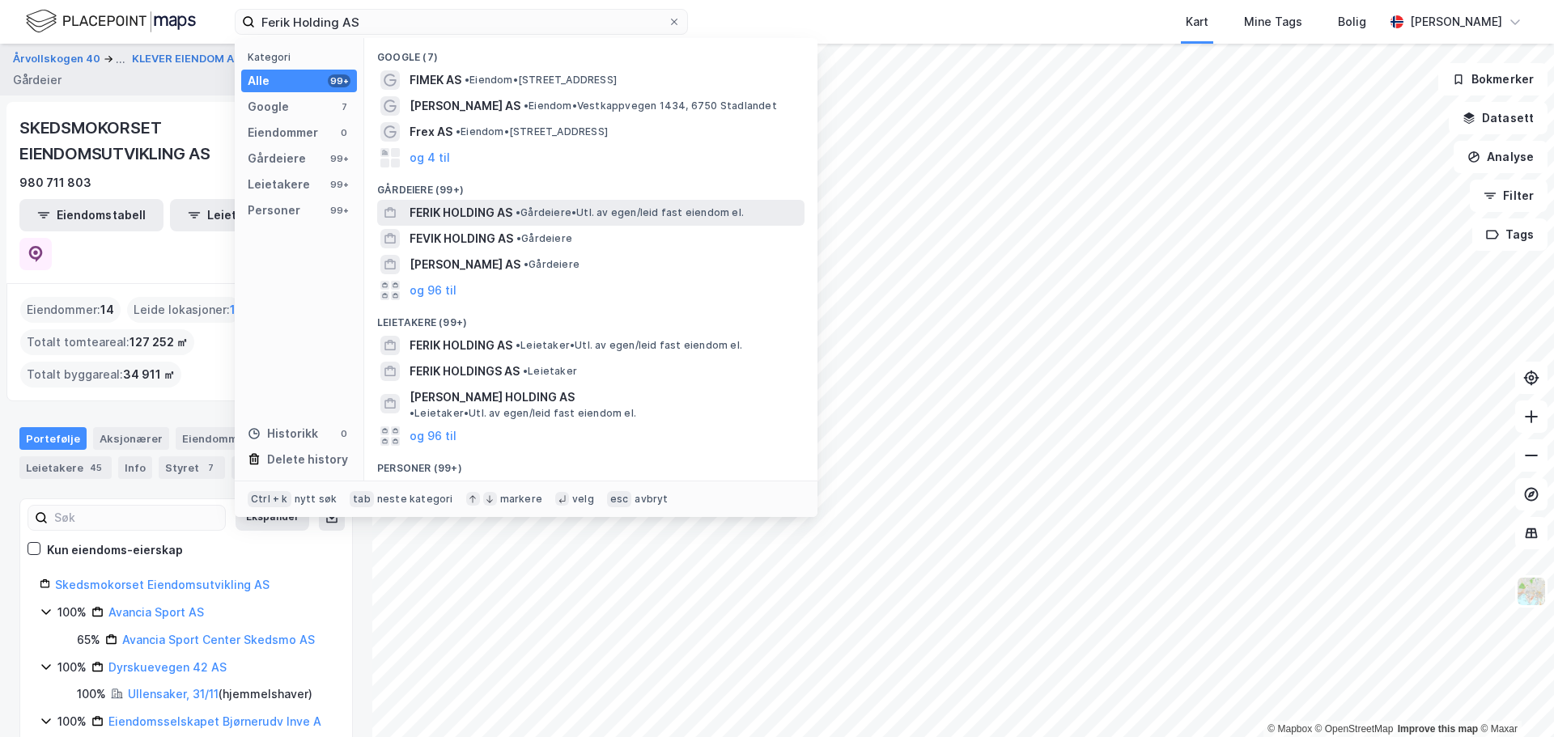
click at [602, 214] on span "• Gårdeiere • Utl. av egen/leid fast eiendom el." at bounding box center [629, 212] width 228 height 13
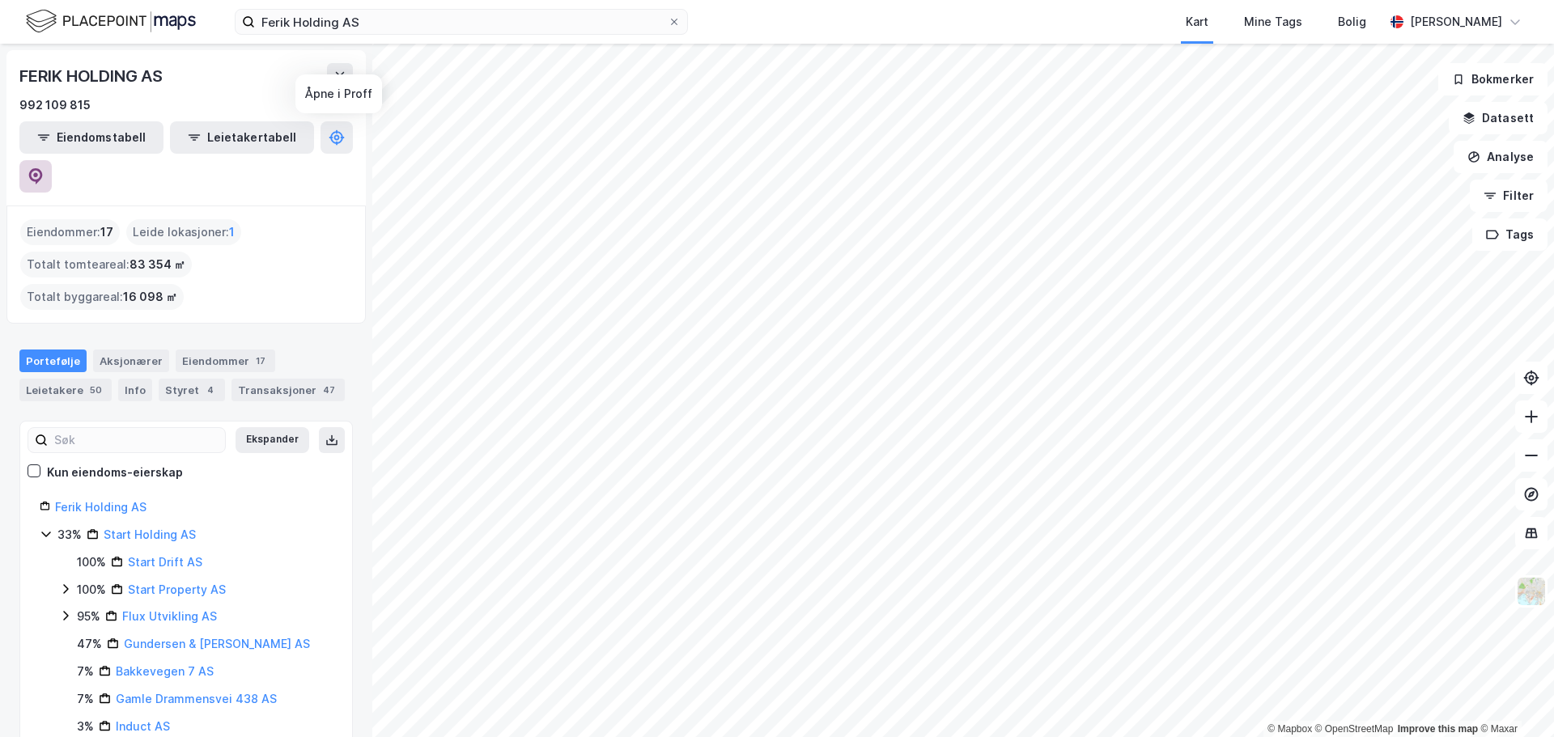
click at [52, 160] on button at bounding box center [35, 176] width 32 height 32
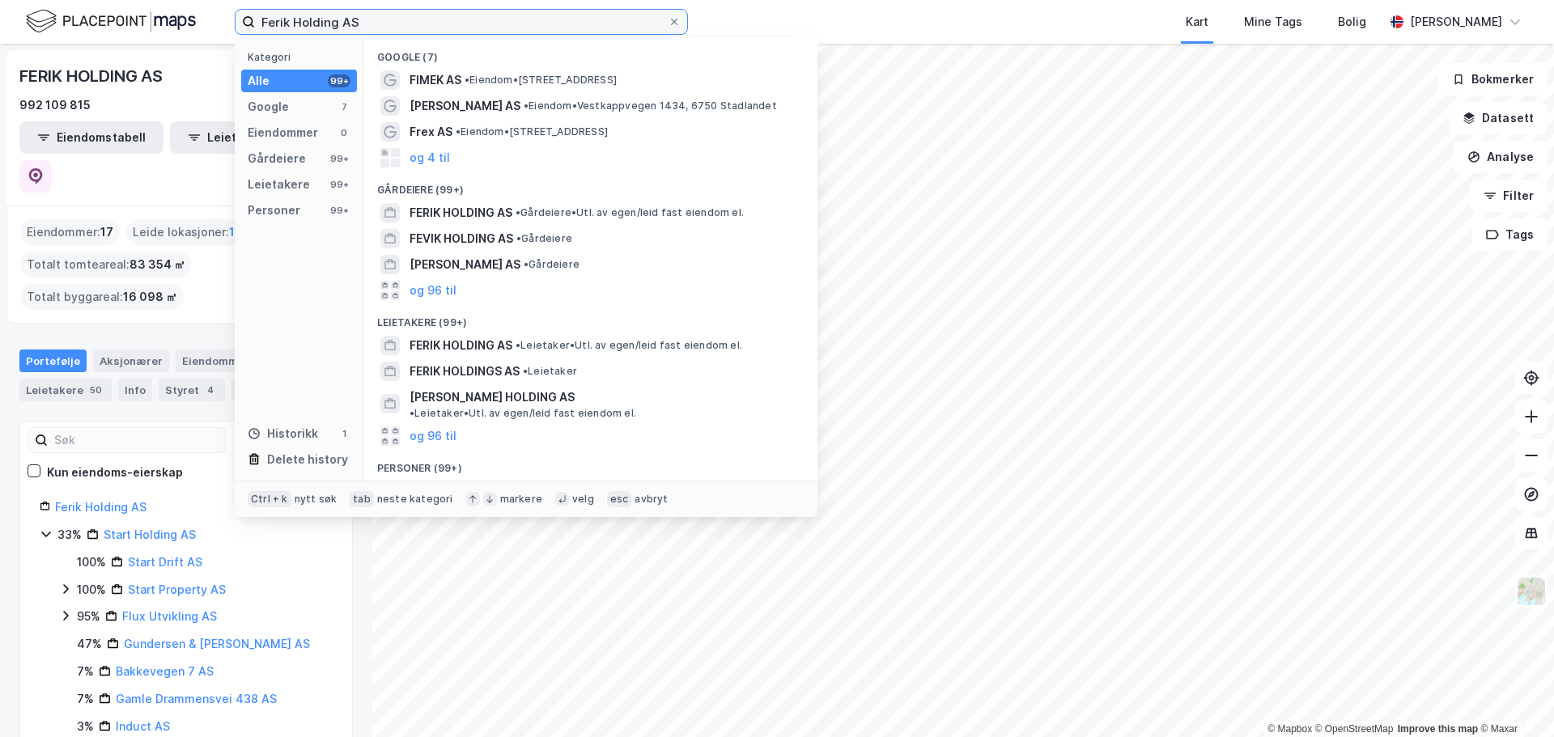
drag, startPoint x: 358, startPoint y: 28, endPoint x: 228, endPoint y: 32, distance: 130.3
click at [223, 35] on div "Ferik Holding AS Kategori Alle 99+ Google 7 Eiendommer 0 Gårdeiere 99+ Leietake…" at bounding box center [777, 22] width 1554 height 44
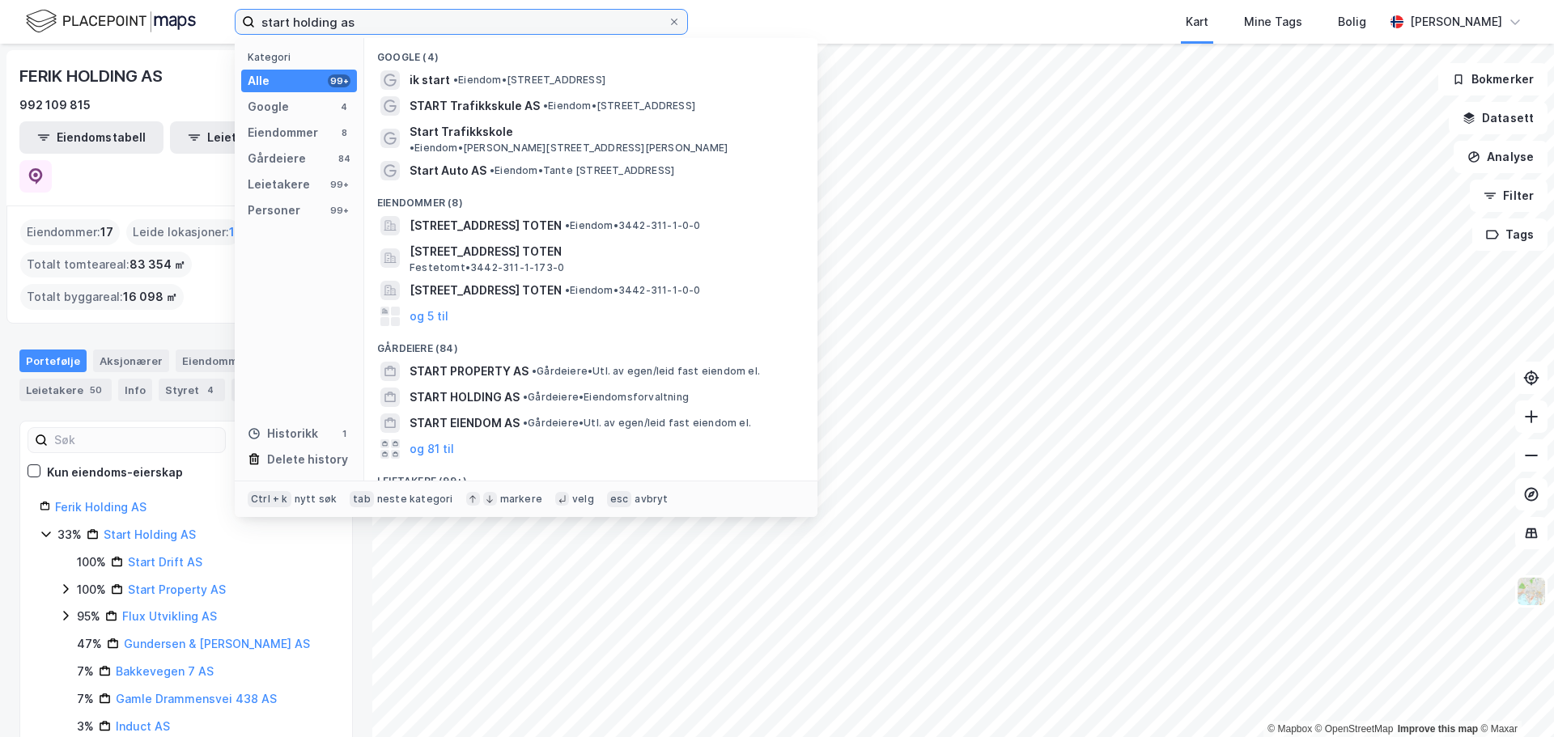
type input "start holding as"
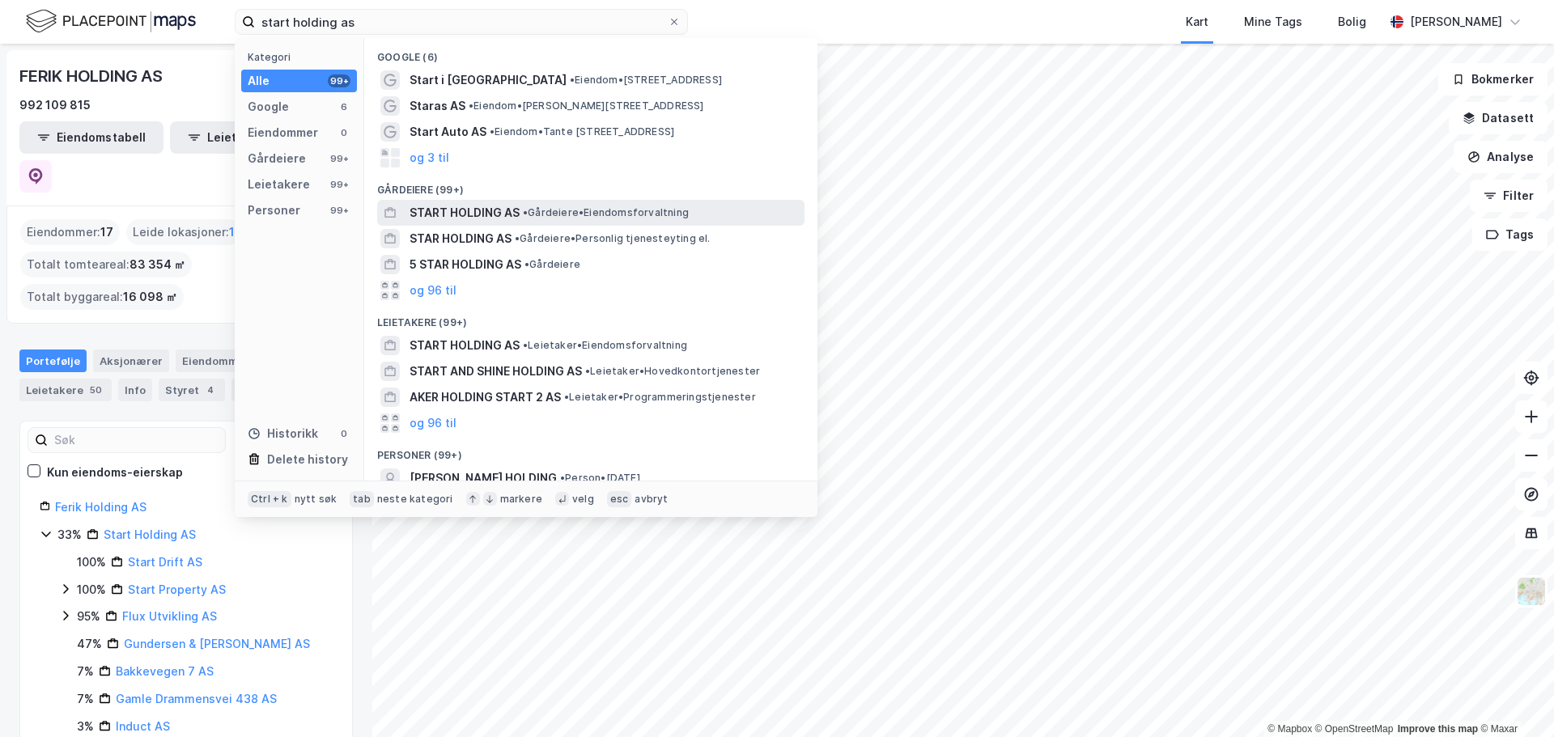
click at [528, 212] on span "•" at bounding box center [525, 212] width 5 height 12
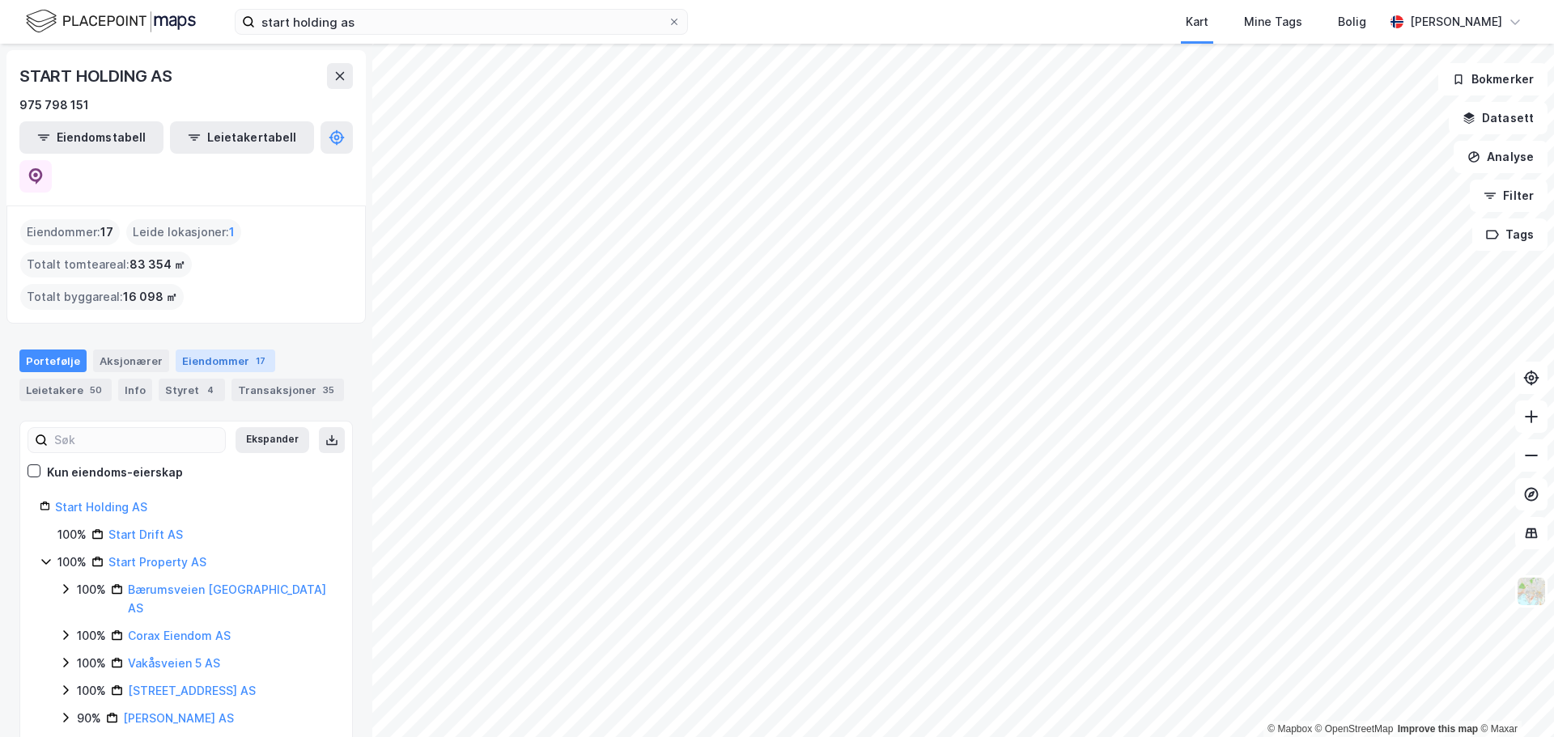
click at [205, 350] on div "Eiendommer 17" at bounding box center [226, 361] width 100 height 23
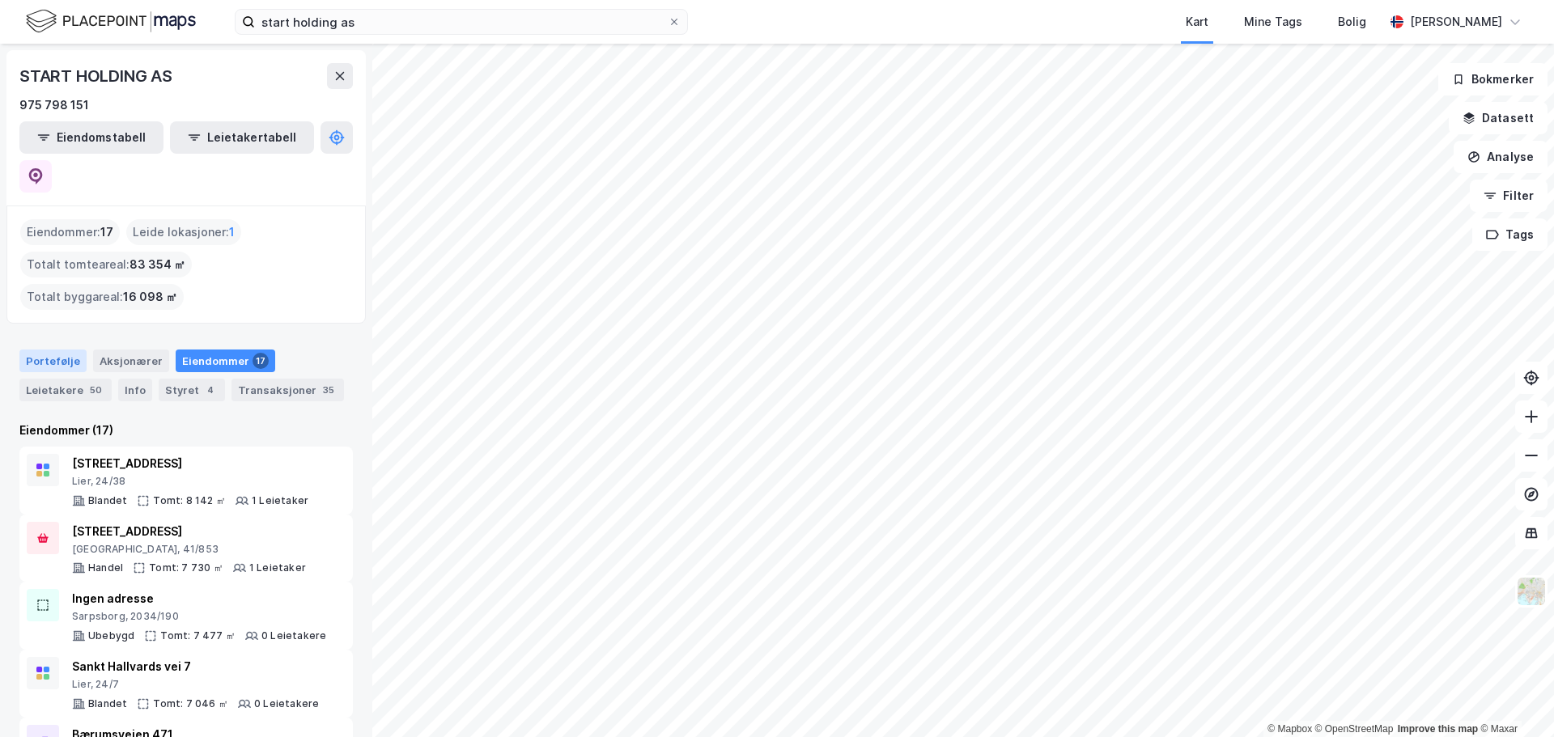
click at [43, 350] on div "Portefølje" at bounding box center [52, 361] width 67 height 23
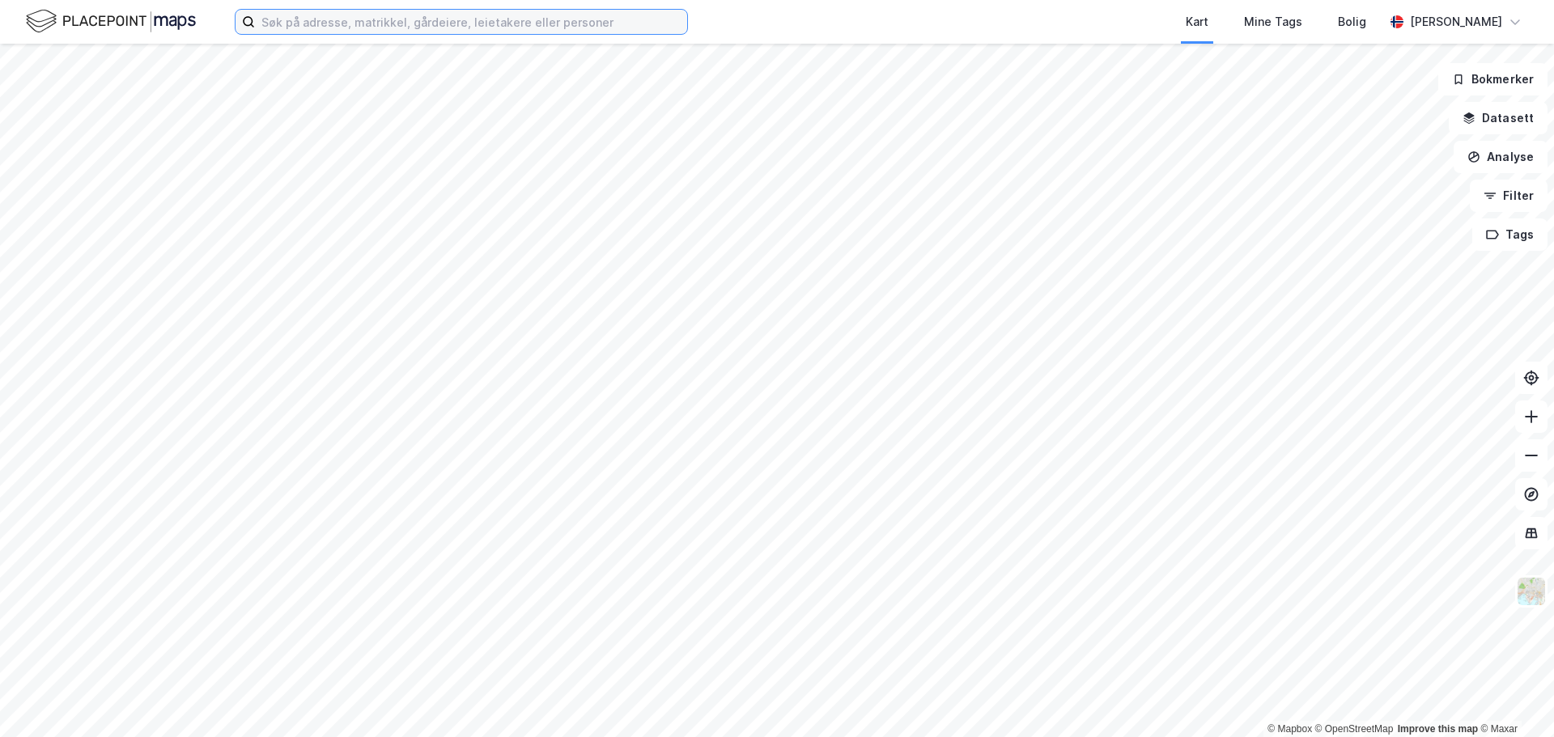
click at [342, 26] on input at bounding box center [471, 22] width 432 height 24
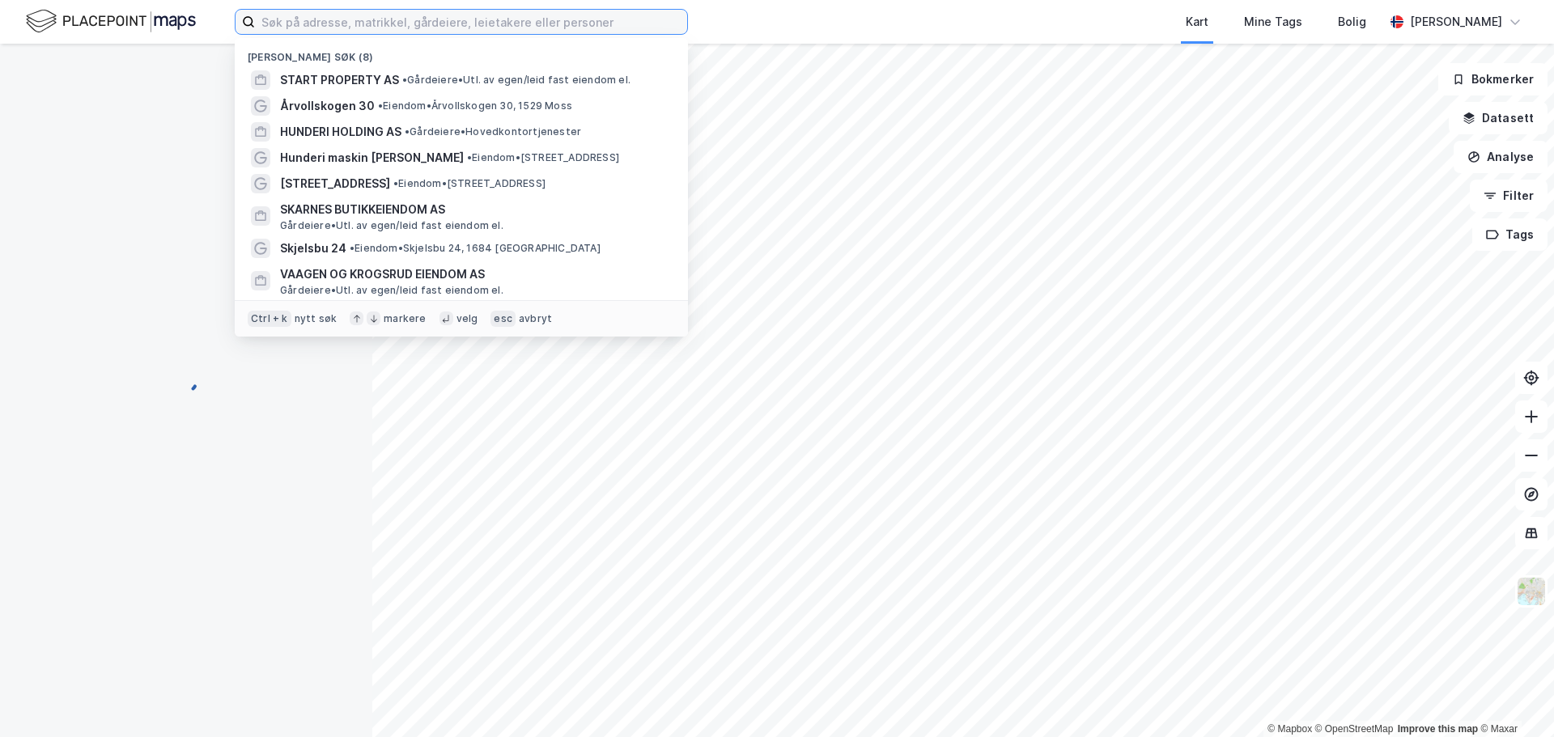
paste input "Corax Eiendom AS"
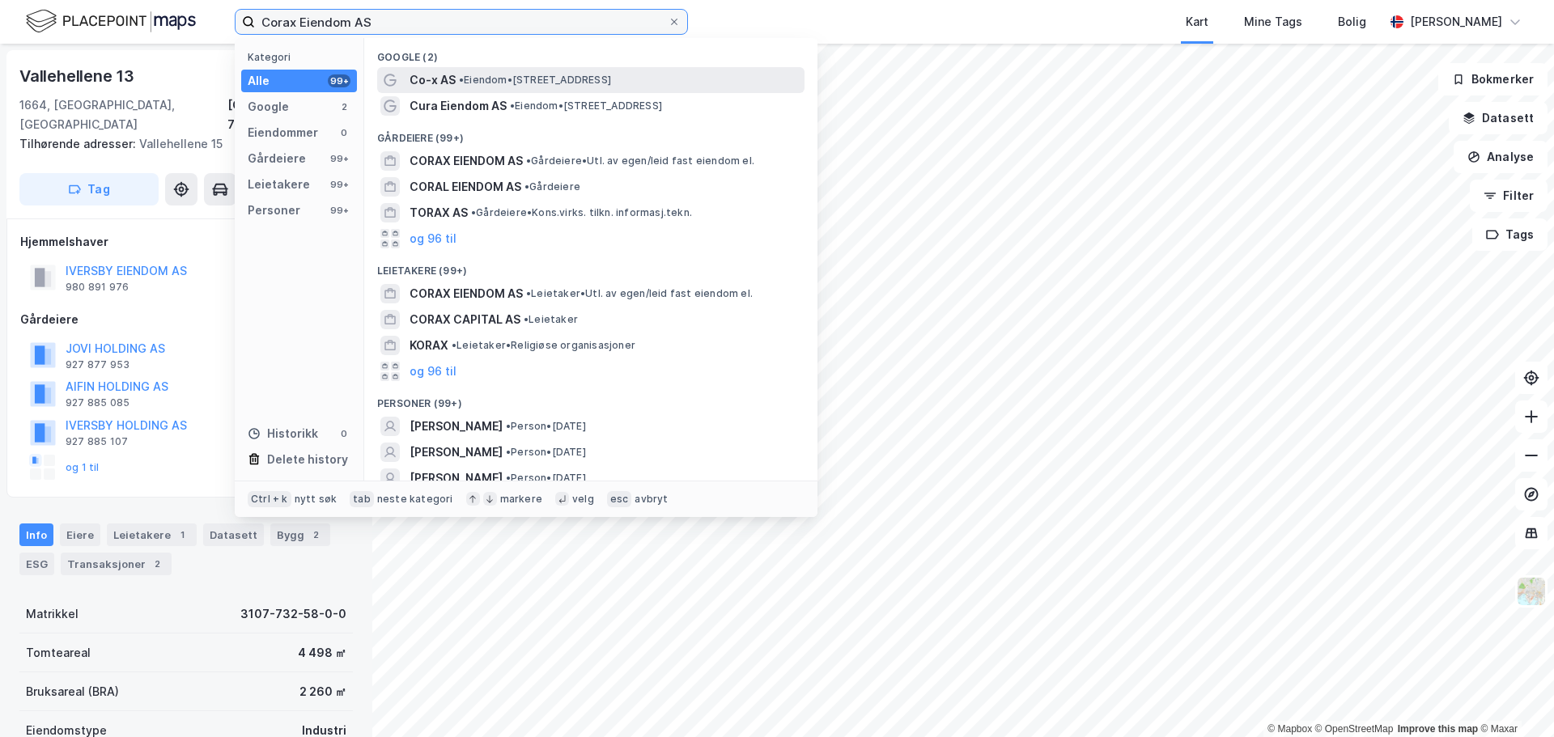
type input "Corax Eiendom AS"
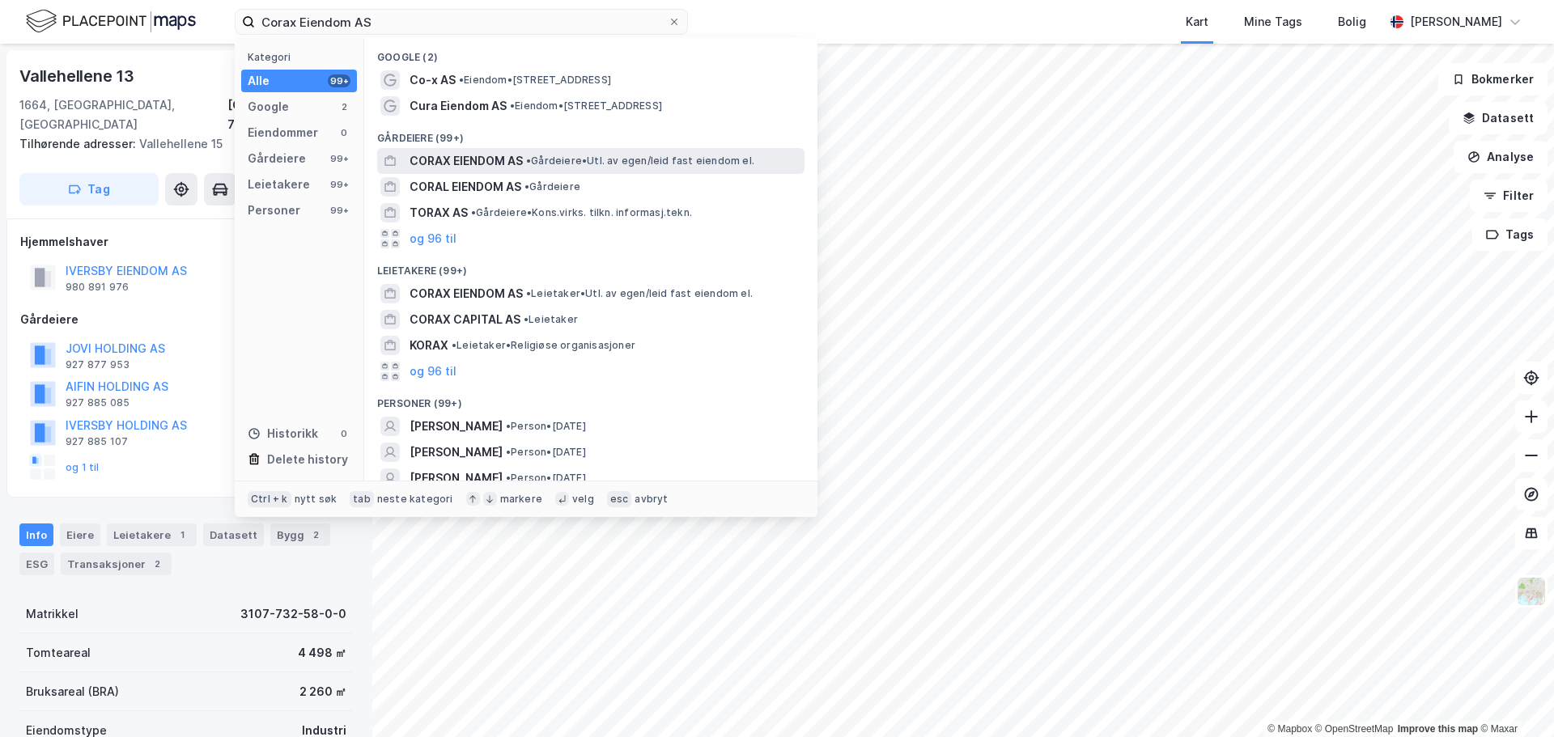
click at [606, 159] on span "• Gårdeiere • Utl. av egen/leid fast eiendom el." at bounding box center [640, 161] width 228 height 13
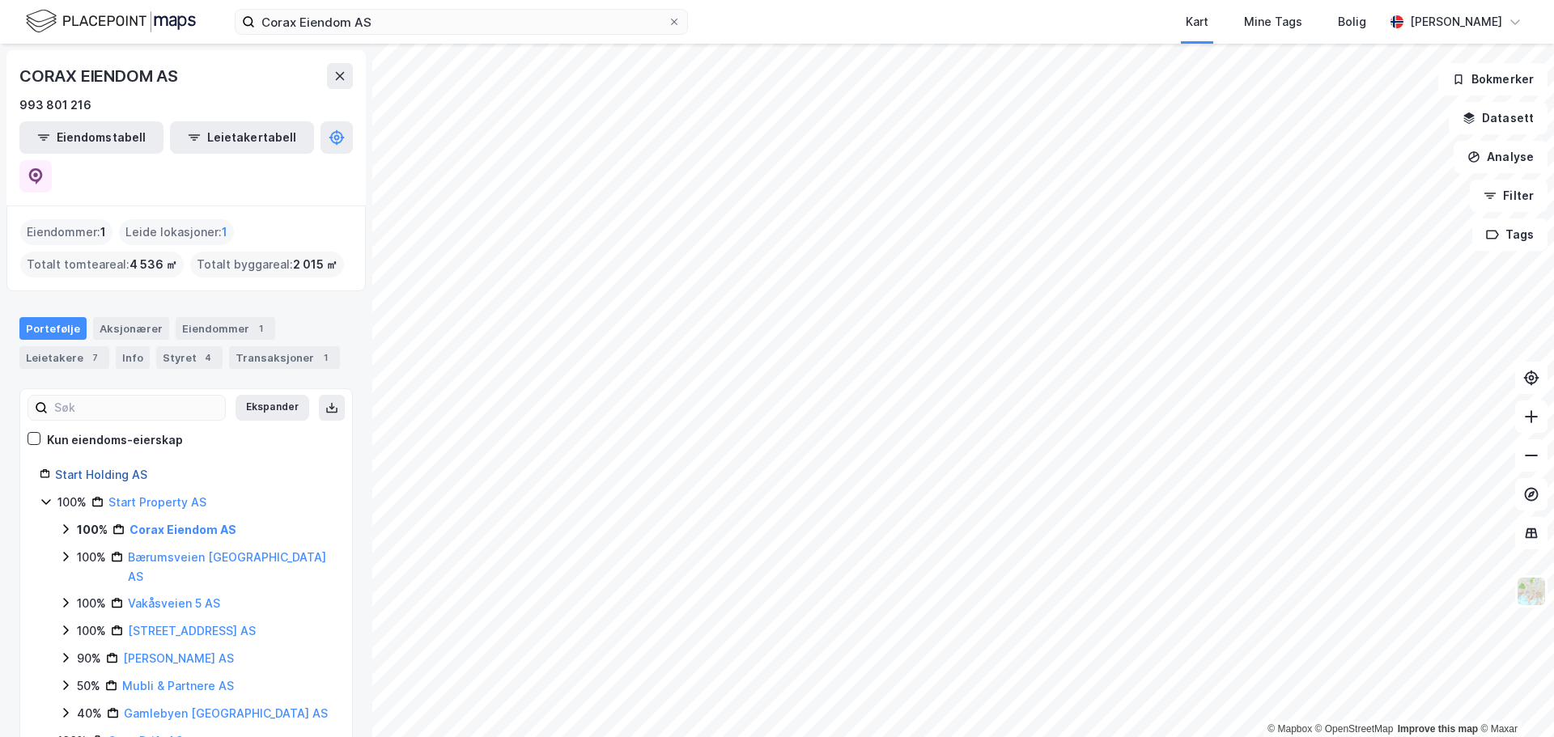
click at [108, 468] on link "Start Holding AS" at bounding box center [101, 475] width 92 height 14
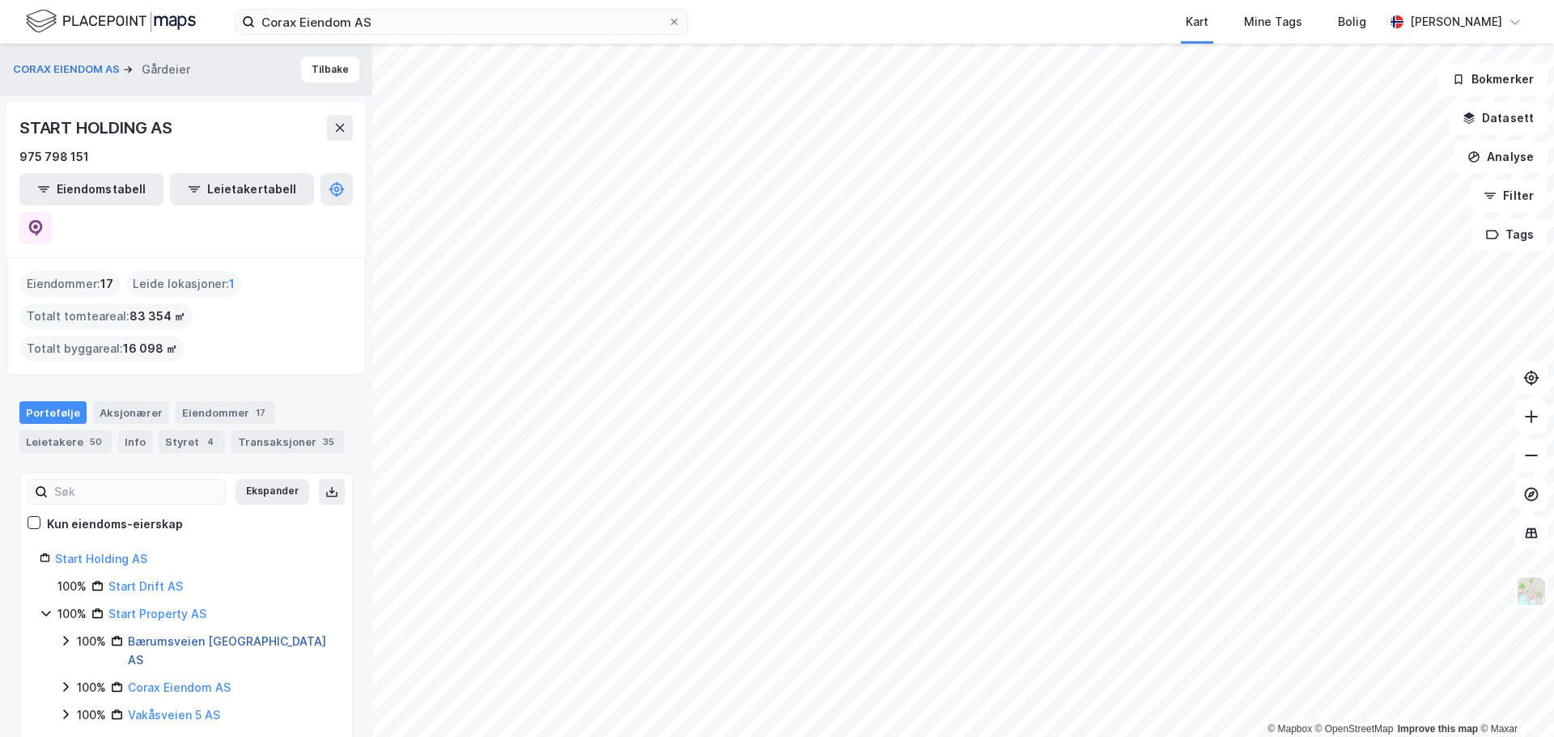
click at [227, 634] on link "Bærumsveien [GEOGRAPHIC_DATA] AS" at bounding box center [227, 650] width 198 height 33
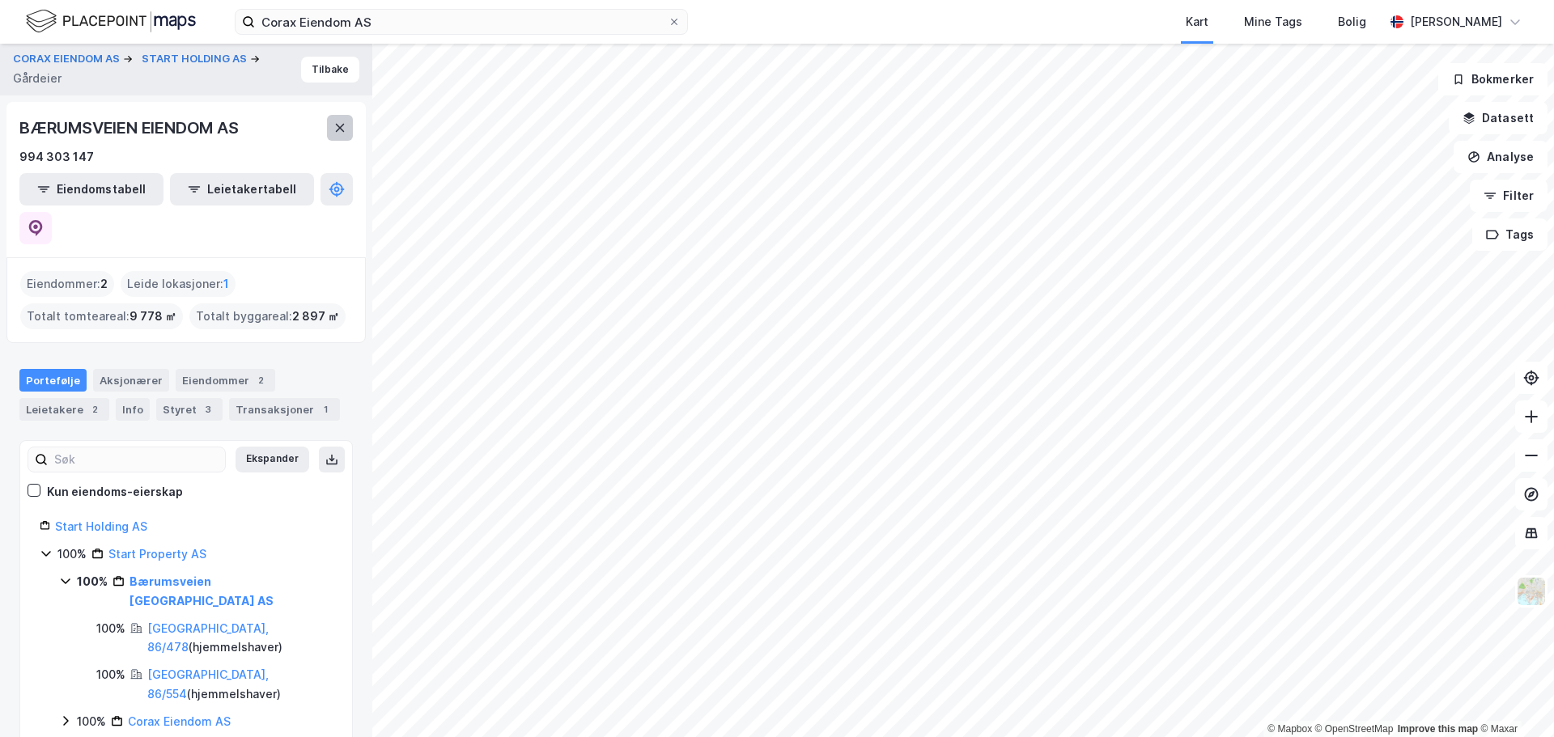
click at [337, 131] on icon at bounding box center [340, 128] width 9 height 8
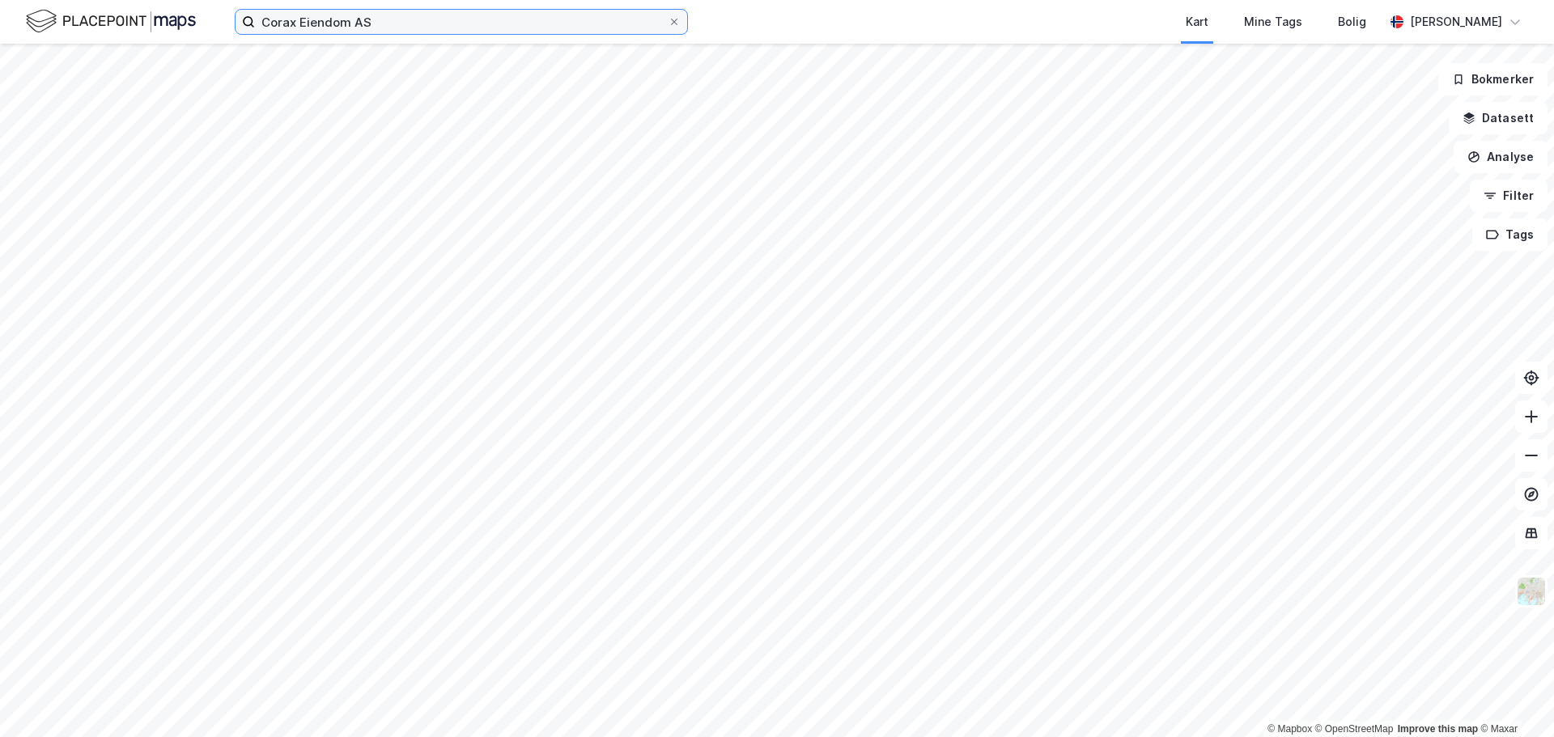
click at [365, 20] on input "Corax Eiendom AS" at bounding box center [461, 22] width 413 height 24
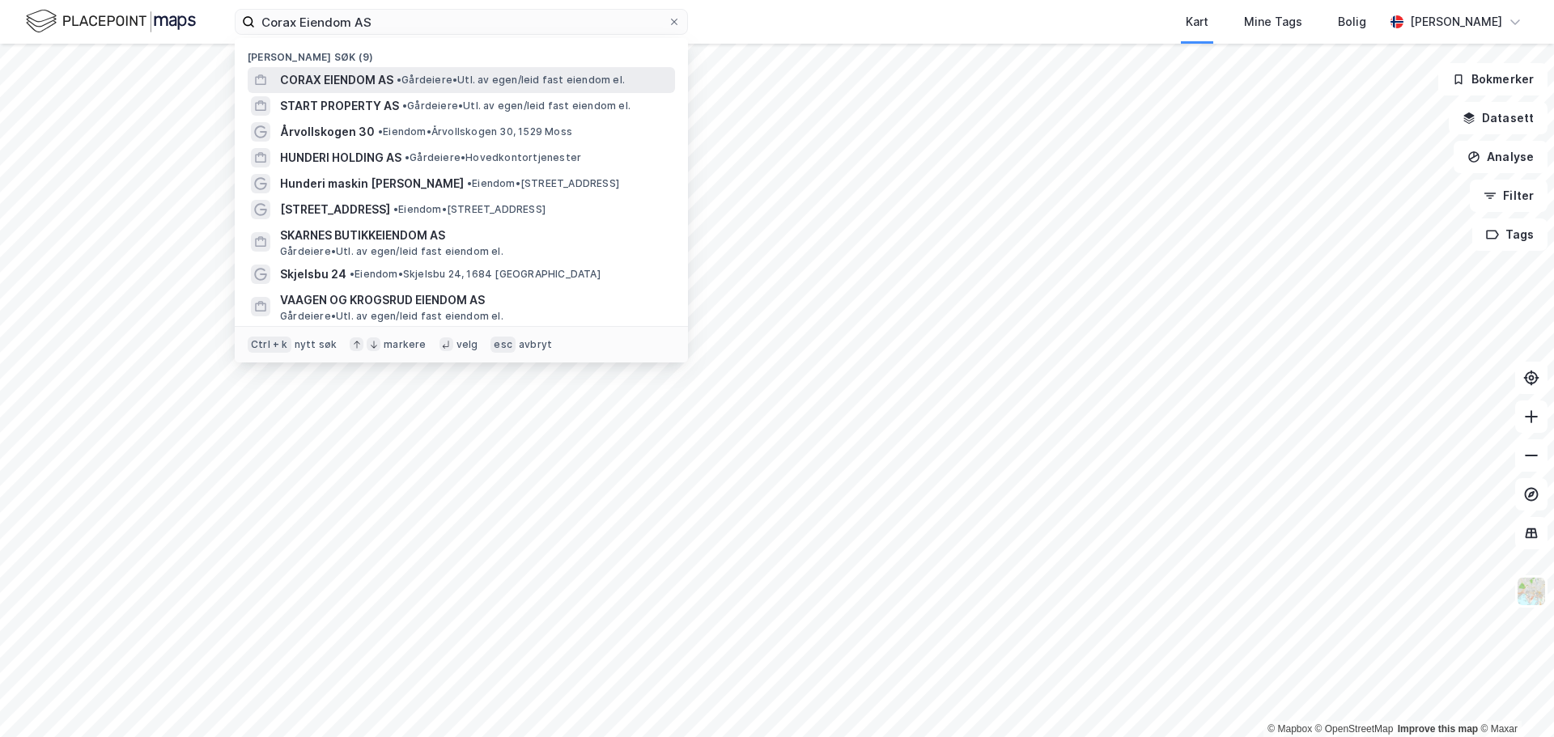
click at [388, 75] on span "CORAX EIENDOM AS" at bounding box center [336, 79] width 113 height 19
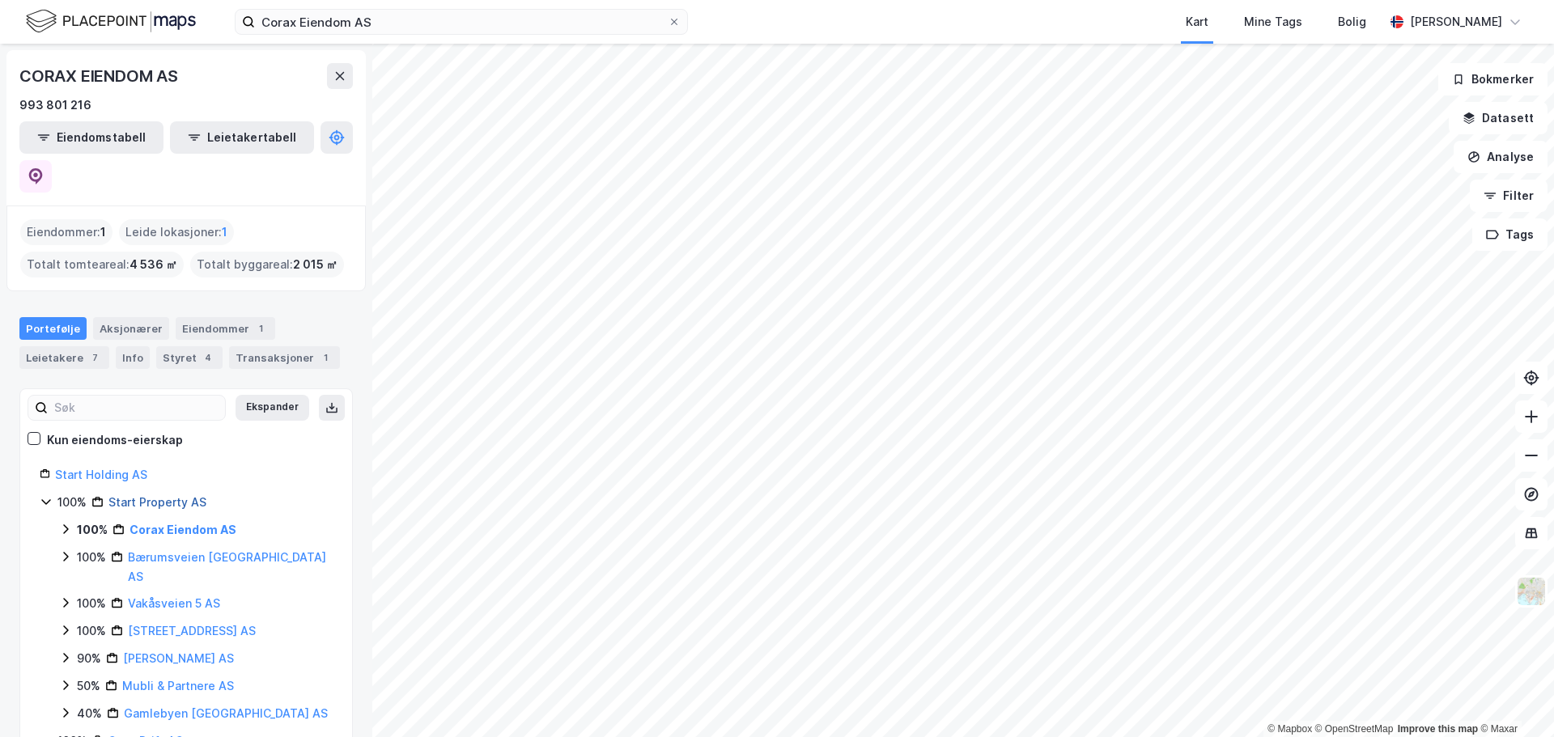
click at [135, 495] on link "Start Property AS" at bounding box center [157, 502] width 98 height 14
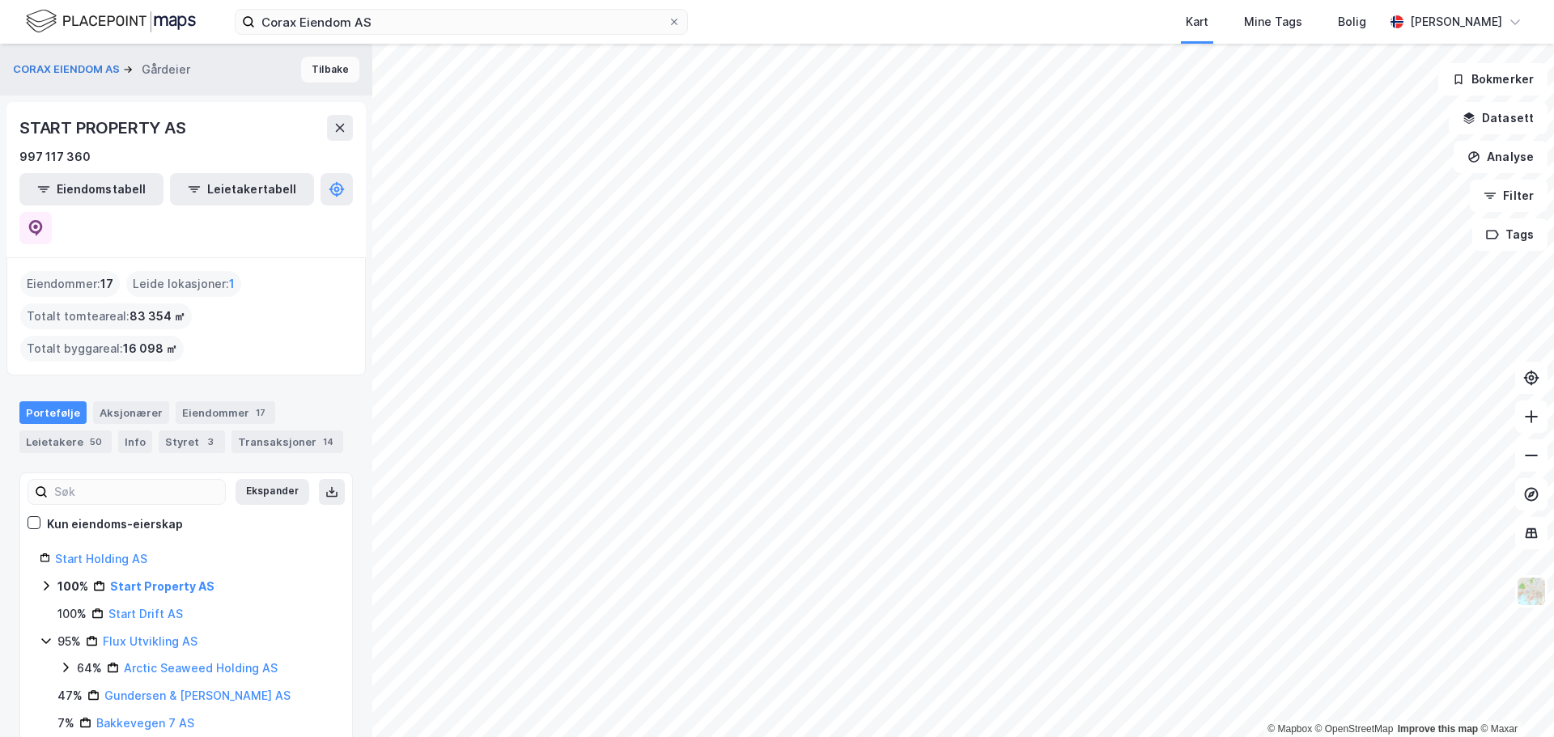
click at [303, 74] on button "Tilbake" at bounding box center [330, 70] width 58 height 26
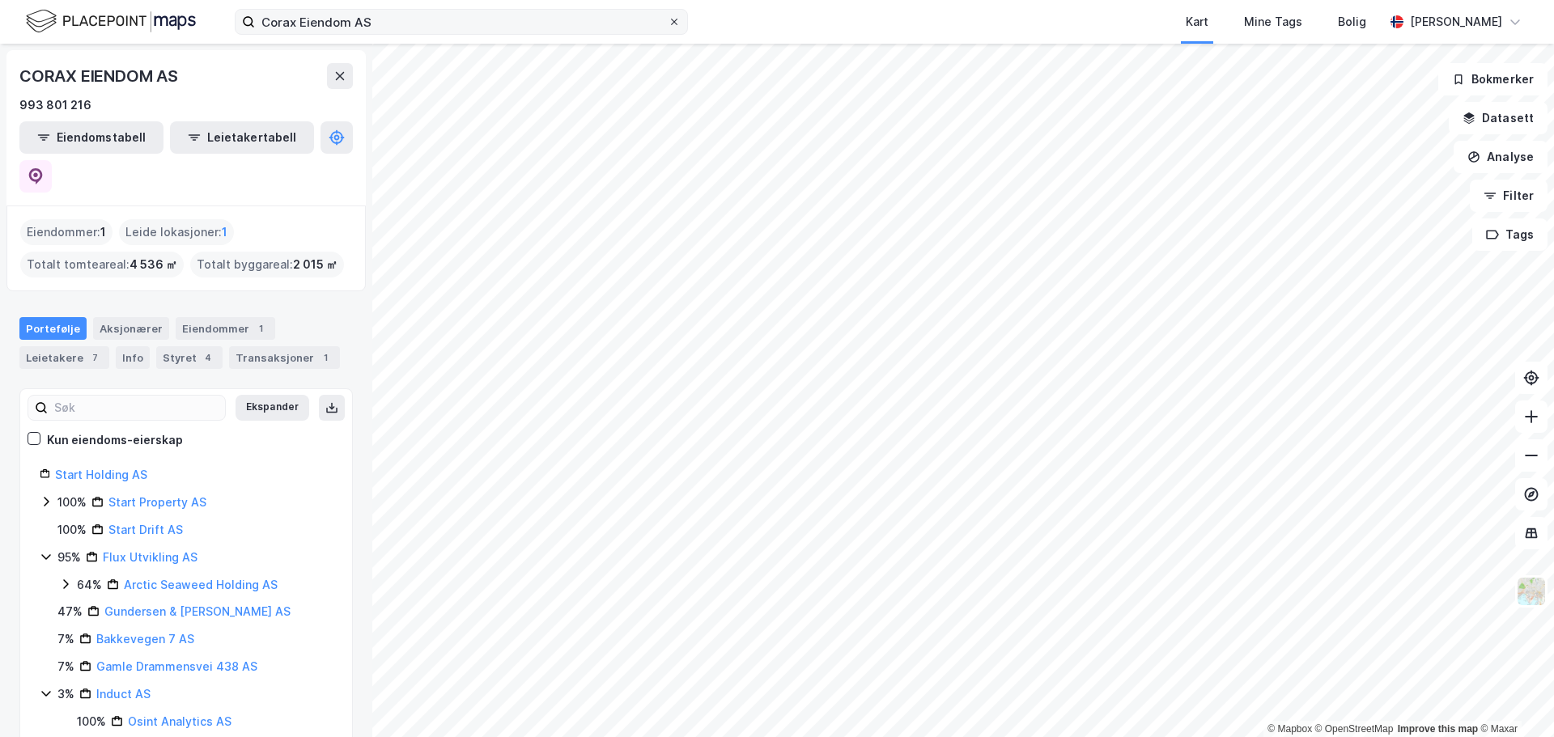
click at [677, 21] on icon at bounding box center [674, 22] width 10 height 10
click at [668, 21] on input "Corax Eiendom AS" at bounding box center [461, 22] width 413 height 24
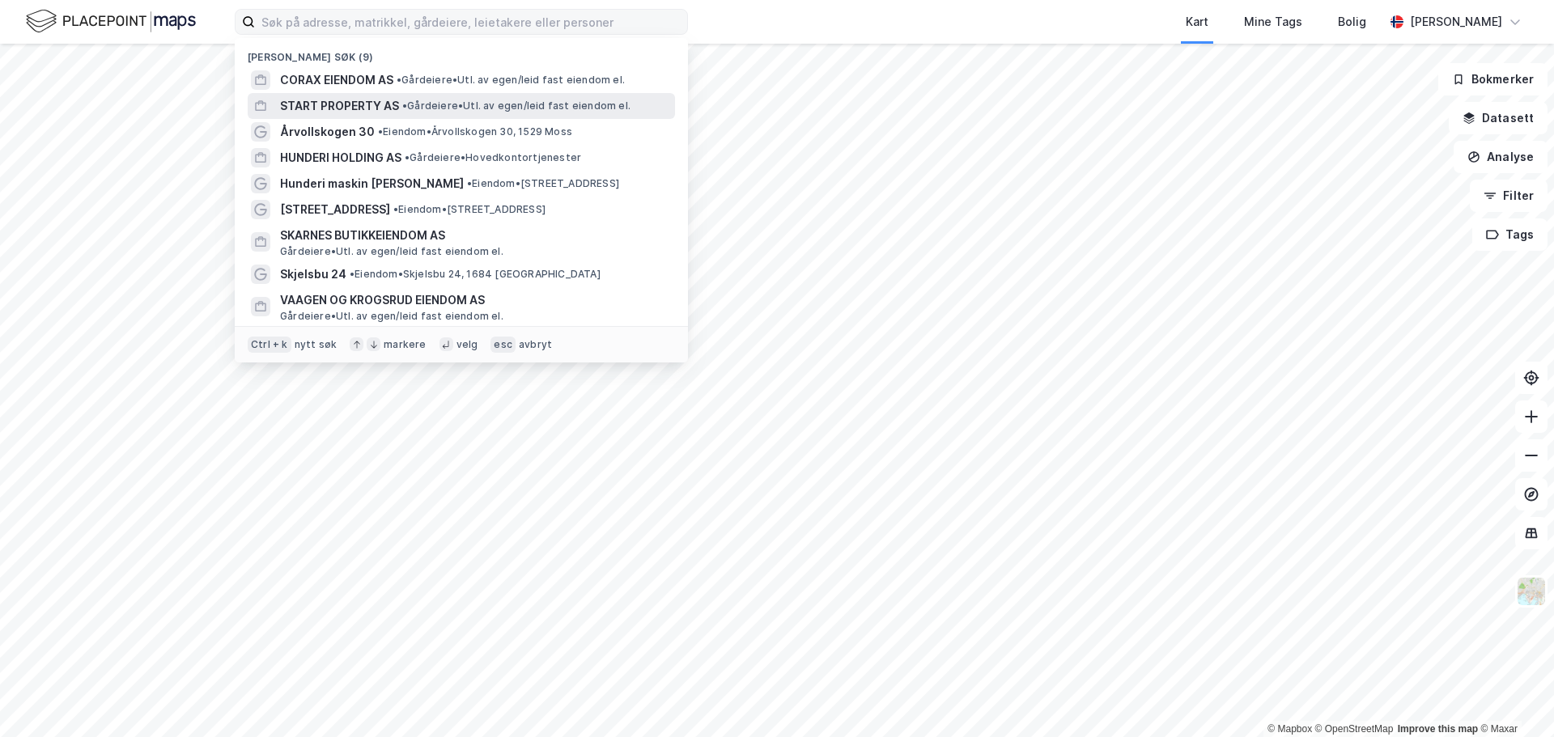
click at [423, 101] on span "• Gårdeiere • Utl. av egen/leid fast eiendom el." at bounding box center [516, 106] width 228 height 13
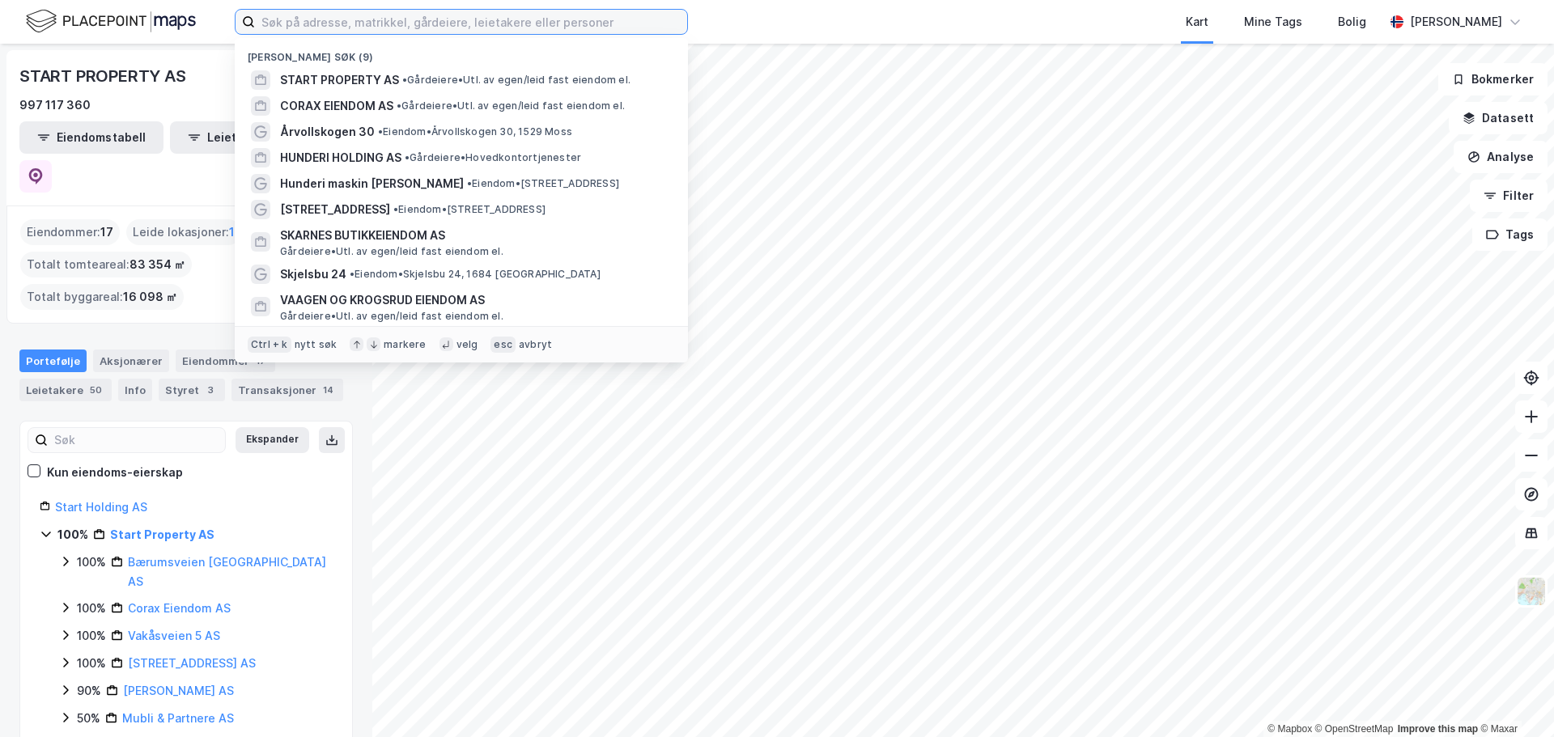
click at [396, 17] on input at bounding box center [471, 22] width 432 height 24
paste input "Corax Eiendom AS"
type input "Corax Eiendom AS"
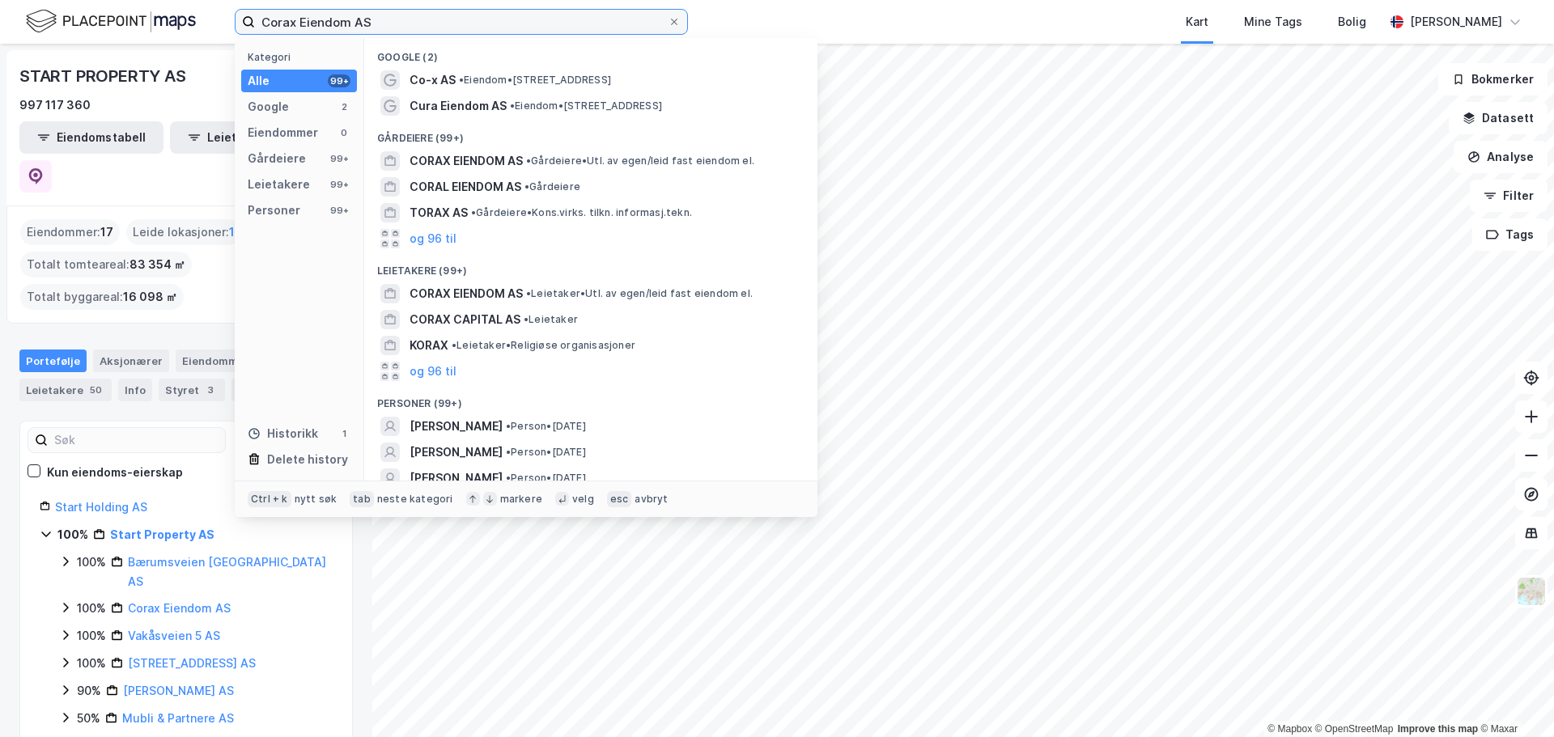
drag, startPoint x: 413, startPoint y: 26, endPoint x: 210, endPoint y: 28, distance: 203.1
click at [210, 28] on div "Corax Eiendom AS Kategori Alle 99+ Google 2 Eiendommer 0 Gårdeiere 99+ Leietake…" at bounding box center [777, 22] width 1554 height 44
